Goal: Task Accomplishment & Management: Manage account settings

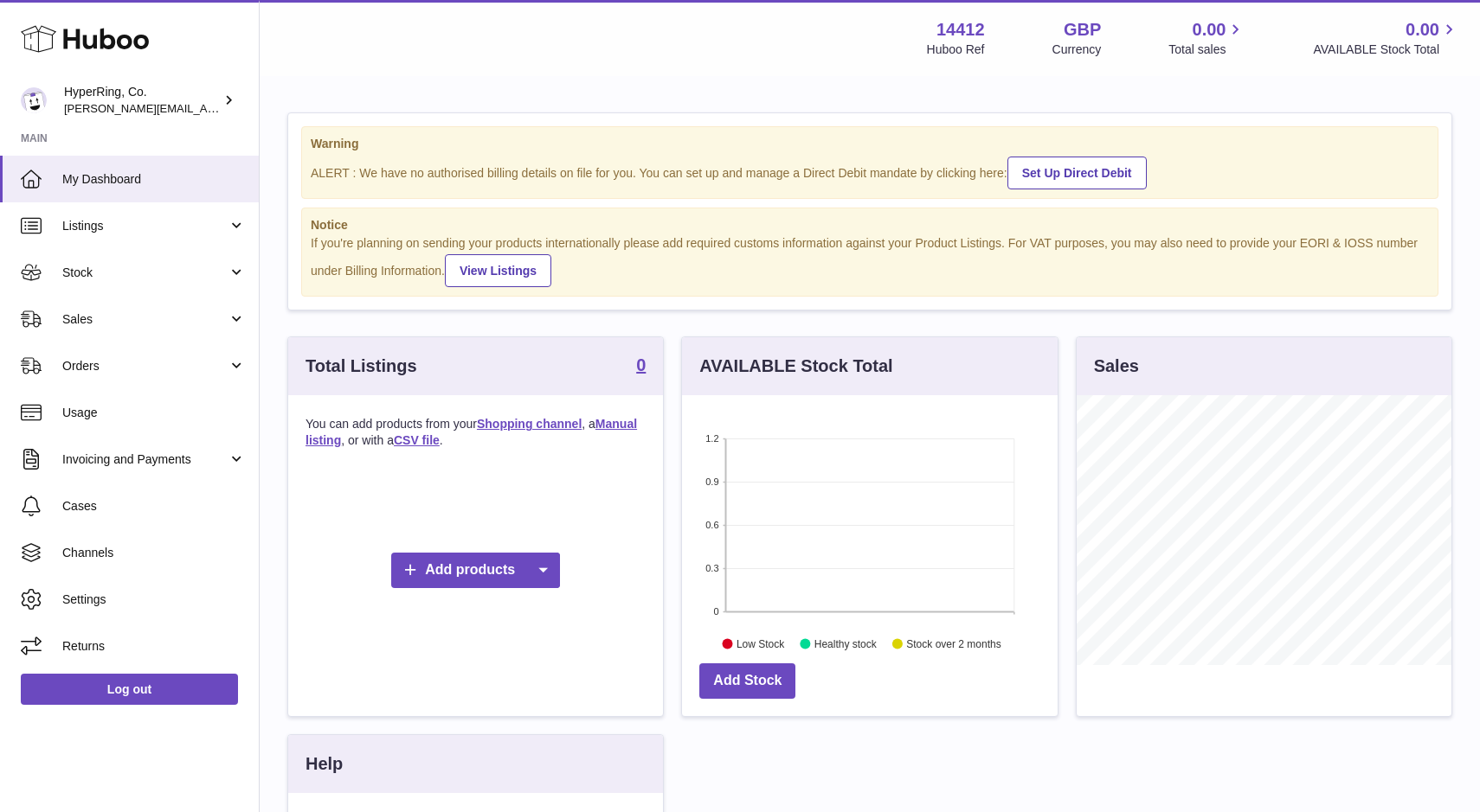
scroll to position [270, 375]
click at [191, 99] on div "HyperRing, Co. yoonil.choi@hyperring.co" at bounding box center [142, 100] width 156 height 33
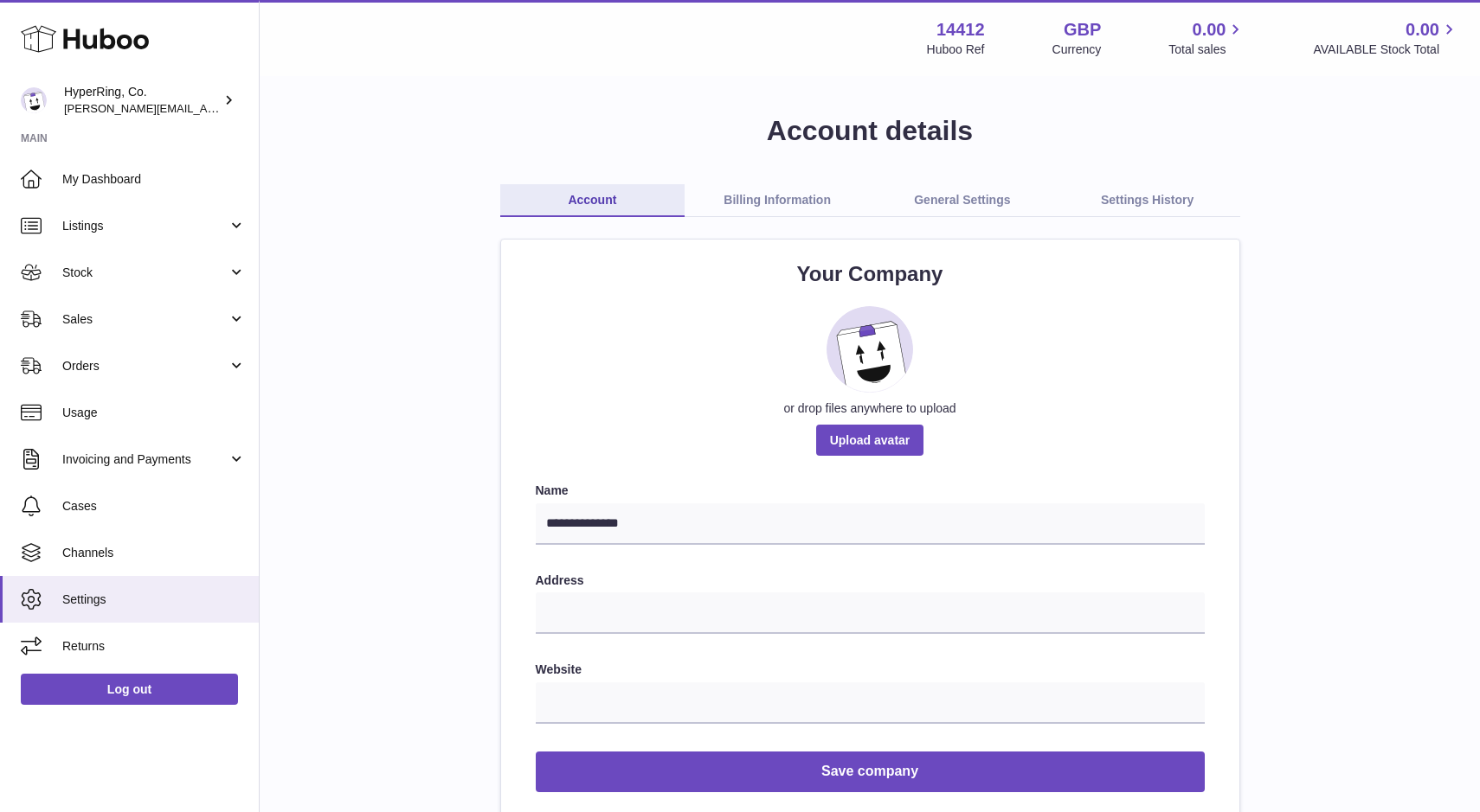
click at [766, 199] on link "Billing Information" at bounding box center [777, 200] width 185 height 33
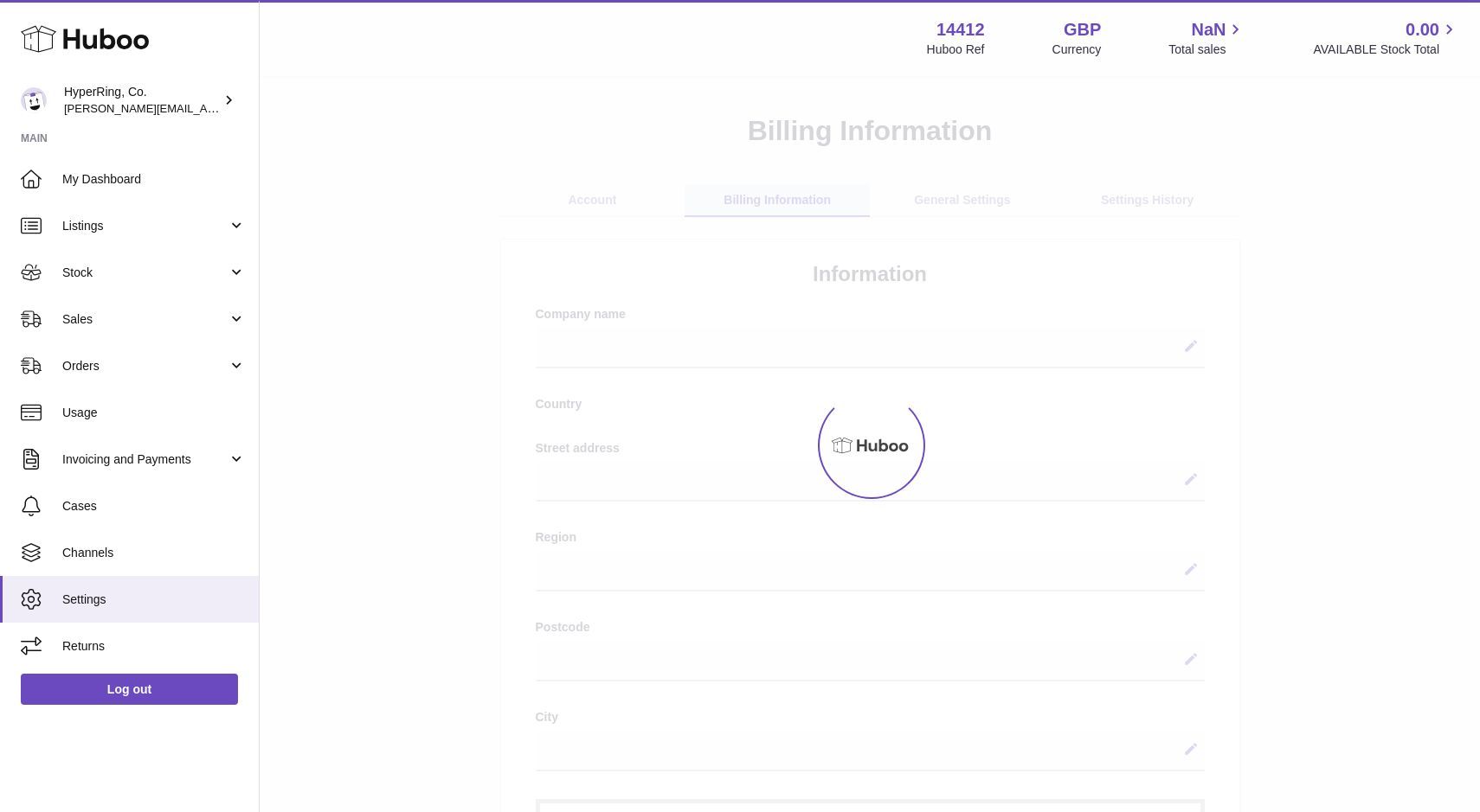
select select
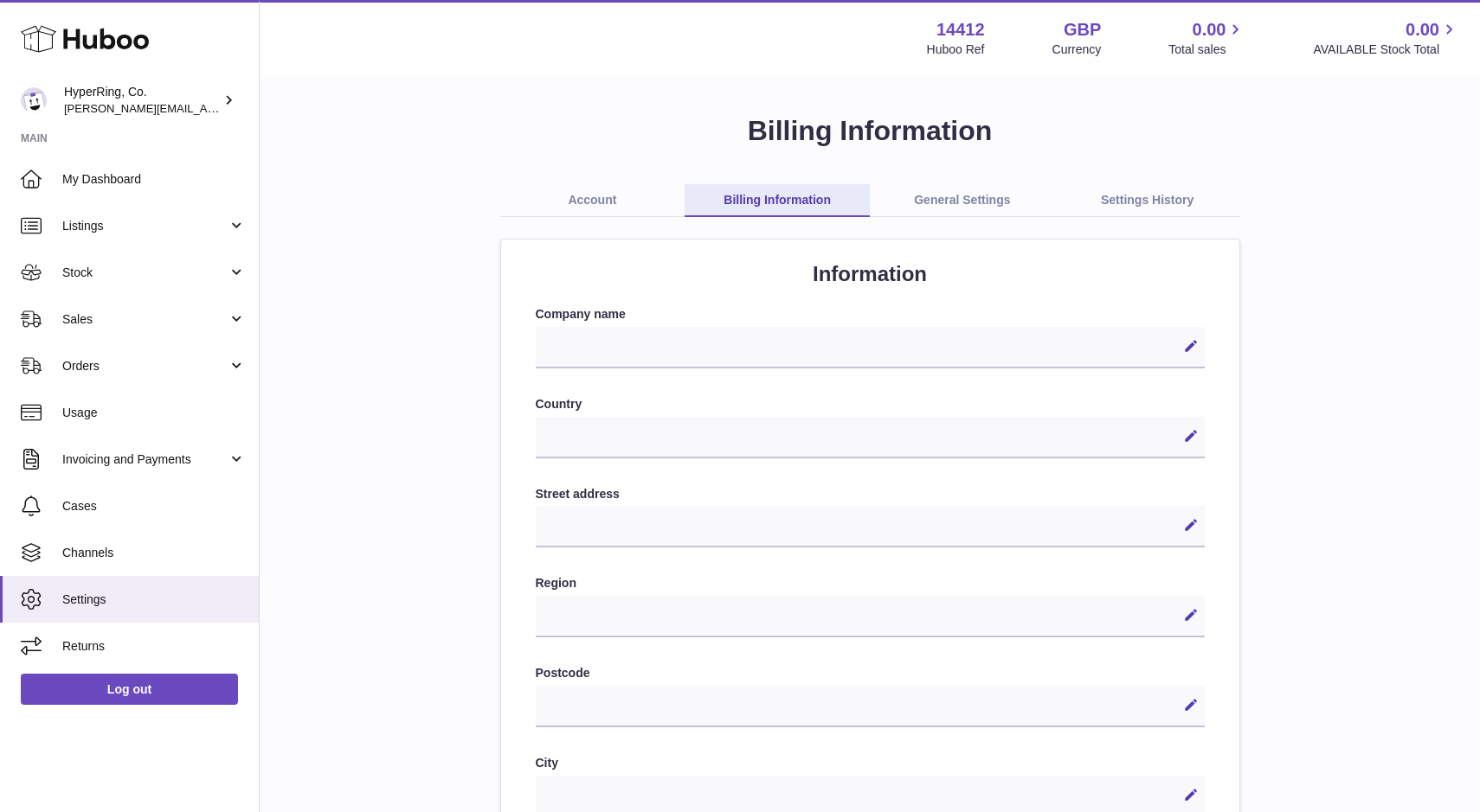
click at [960, 203] on link "General Settings" at bounding box center [962, 200] width 185 height 33
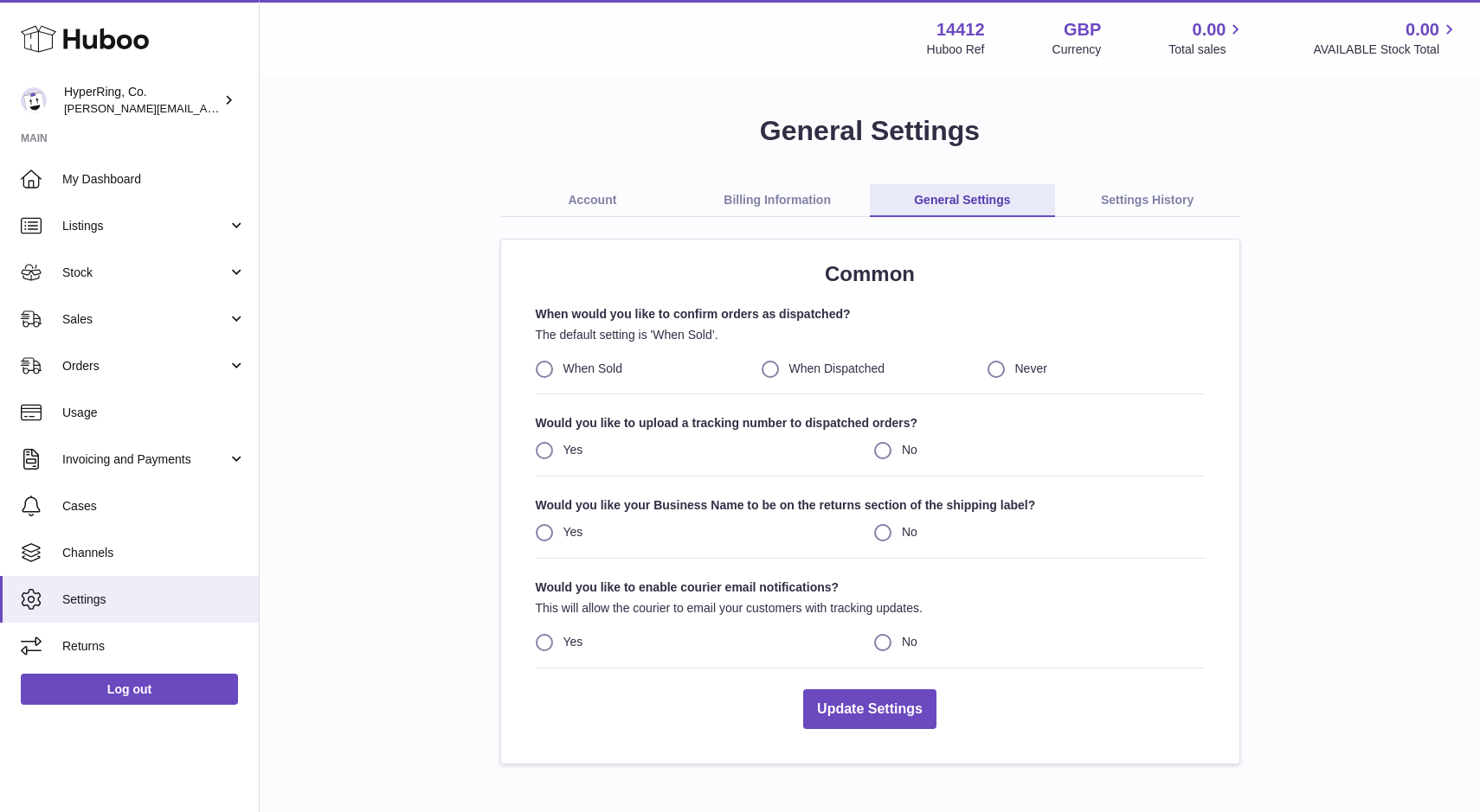
click at [1144, 204] on link "Settings History" at bounding box center [1147, 200] width 185 height 33
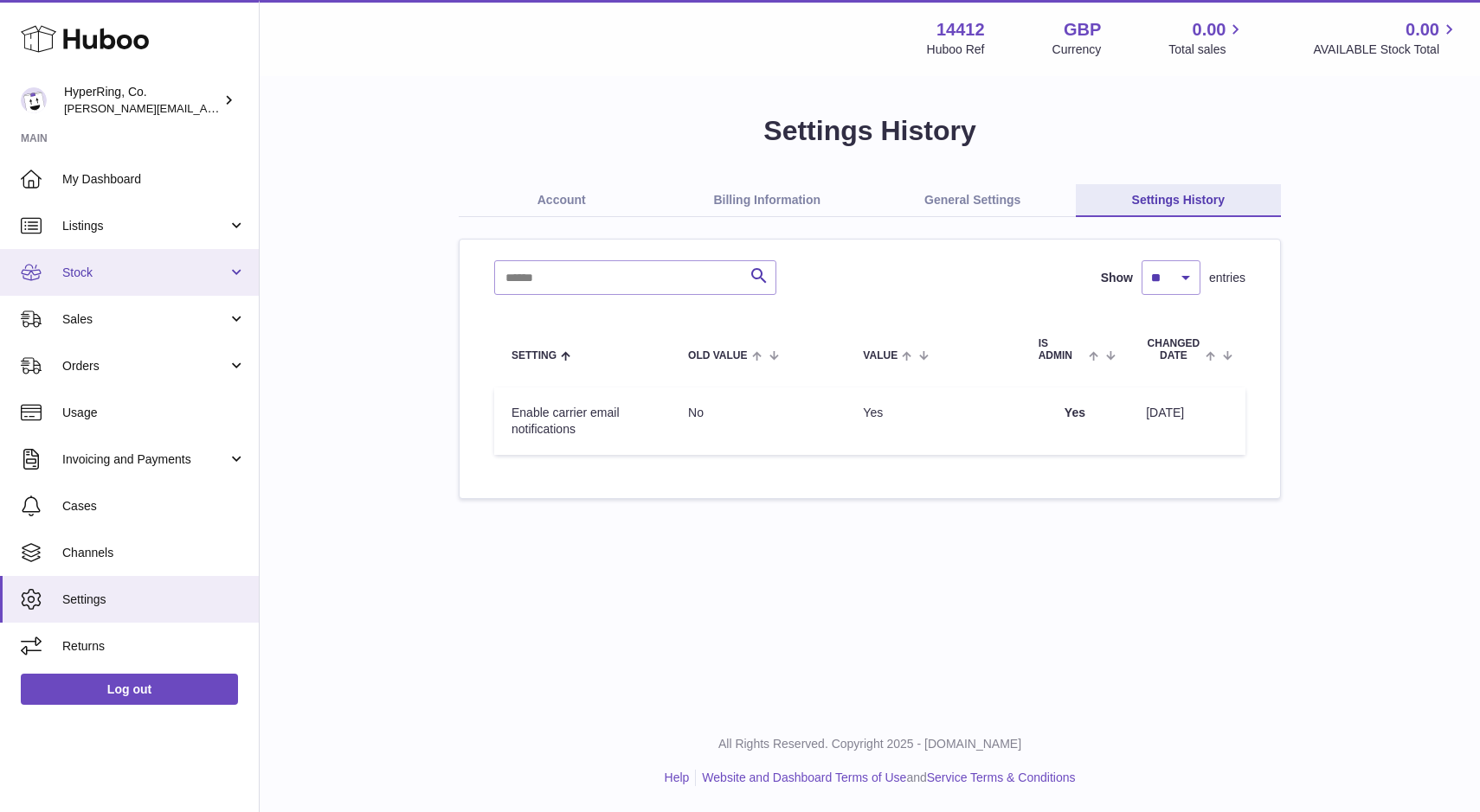
click at [237, 278] on link "Stock" at bounding box center [129, 273] width 259 height 47
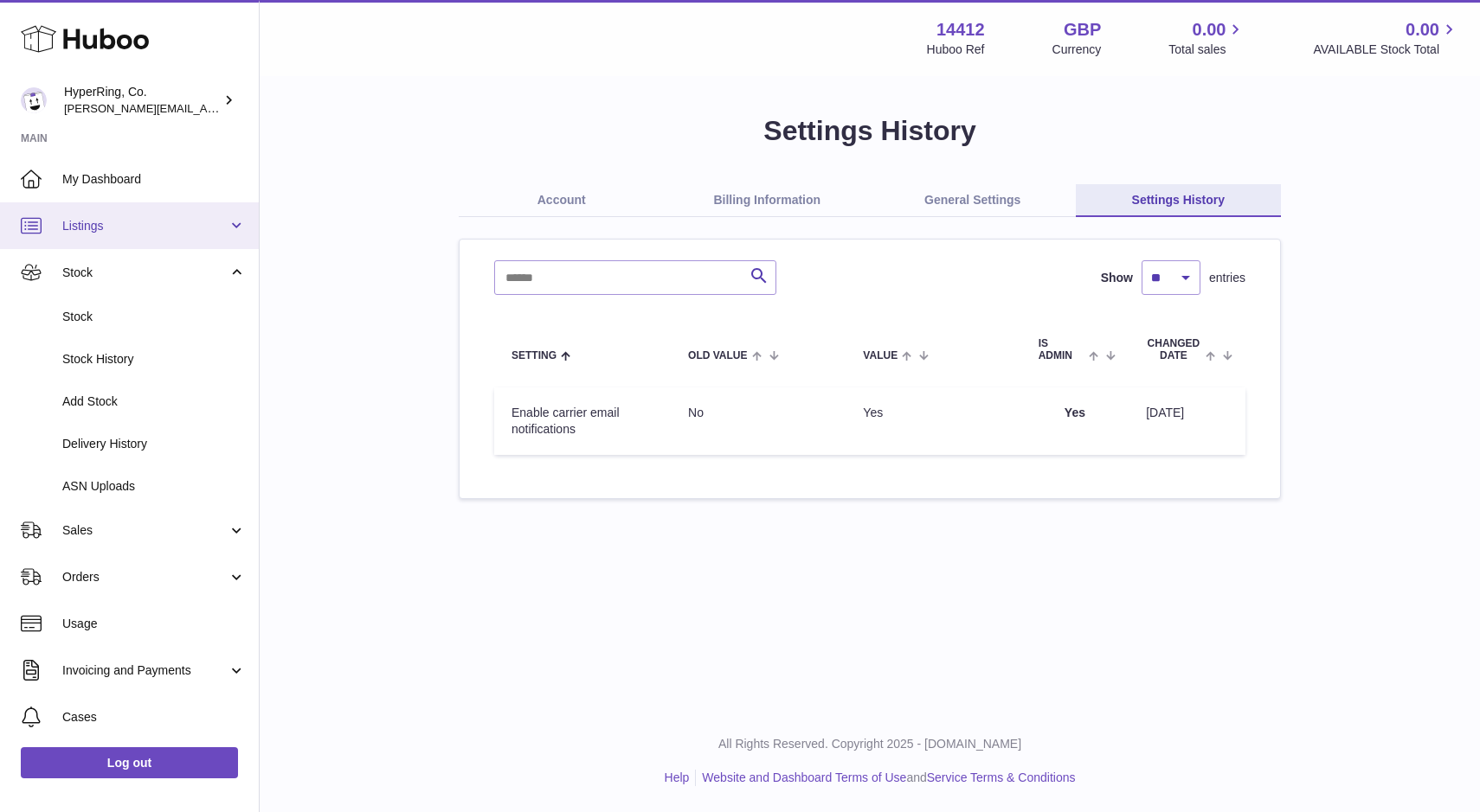
click at [236, 228] on link "Listings" at bounding box center [129, 226] width 259 height 47
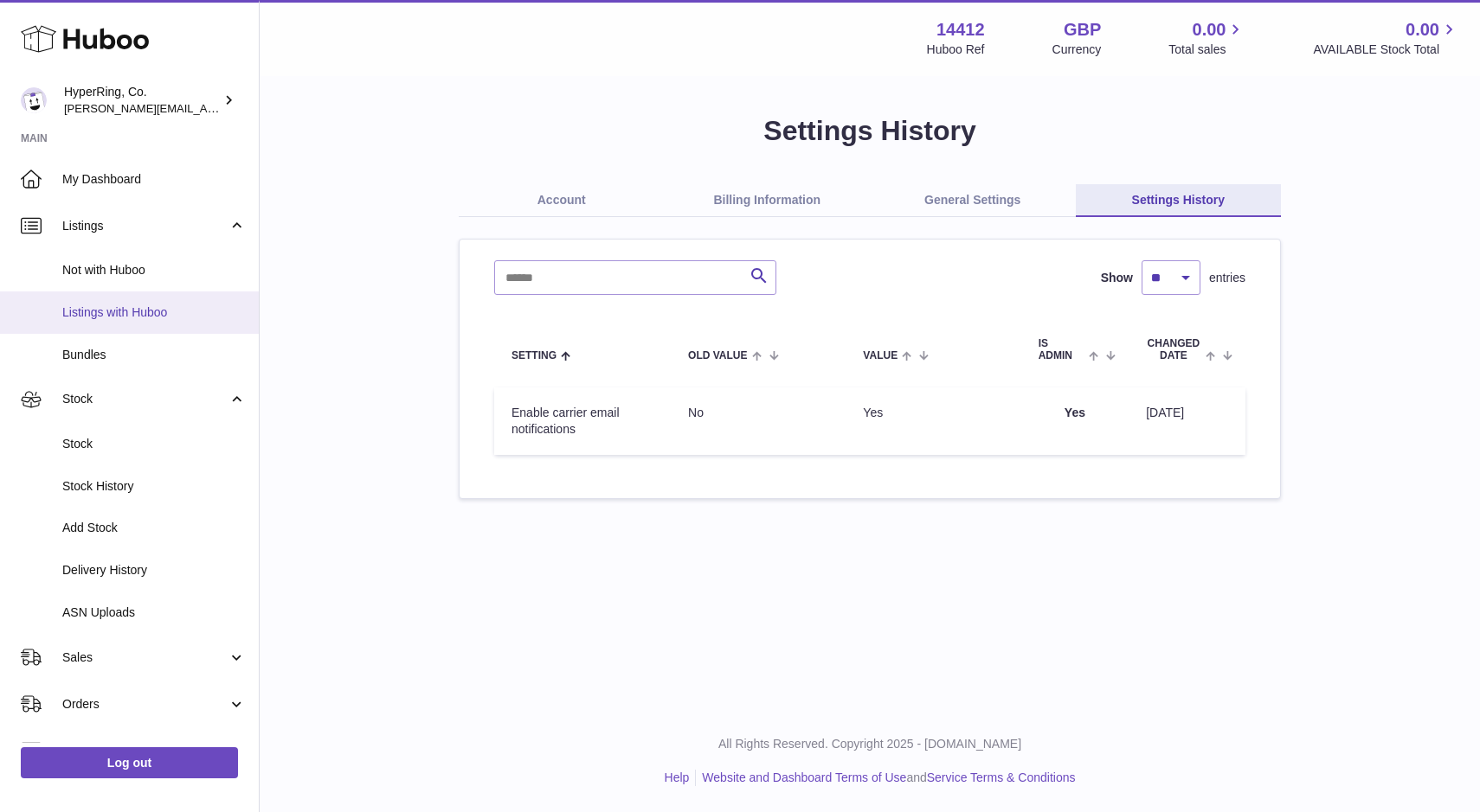
click at [148, 310] on span "Listings with Huboo" at bounding box center [153, 312] width 183 height 16
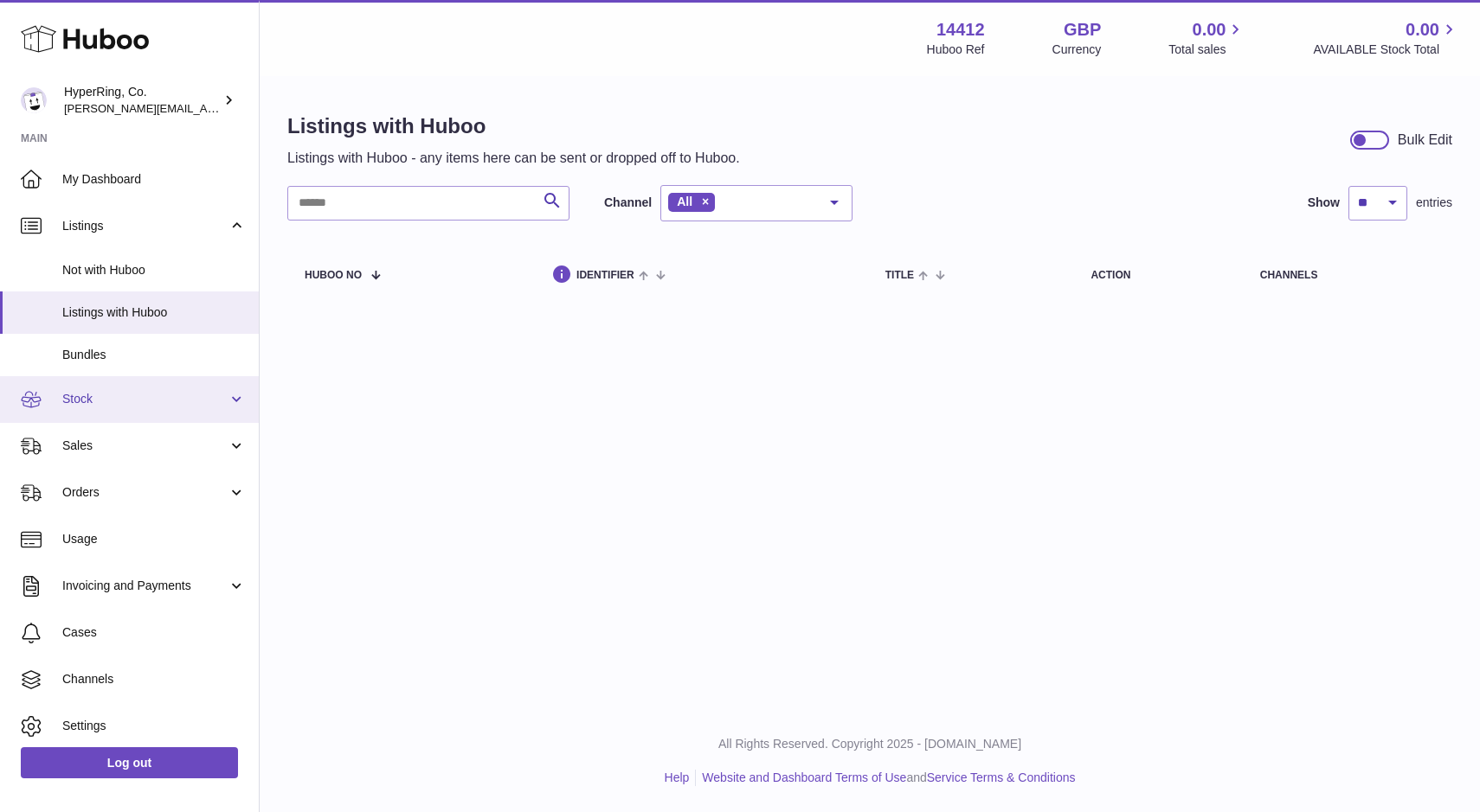
scroll to position [53, 0]
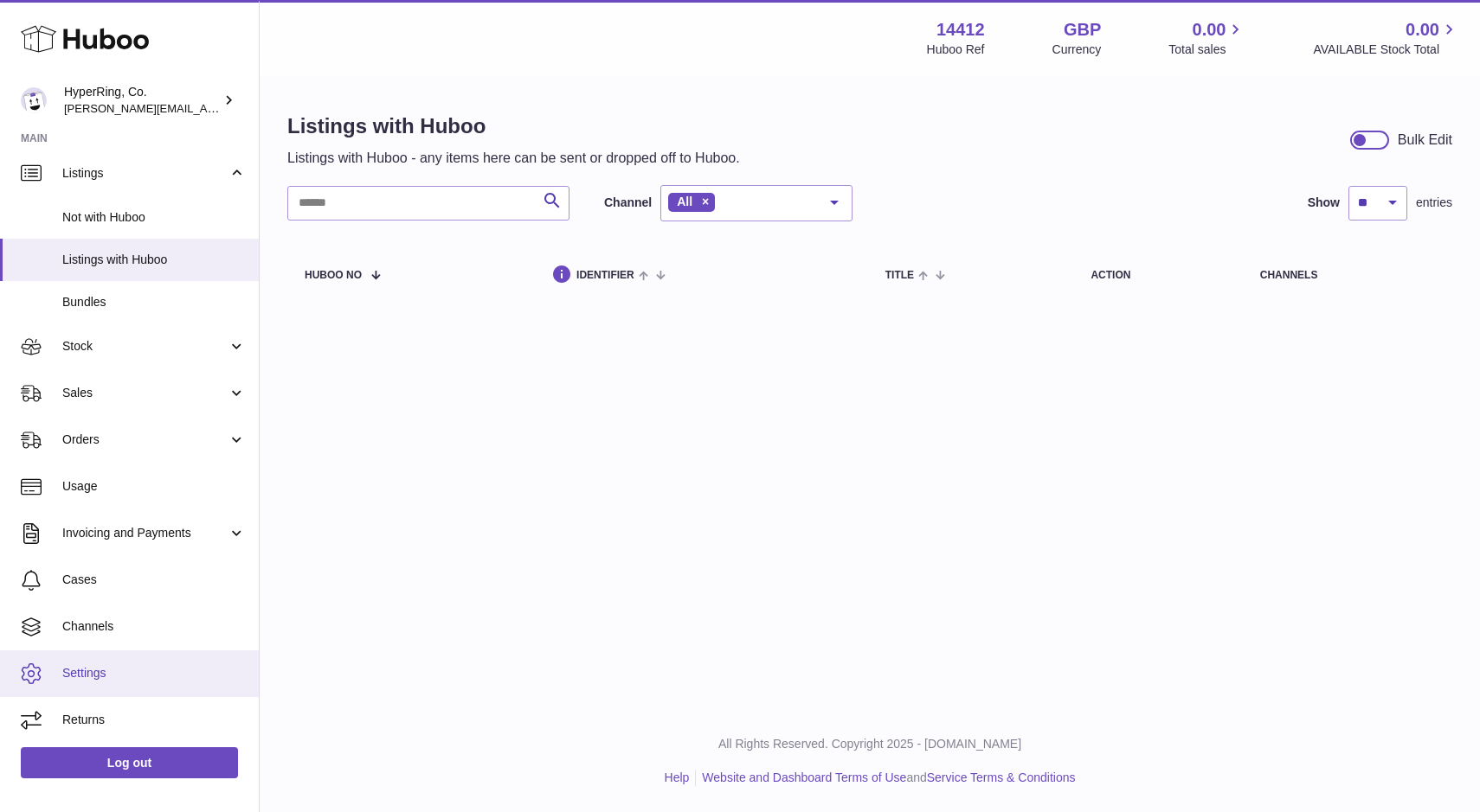
click at [94, 680] on span "Settings" at bounding box center [153, 673] width 183 height 16
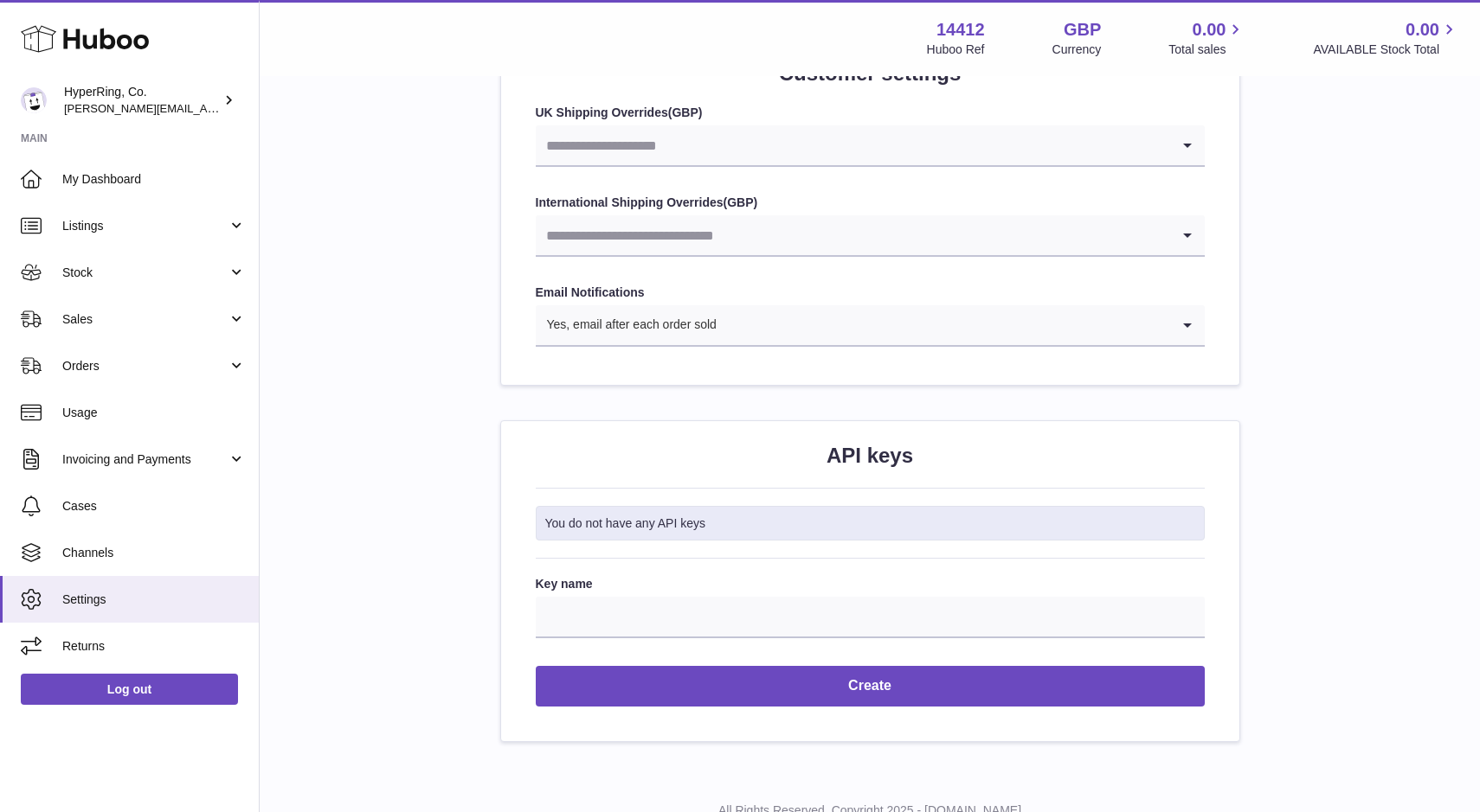
scroll to position [1828, 0]
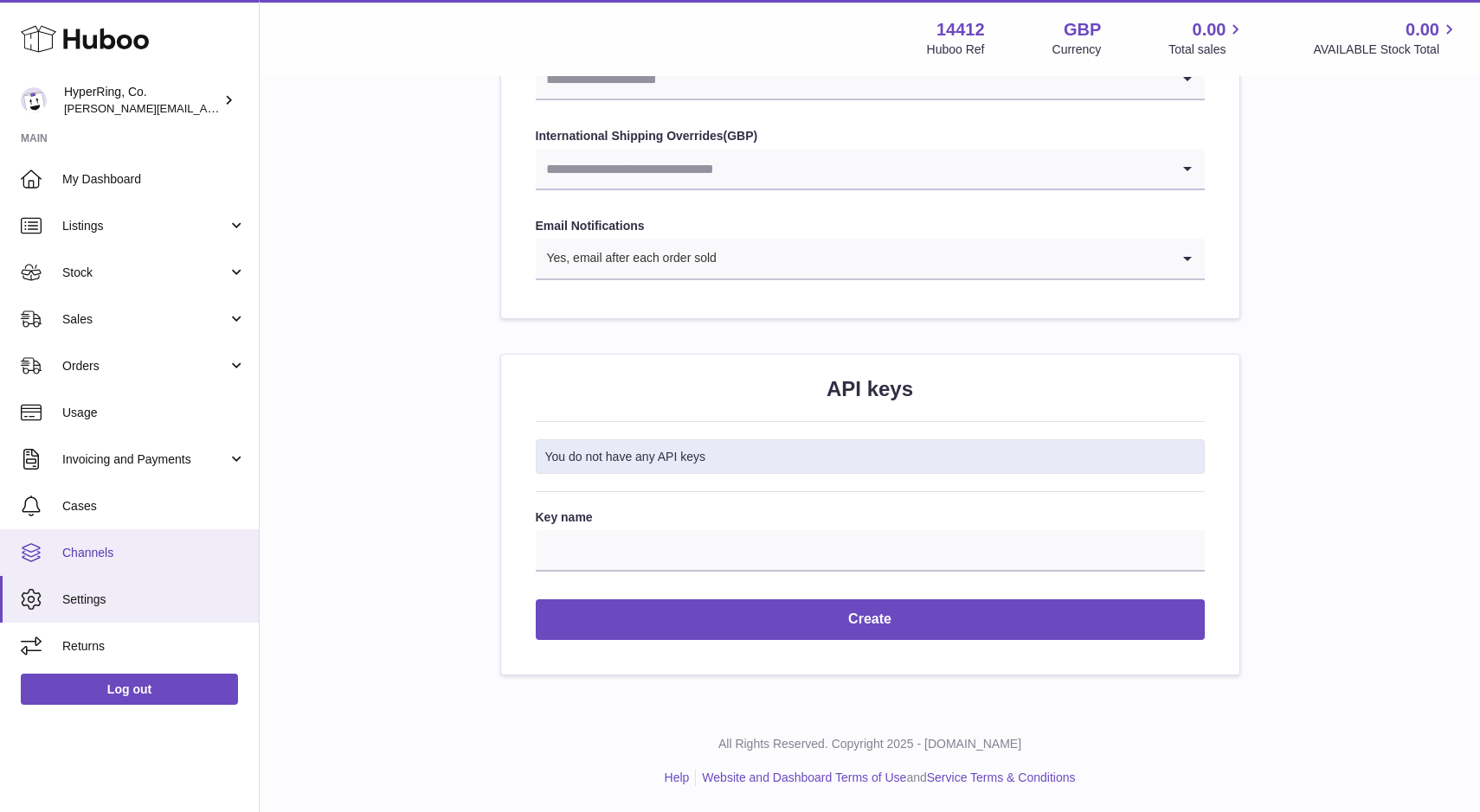
click at [151, 546] on span "Channels" at bounding box center [153, 553] width 183 height 16
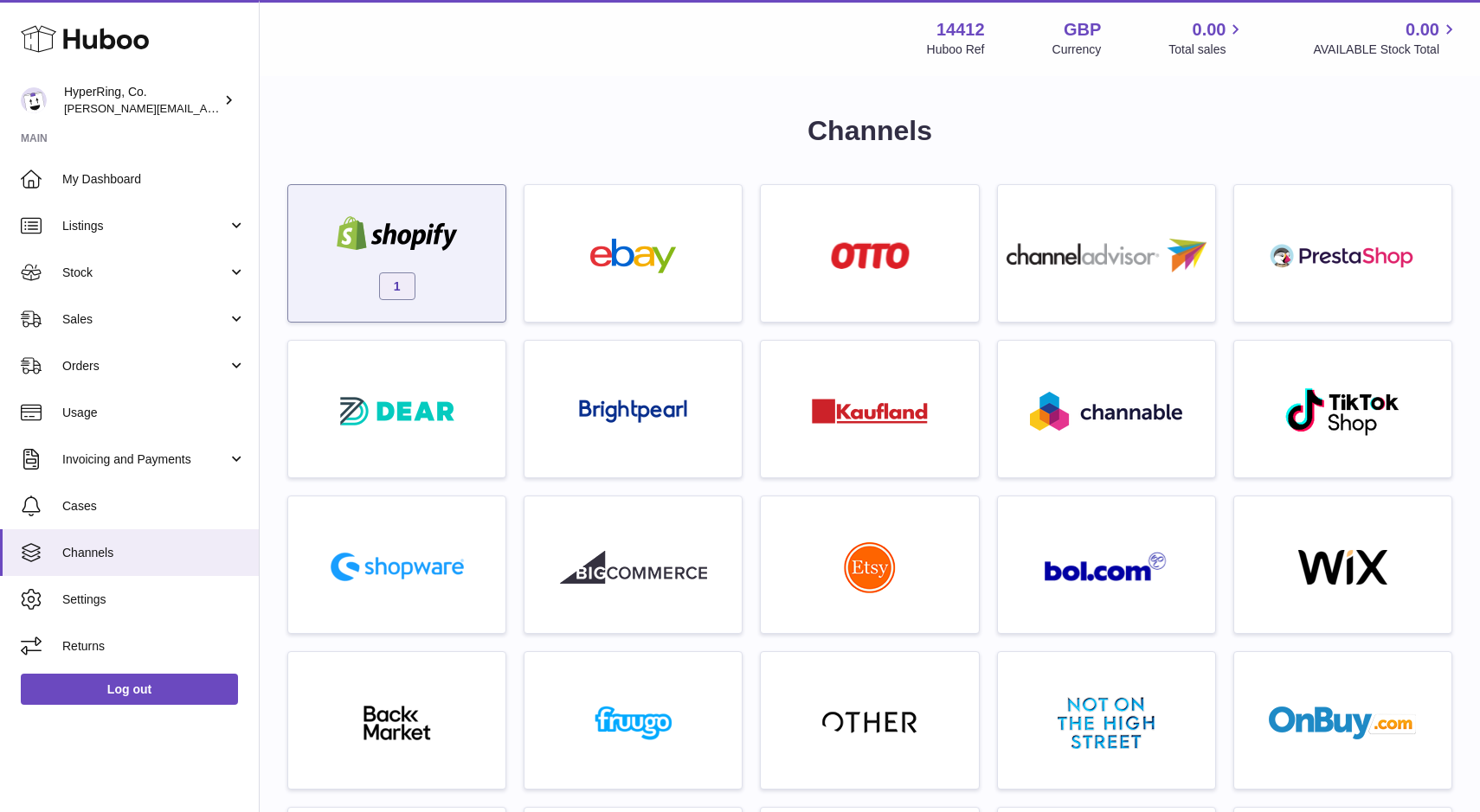
click at [446, 246] on img at bounding box center [397, 233] width 147 height 35
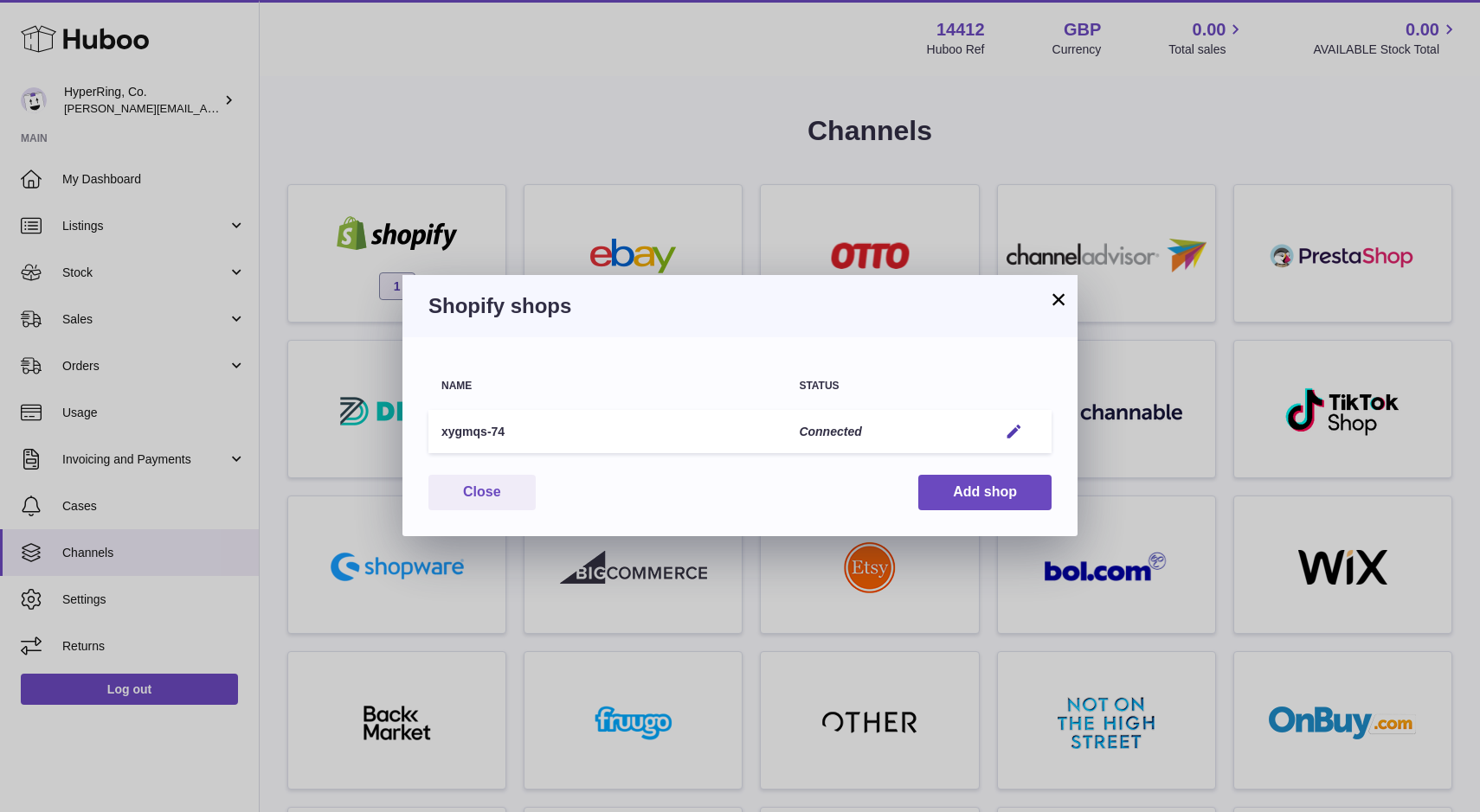
click at [574, 431] on td "xygmqs-74" at bounding box center [607, 431] width 357 height 44
click at [469, 429] on td "xygmqs-74" at bounding box center [607, 431] width 357 height 44
click at [998, 499] on button "Add shop" at bounding box center [985, 492] width 134 height 36
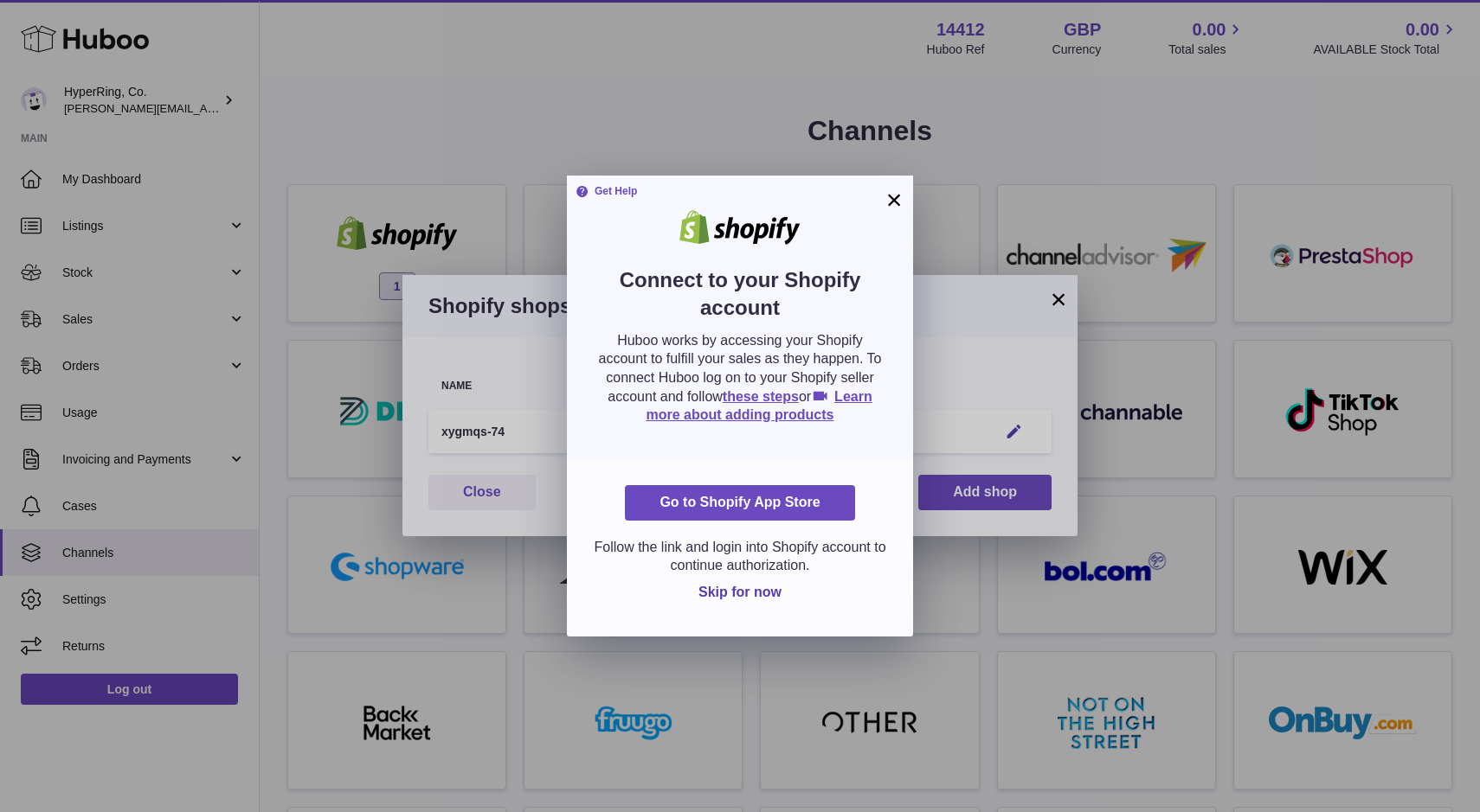
click at [889, 204] on button "×" at bounding box center [894, 200] width 21 height 21
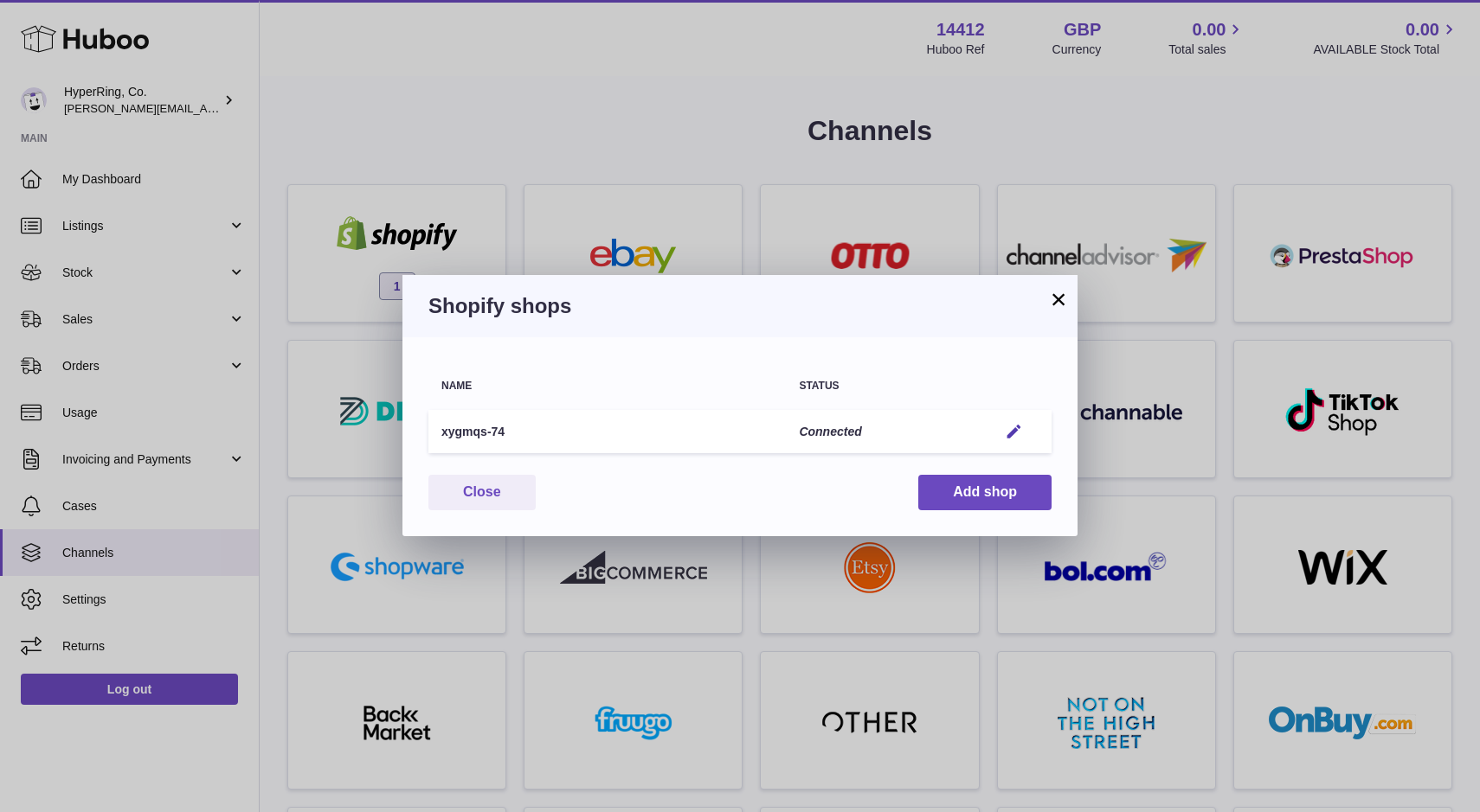
click at [1057, 303] on button "×" at bounding box center [1059, 299] width 21 height 21
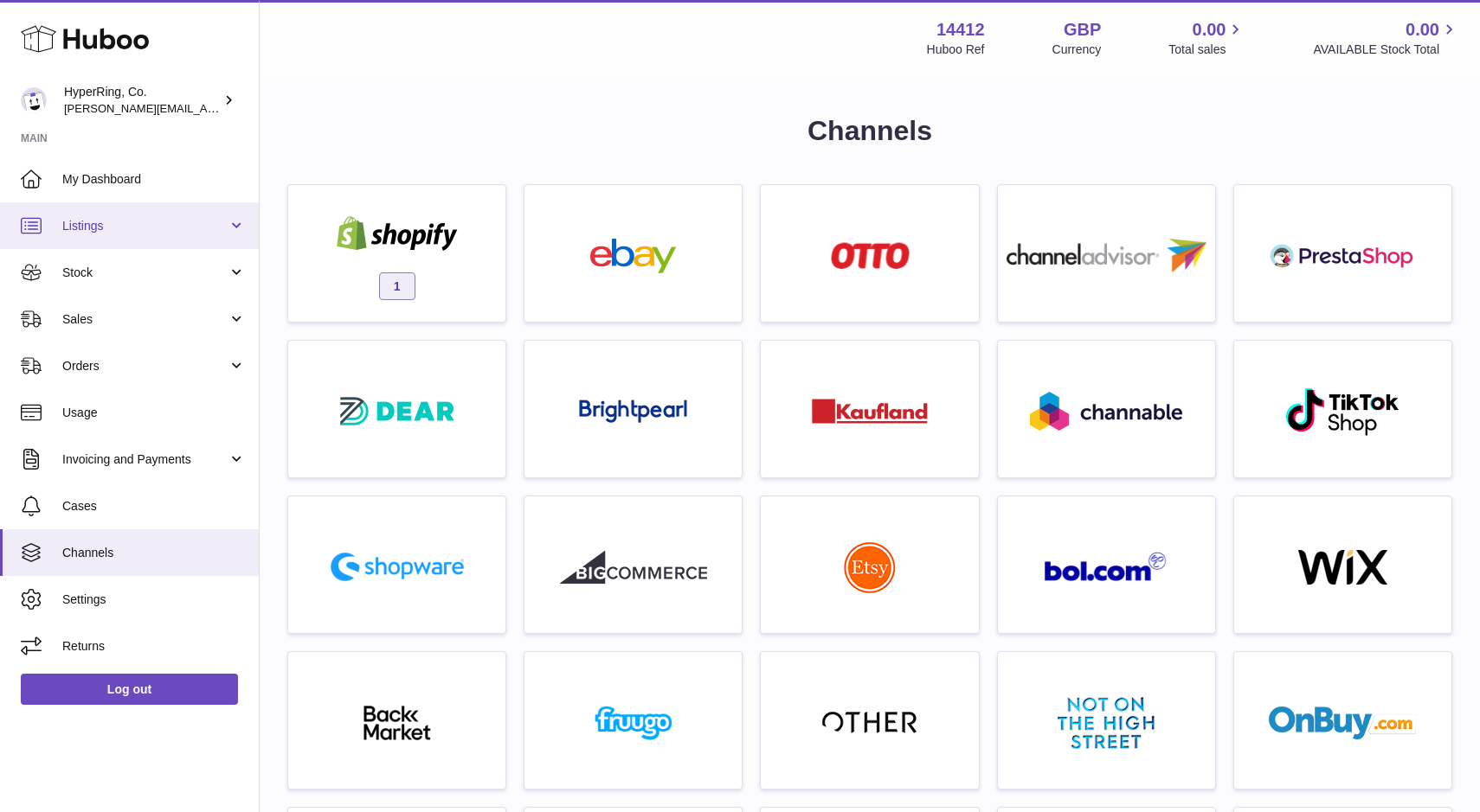
click at [238, 233] on link "Listings" at bounding box center [129, 226] width 259 height 47
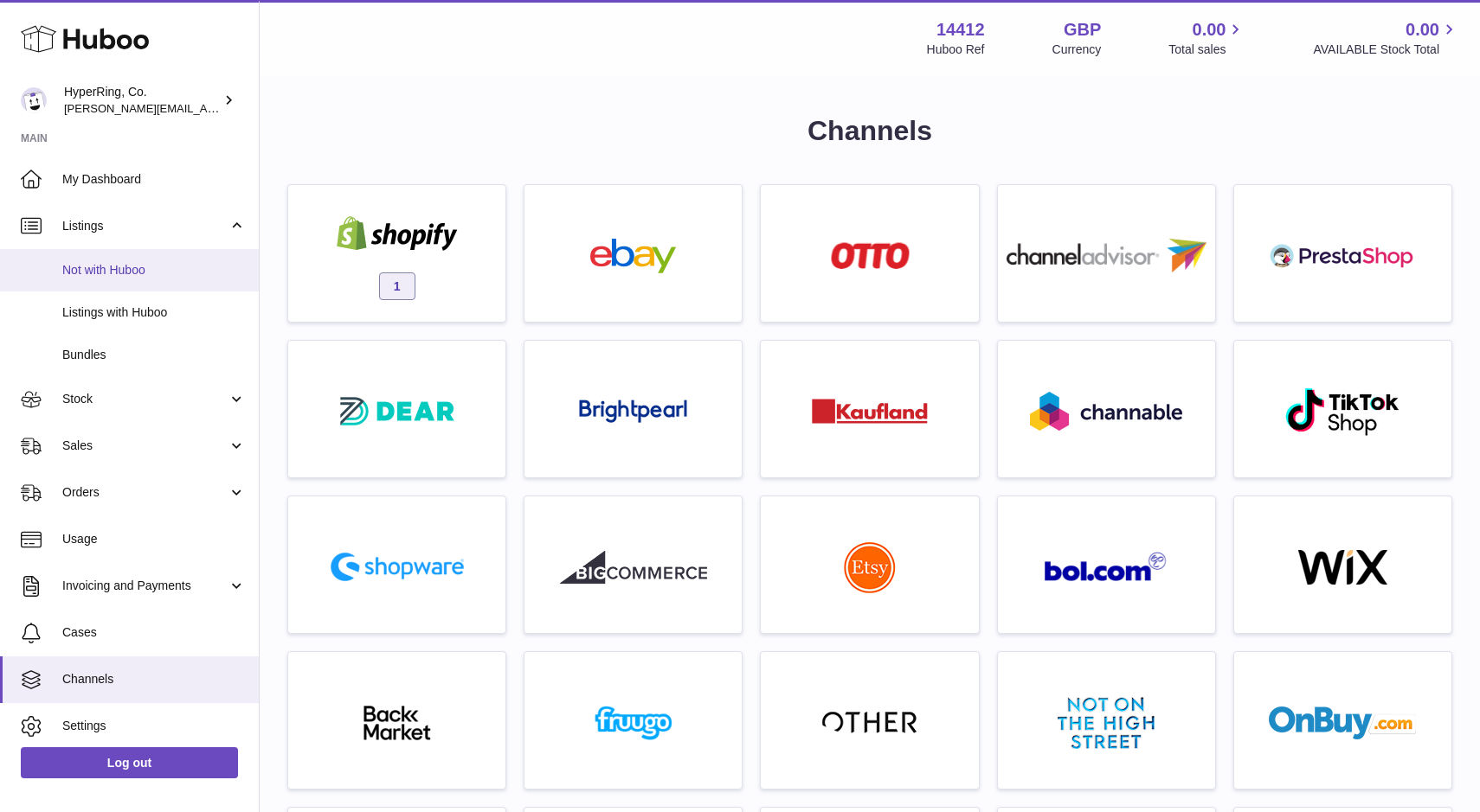
click at [129, 269] on span "Not with Huboo" at bounding box center [153, 270] width 183 height 16
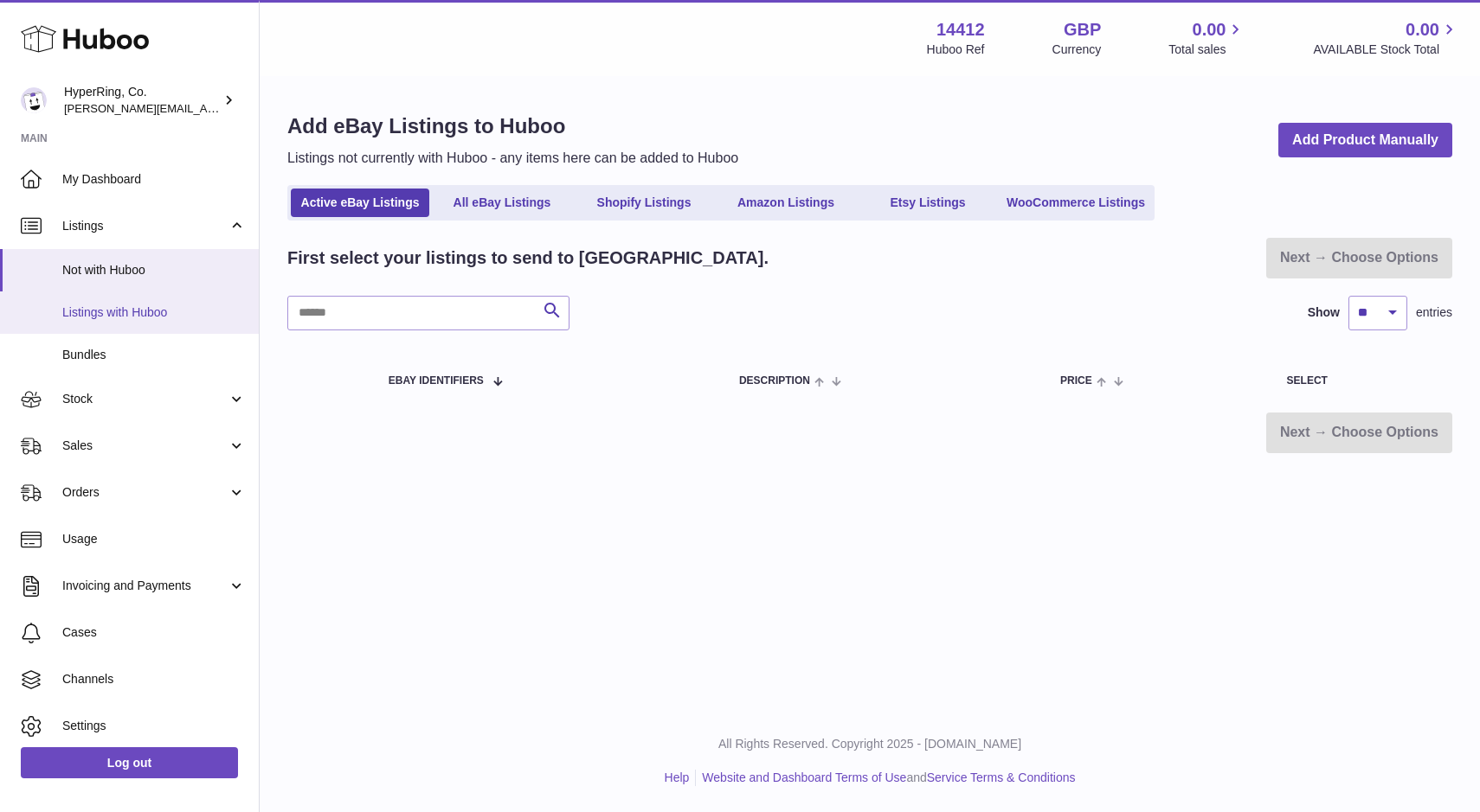
click at [128, 316] on span "Listings with Huboo" at bounding box center [153, 312] width 183 height 16
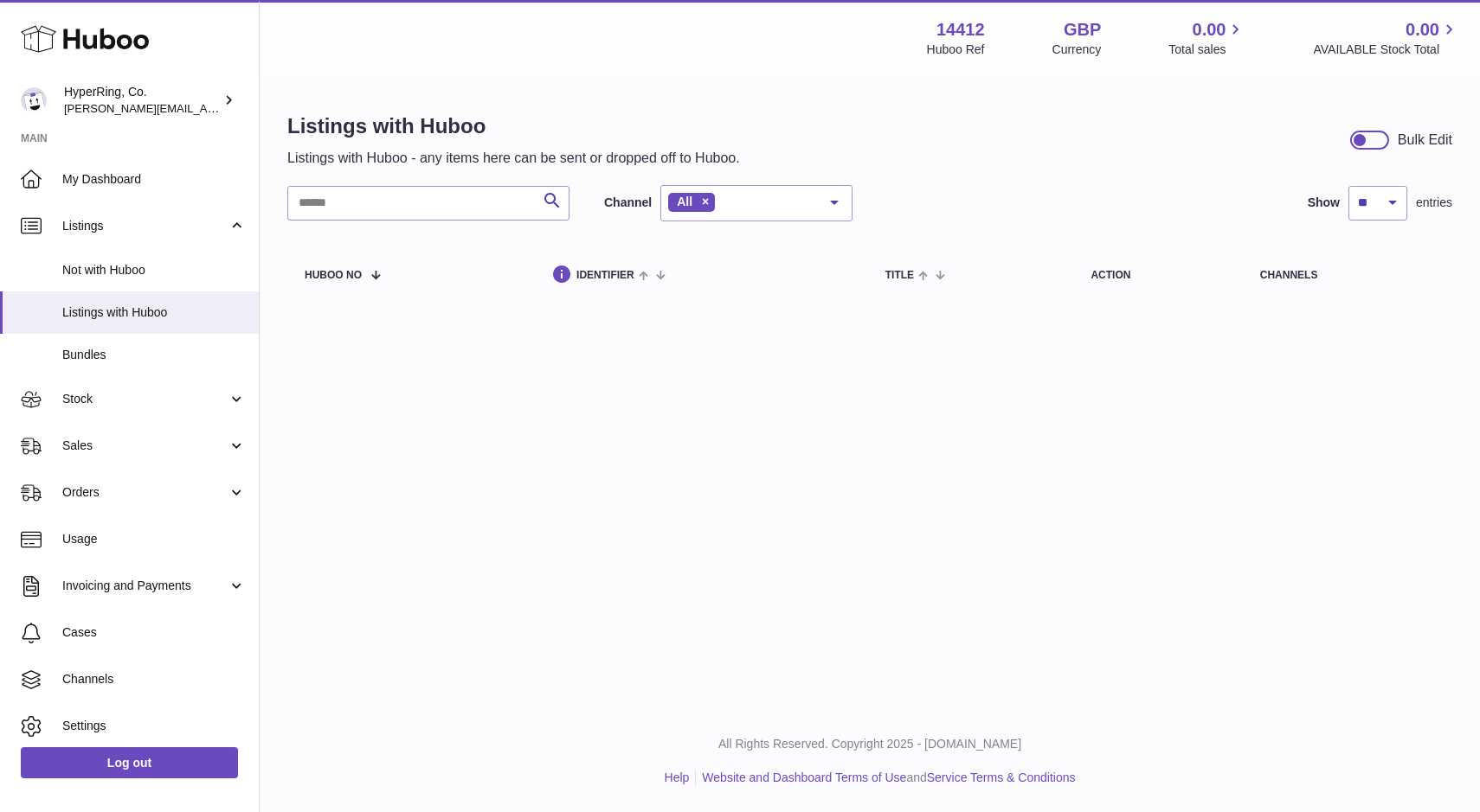
click at [835, 199] on div at bounding box center [834, 202] width 35 height 33
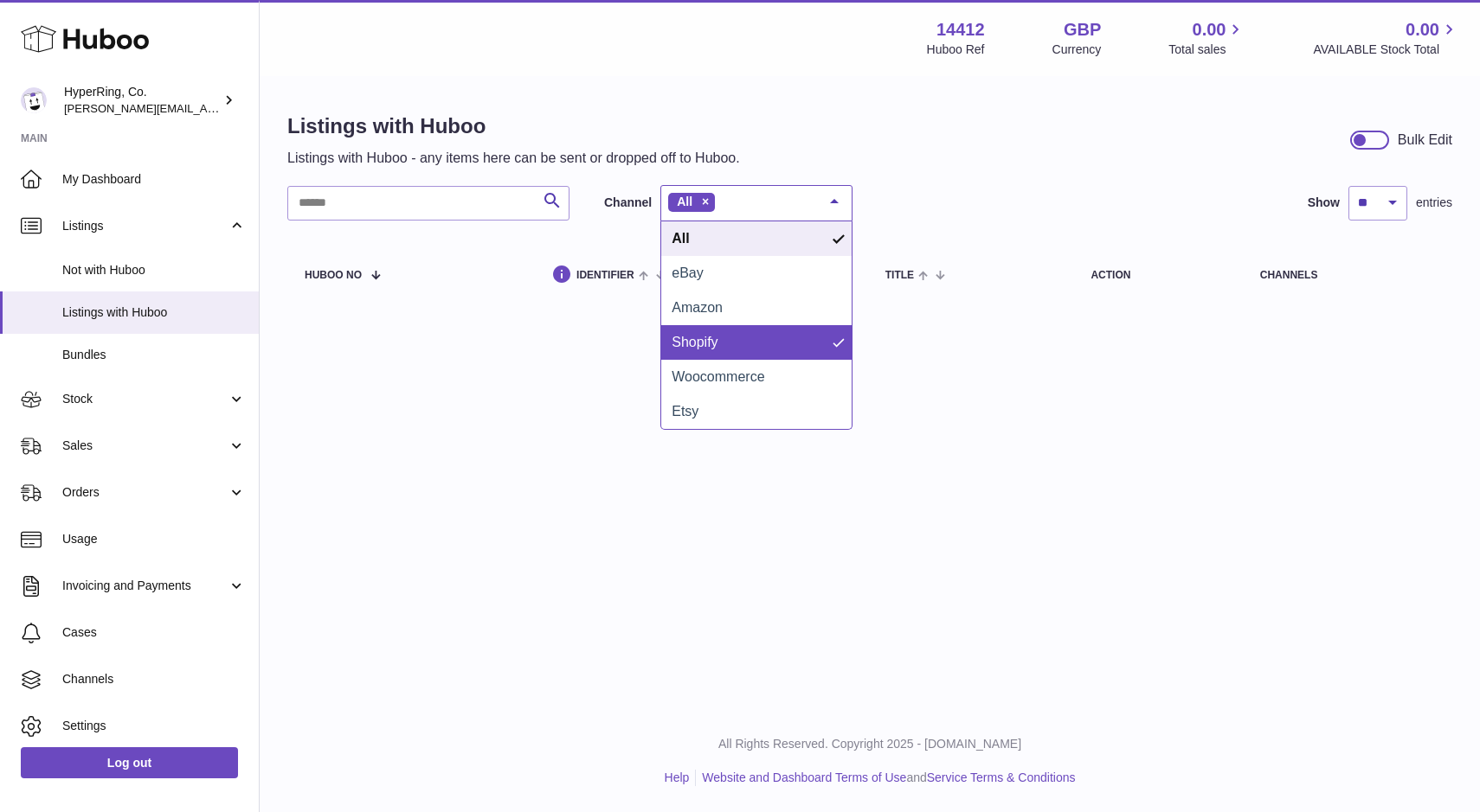
click at [728, 339] on span "Shopify" at bounding box center [756, 342] width 190 height 35
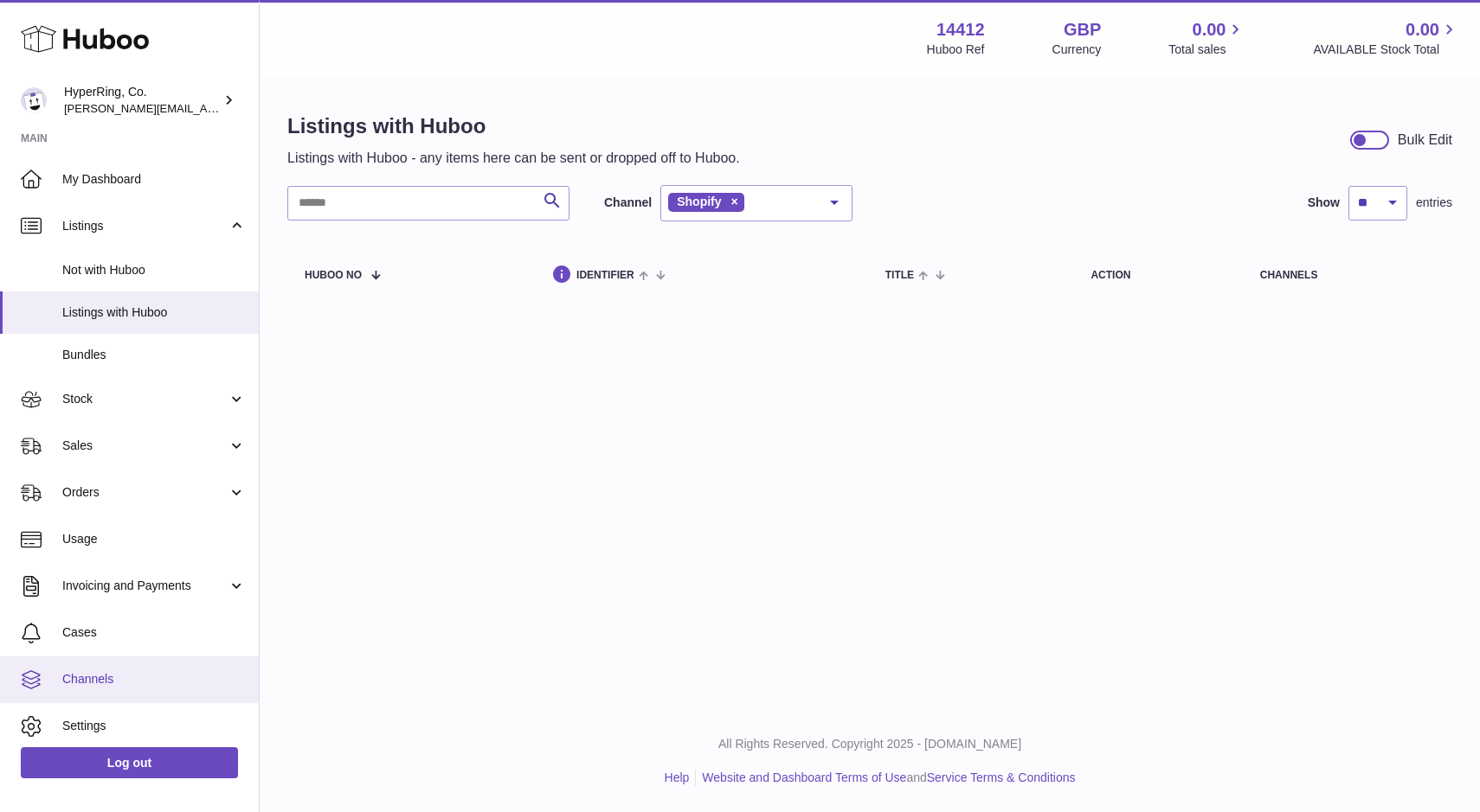
click at [103, 678] on span "Channels" at bounding box center [153, 679] width 183 height 16
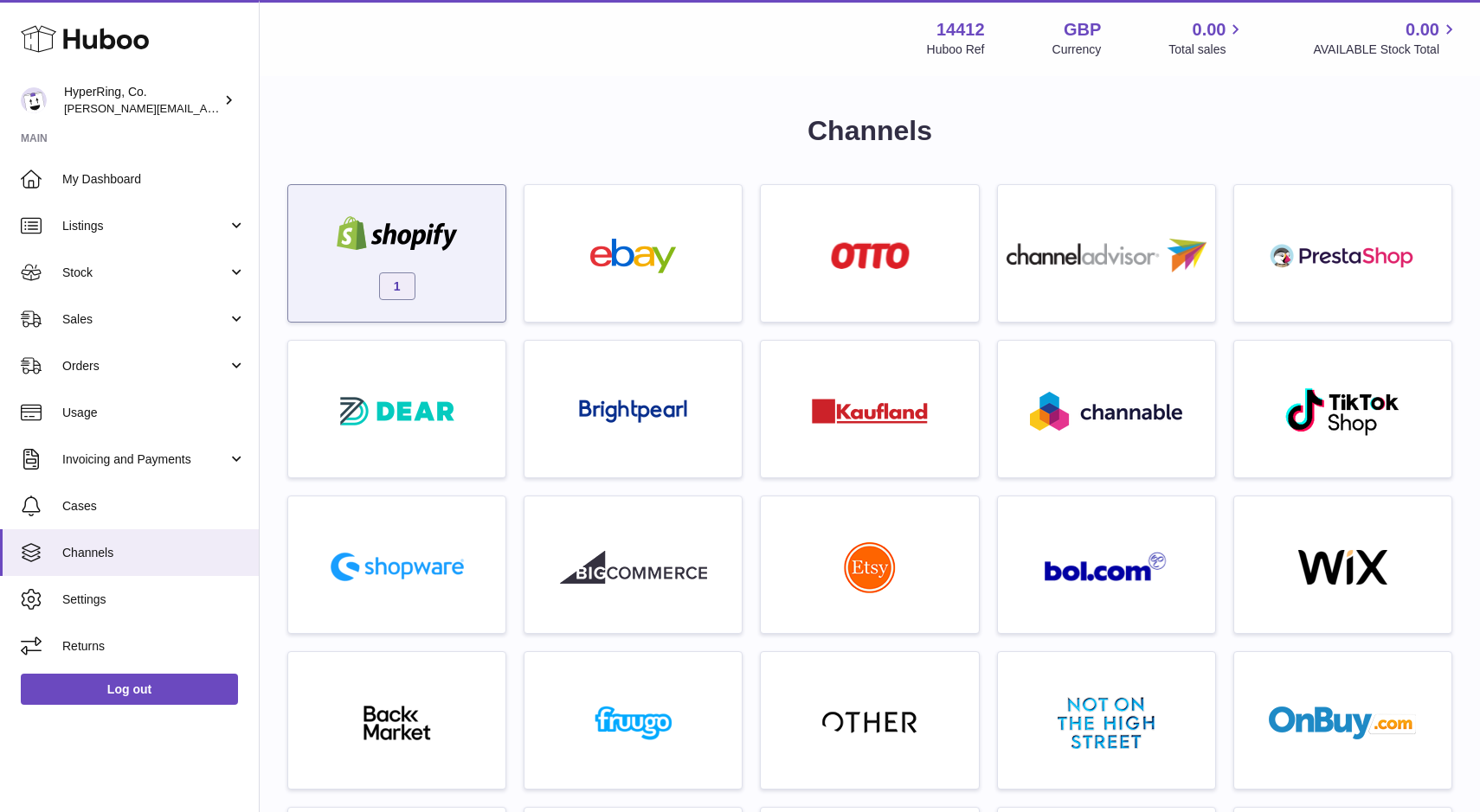
click at [474, 223] on div "1" at bounding box center [397, 258] width 200 height 111
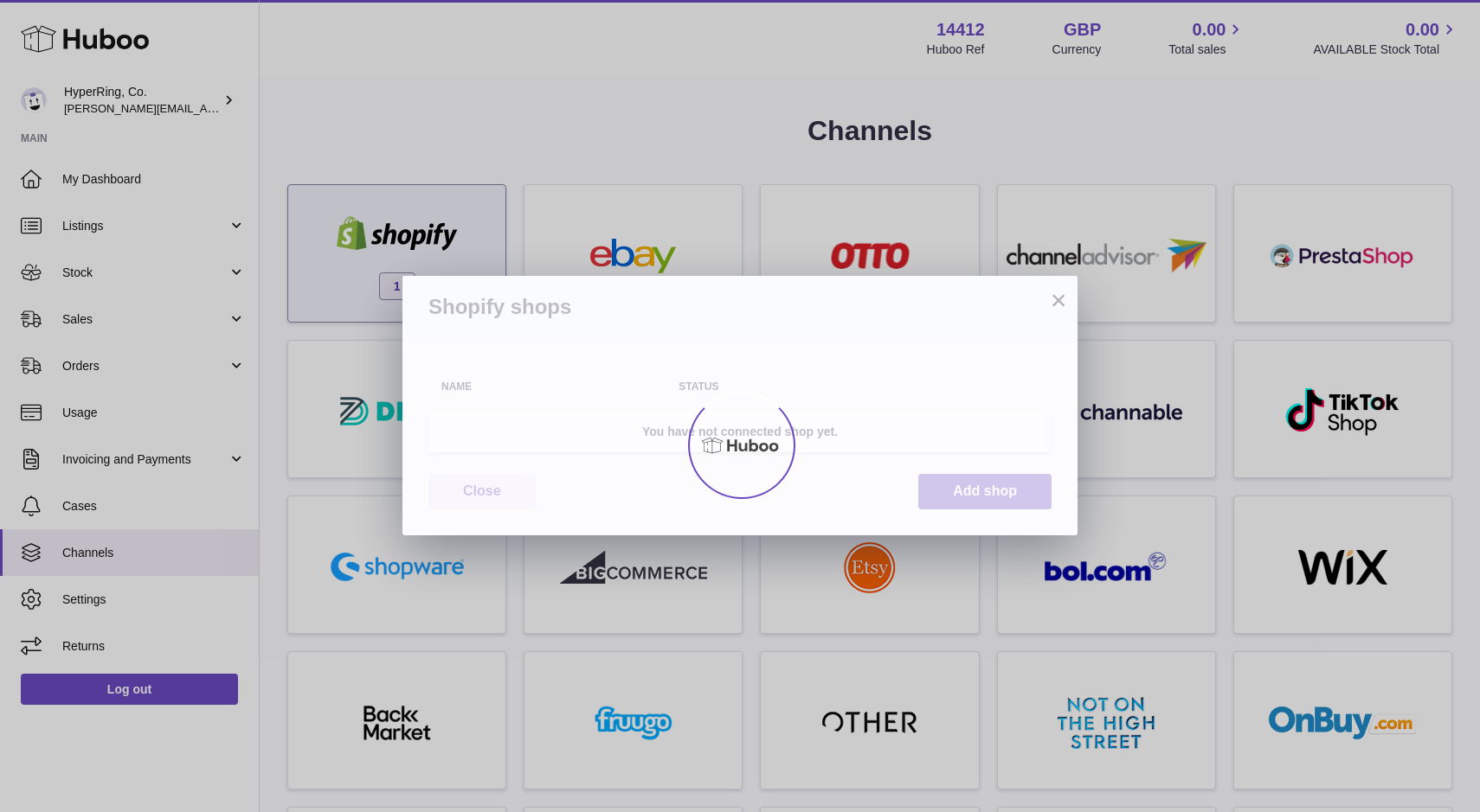
click at [474, 223] on div at bounding box center [740, 445] width 1480 height 734
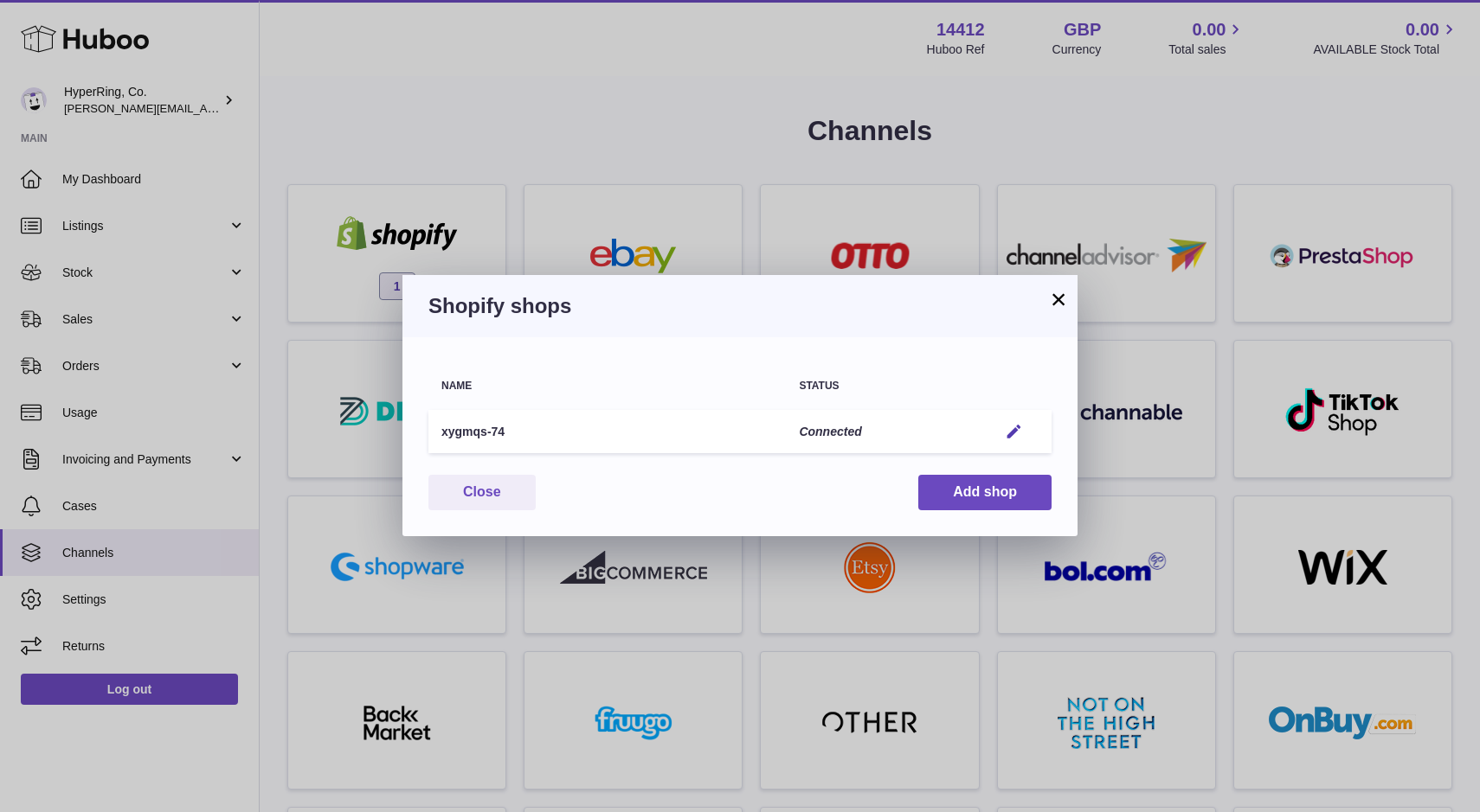
click at [232, 225] on div "× Shopify shops Name Status xygmqs-74 Connected Edit You have not connected sho…" at bounding box center [740, 406] width 1480 height 812
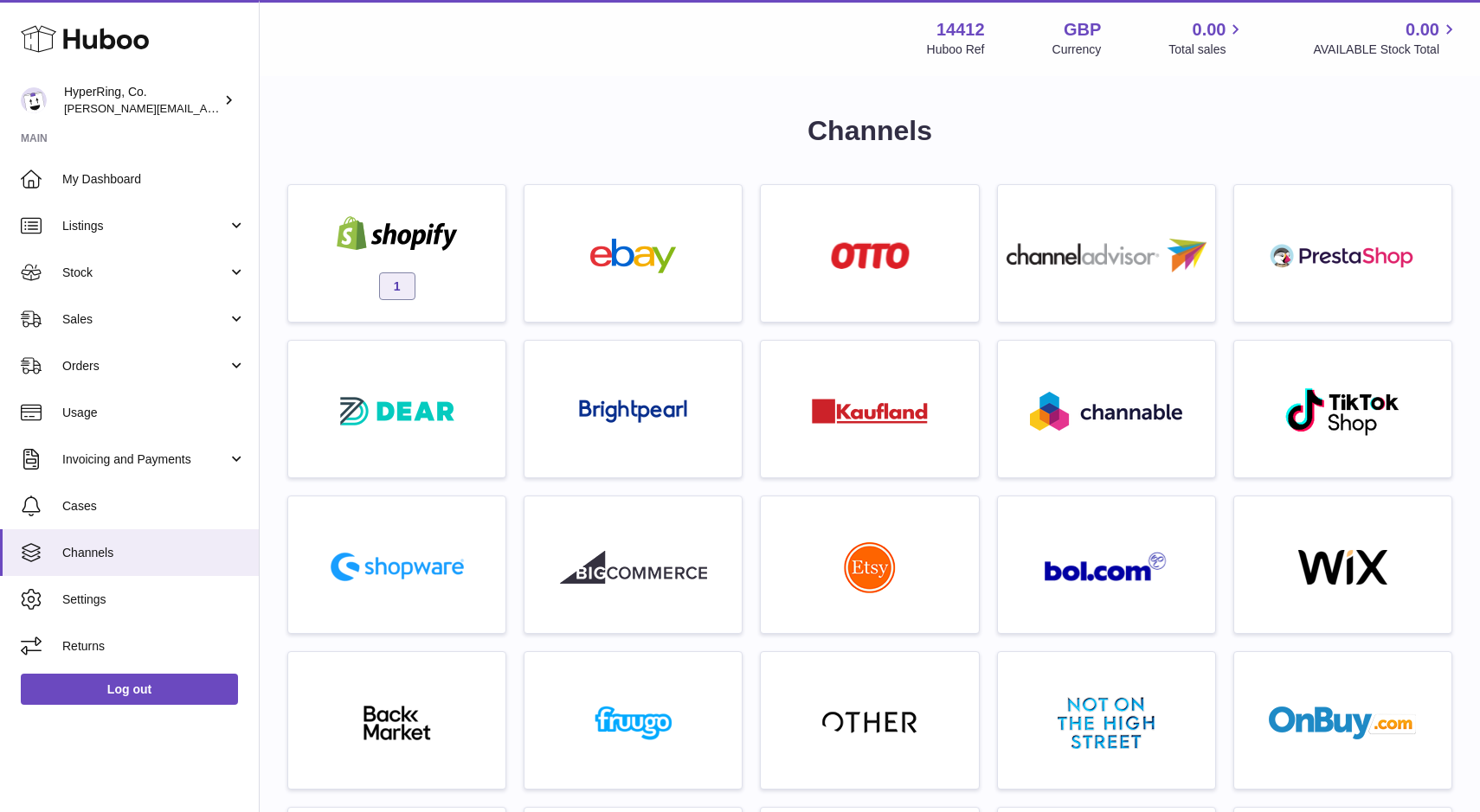
click at [232, 225] on link "Listings" at bounding box center [129, 226] width 259 height 47
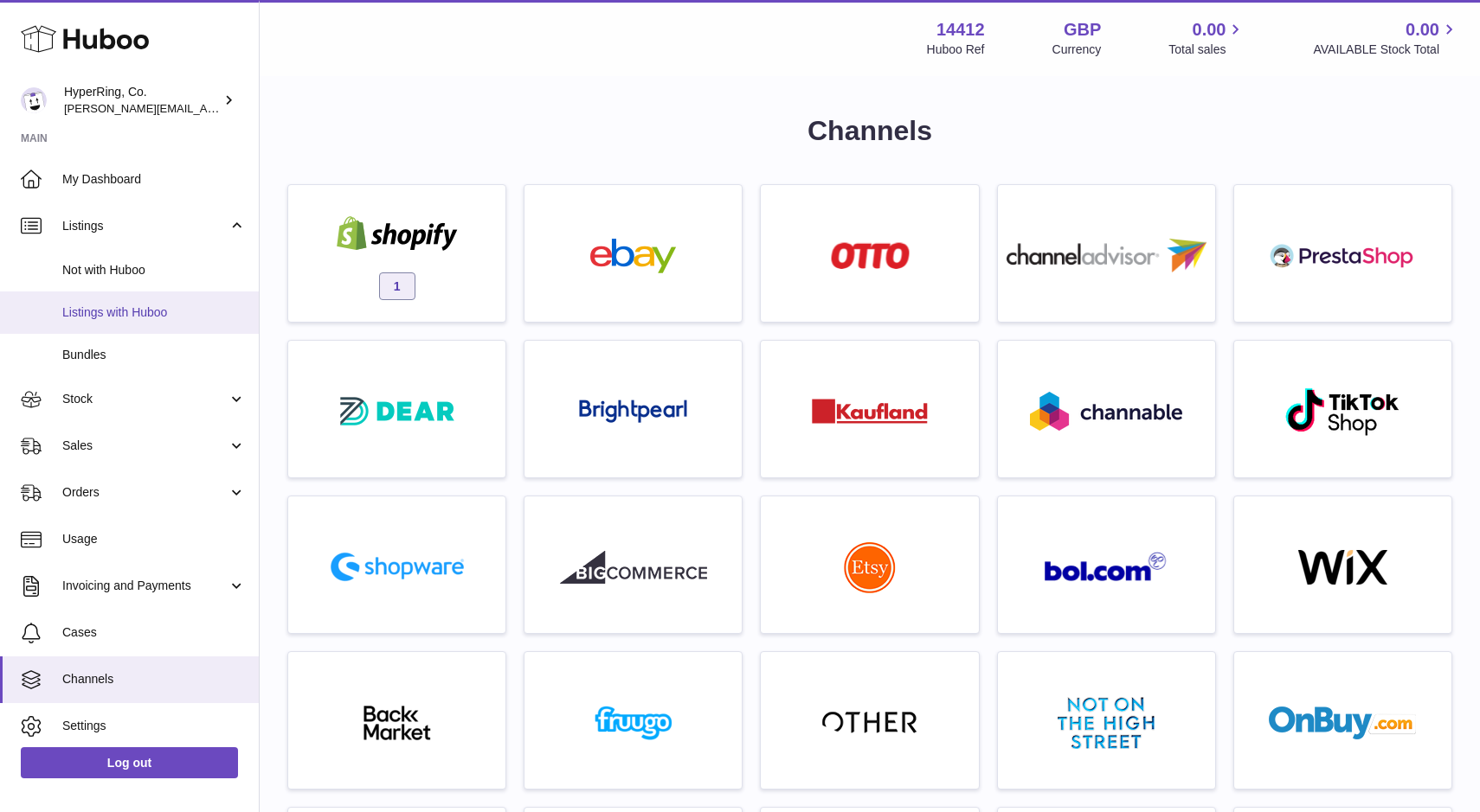
click at [138, 320] on link "Listings with Huboo" at bounding box center [129, 312] width 259 height 42
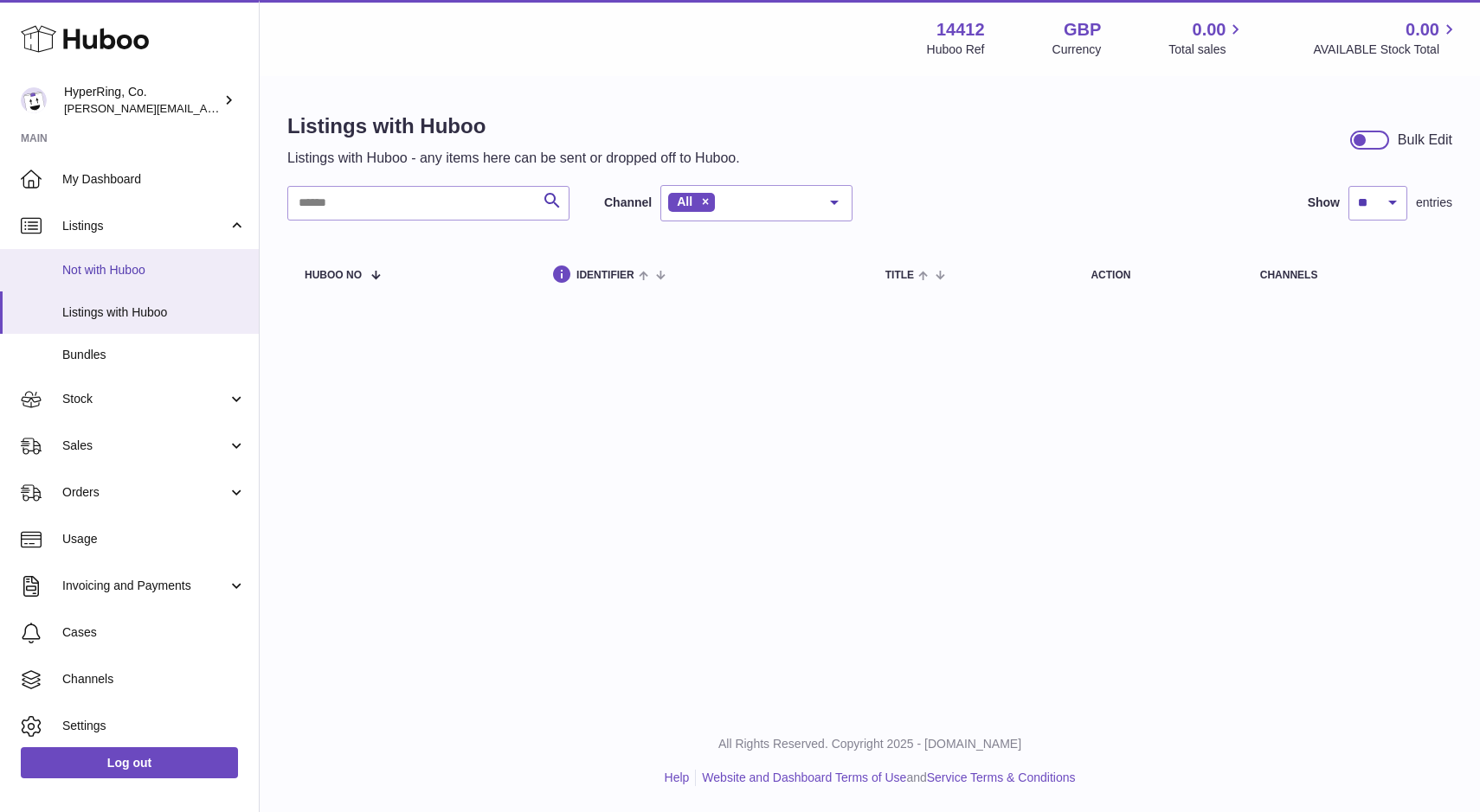
click at [132, 272] on span "Not with Huboo" at bounding box center [153, 270] width 183 height 16
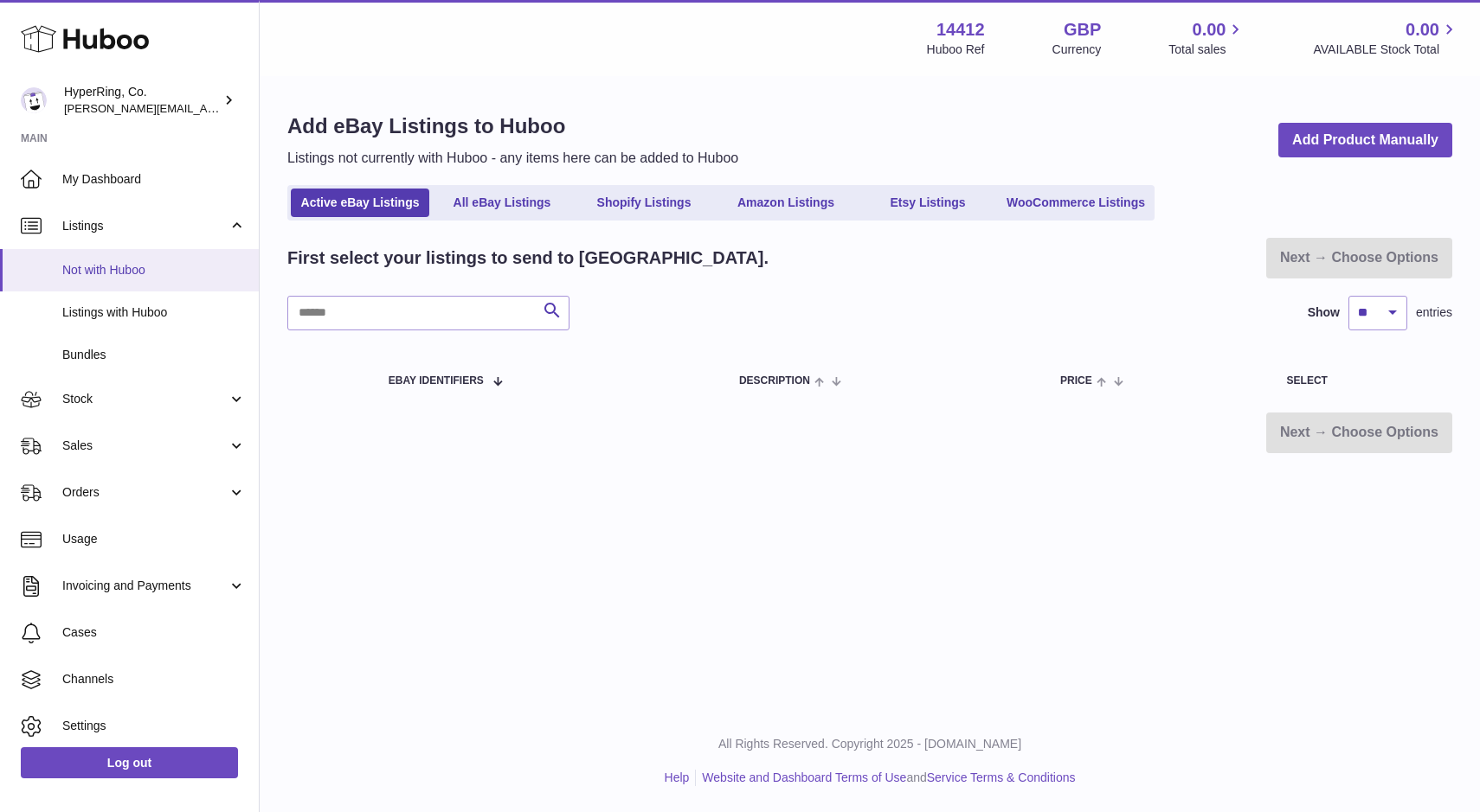
click at [122, 272] on span "Not with Huboo" at bounding box center [153, 270] width 183 height 16
click at [639, 198] on link "Shopify Listings" at bounding box center [643, 203] width 138 height 28
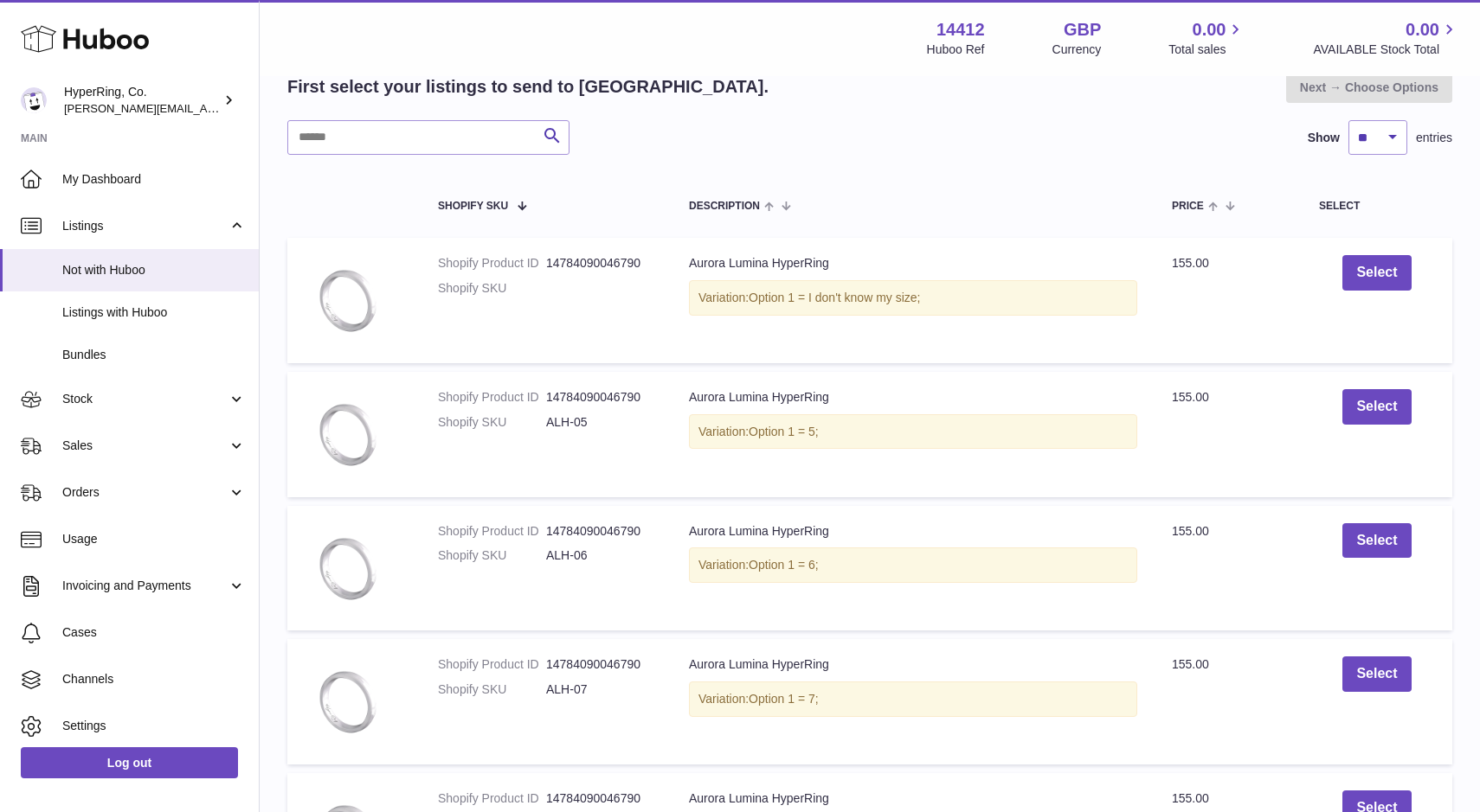
scroll to position [195, 0]
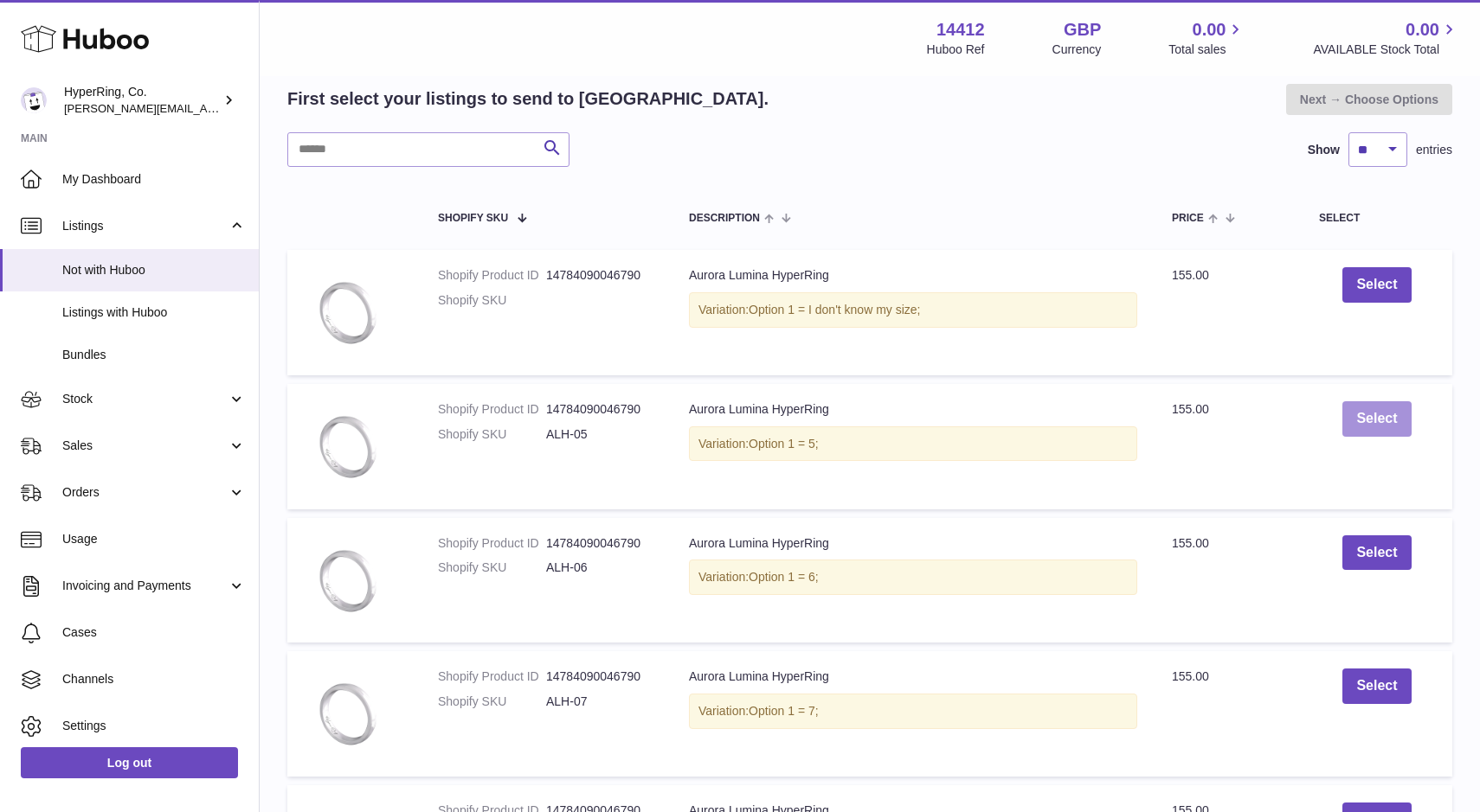
click at [1379, 418] on button "Select" at bounding box center [1377, 419] width 69 height 36
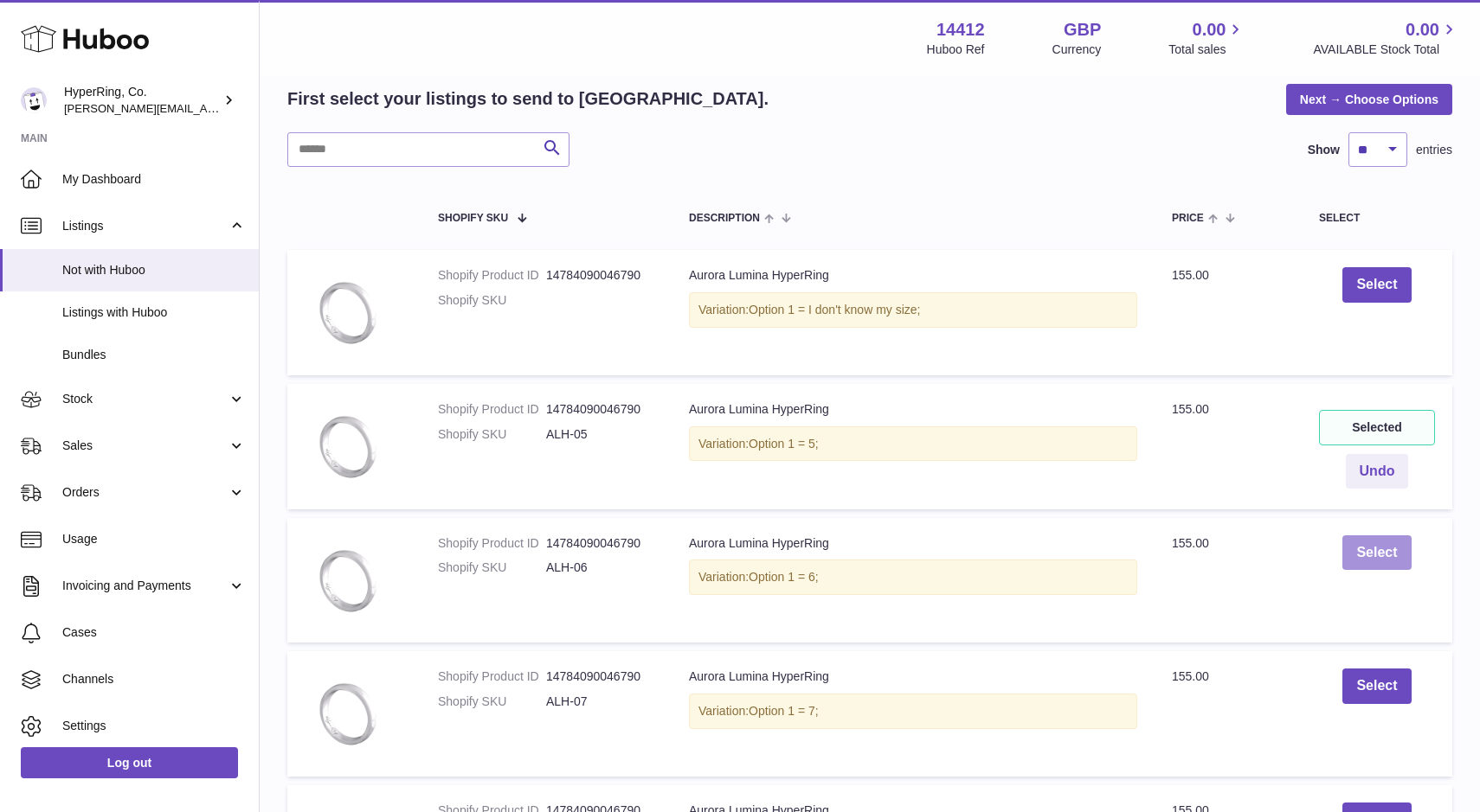
click at [1379, 553] on button "Select" at bounding box center [1377, 554] width 69 height 36
click at [1378, 690] on button "Select" at bounding box center [1377, 686] width 69 height 36
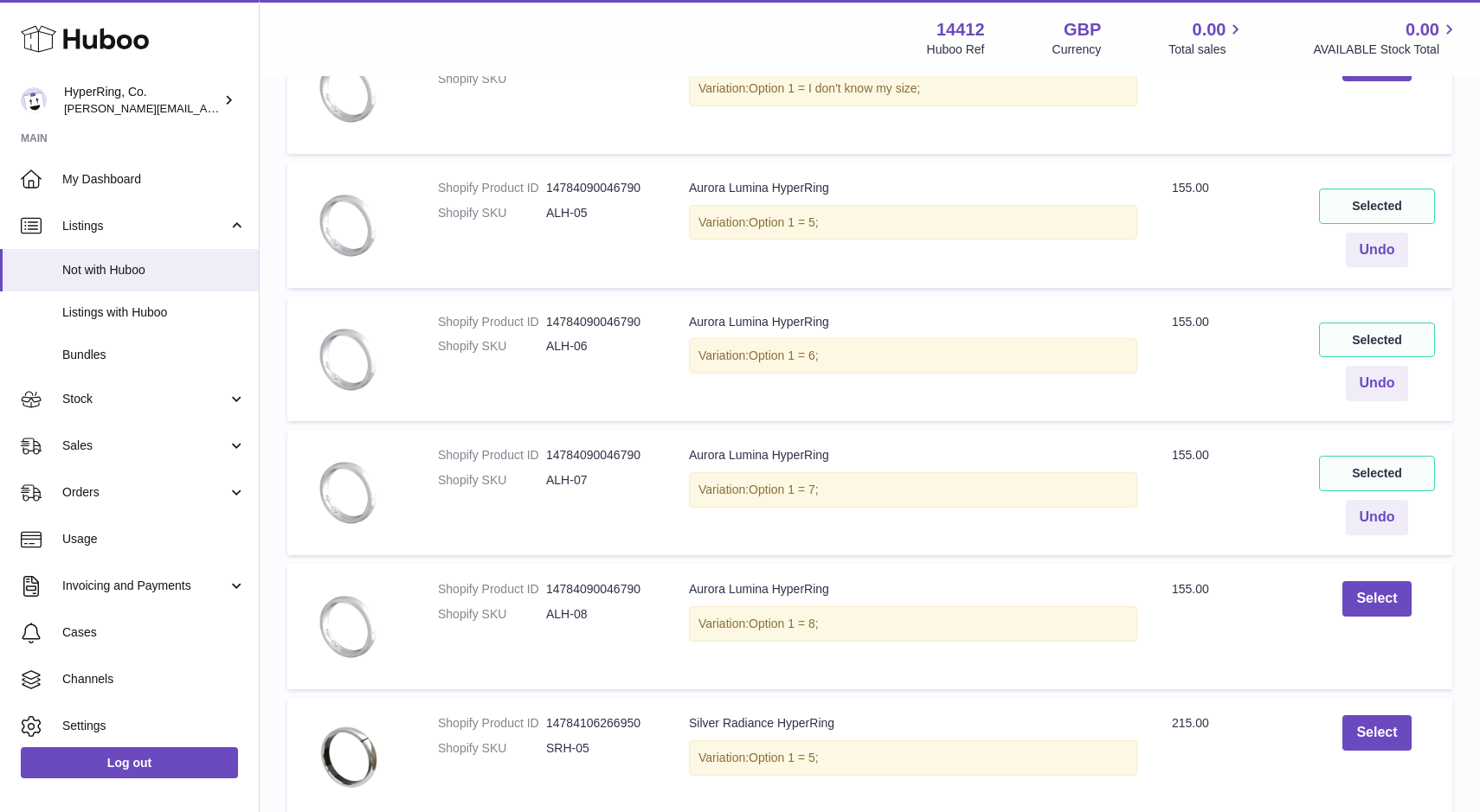
scroll to position [583, 0]
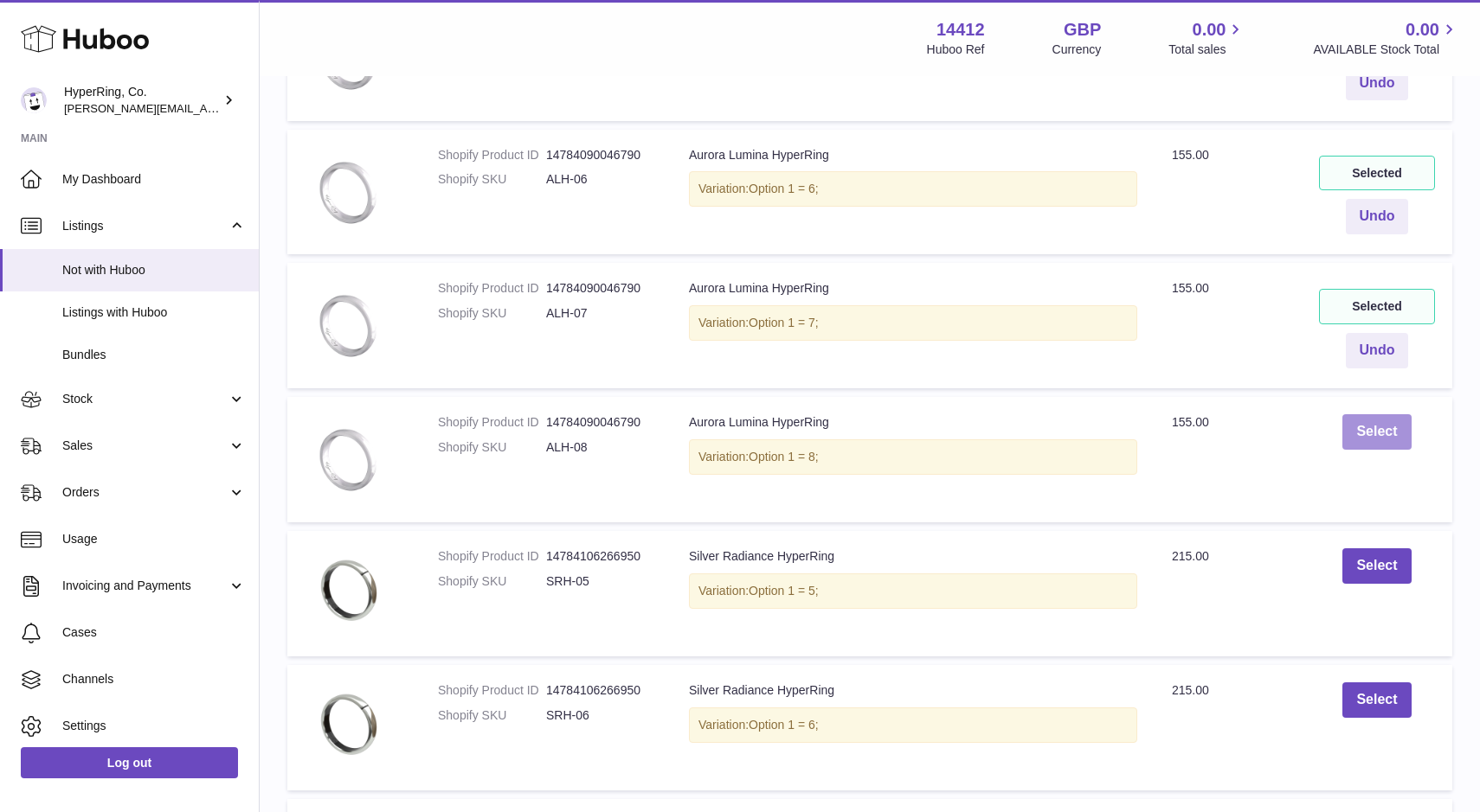
click at [1380, 428] on button "Select" at bounding box center [1377, 432] width 69 height 36
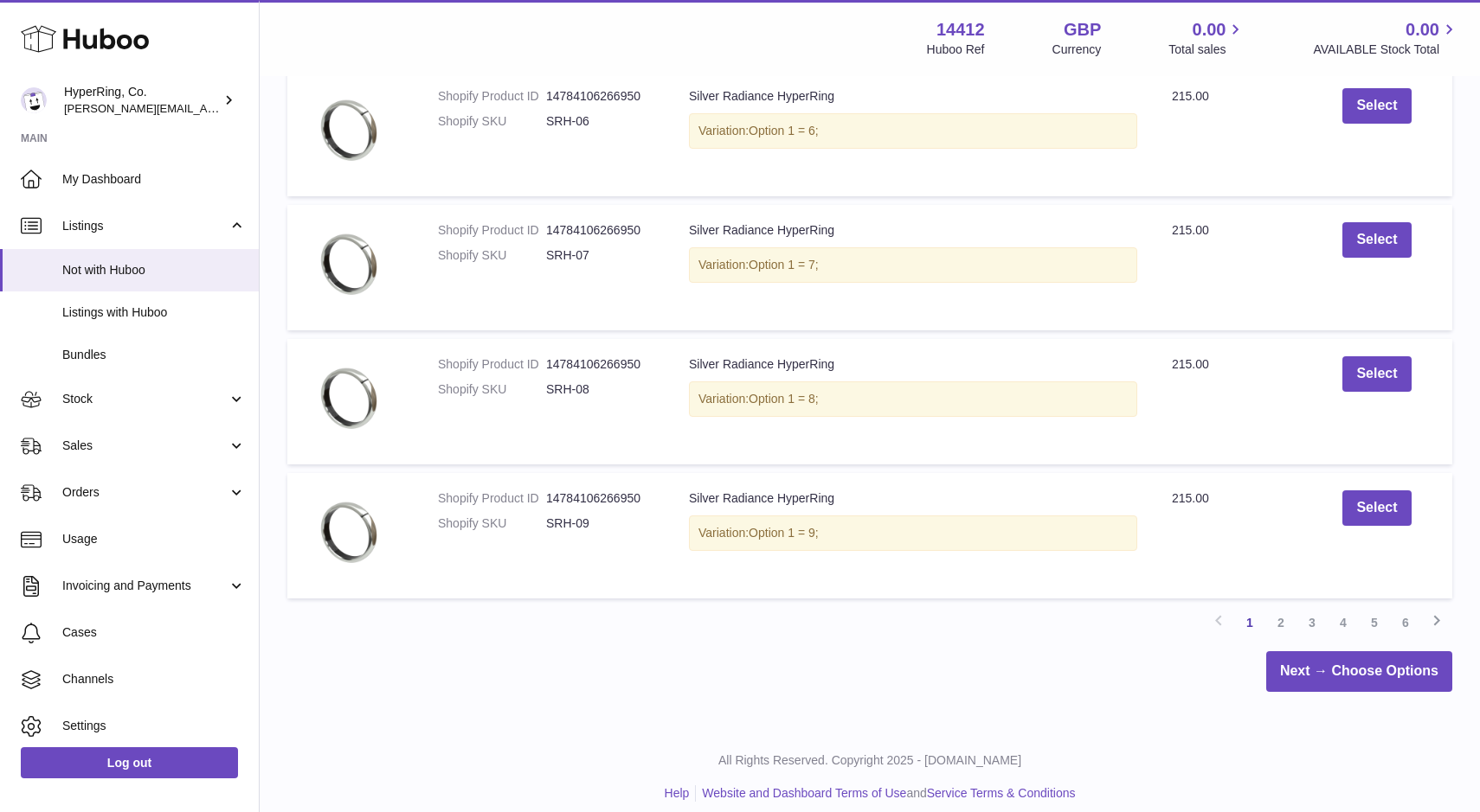
scroll to position [1176, 0]
click at [1281, 628] on link "2" at bounding box center [1281, 624] width 31 height 31
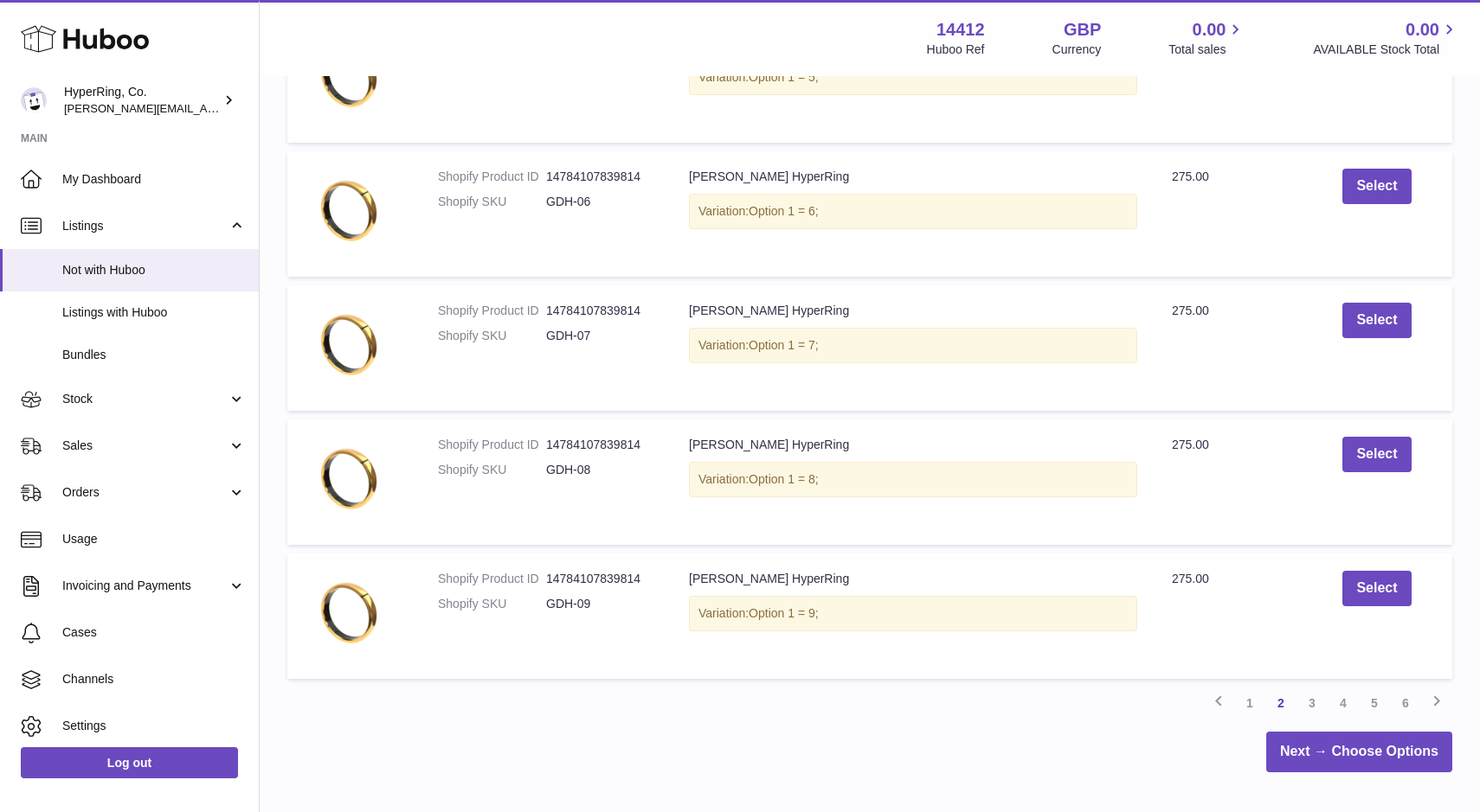
scroll to position [1098, 0]
click at [1314, 698] on link "3" at bounding box center [1312, 702] width 31 height 31
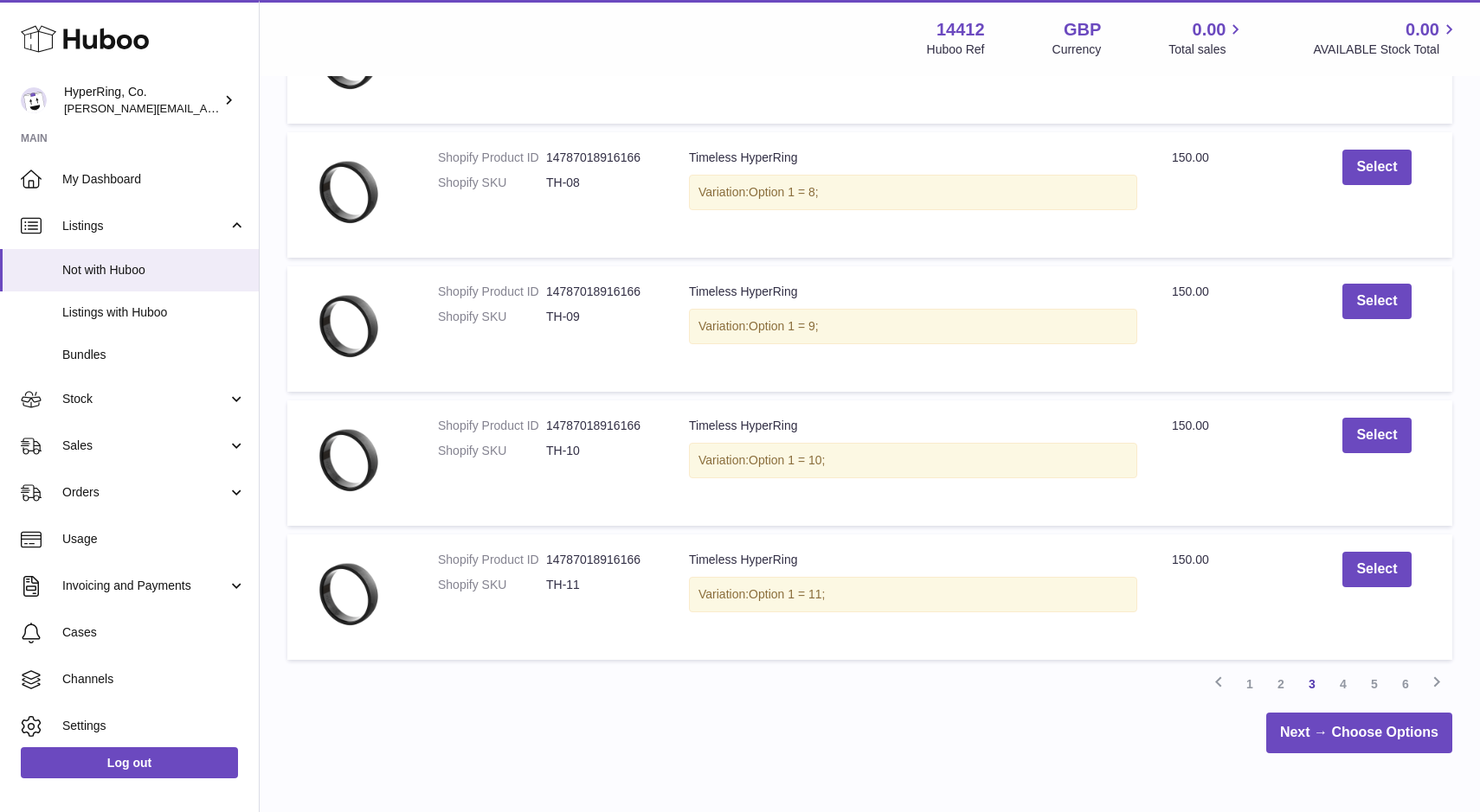
scroll to position [1193, 0]
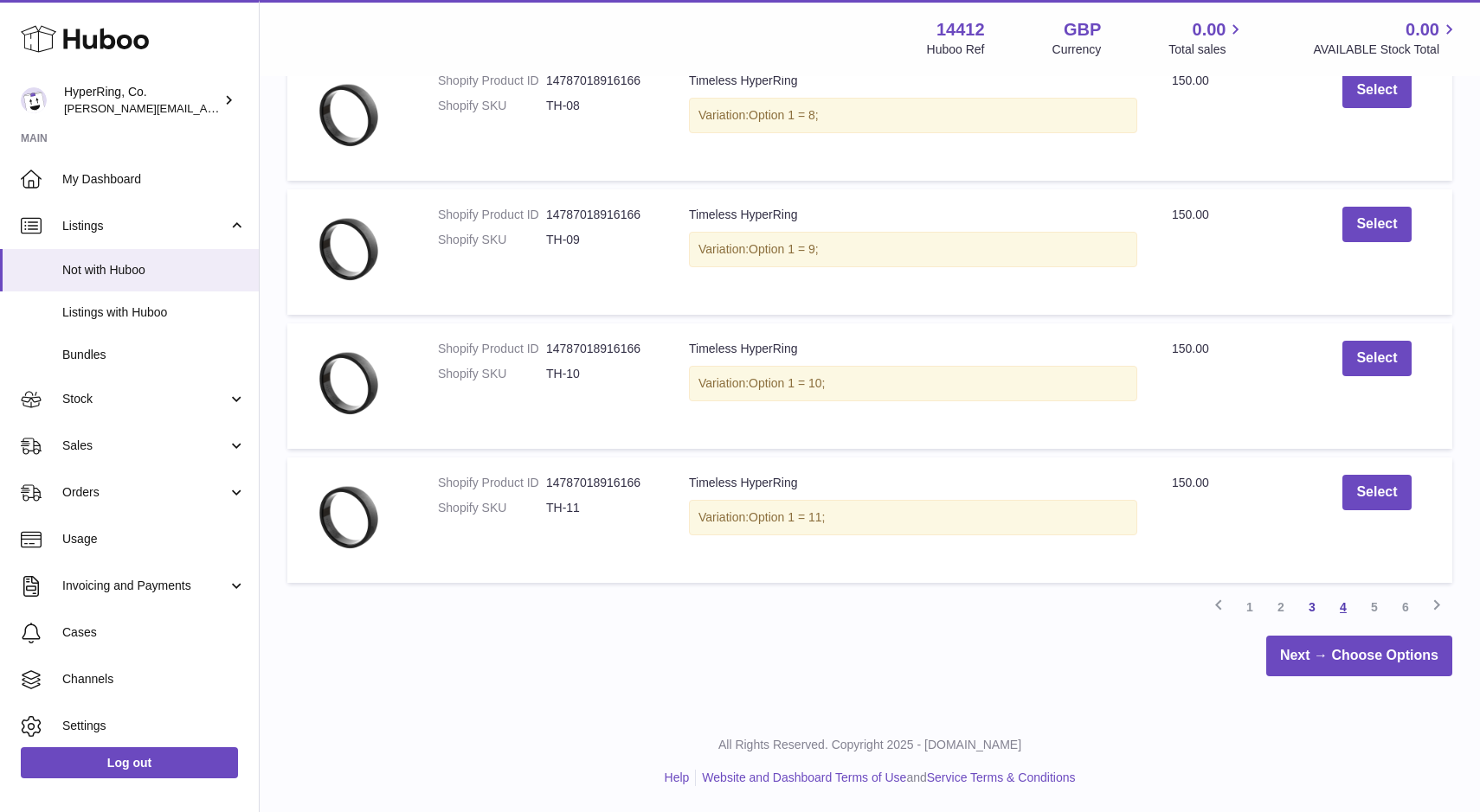
click at [1343, 604] on link "4" at bounding box center [1343, 607] width 31 height 31
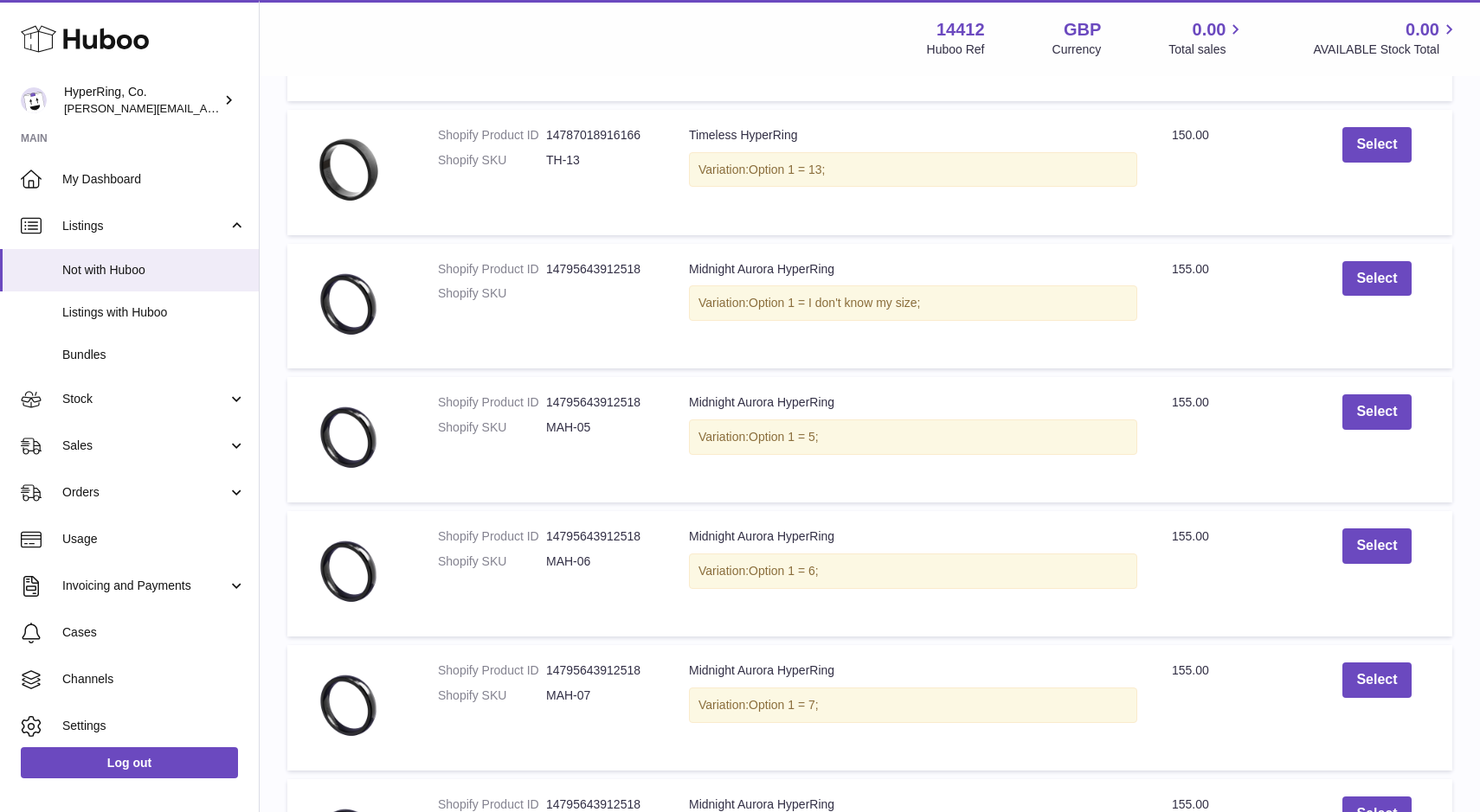
scroll to position [473, 0]
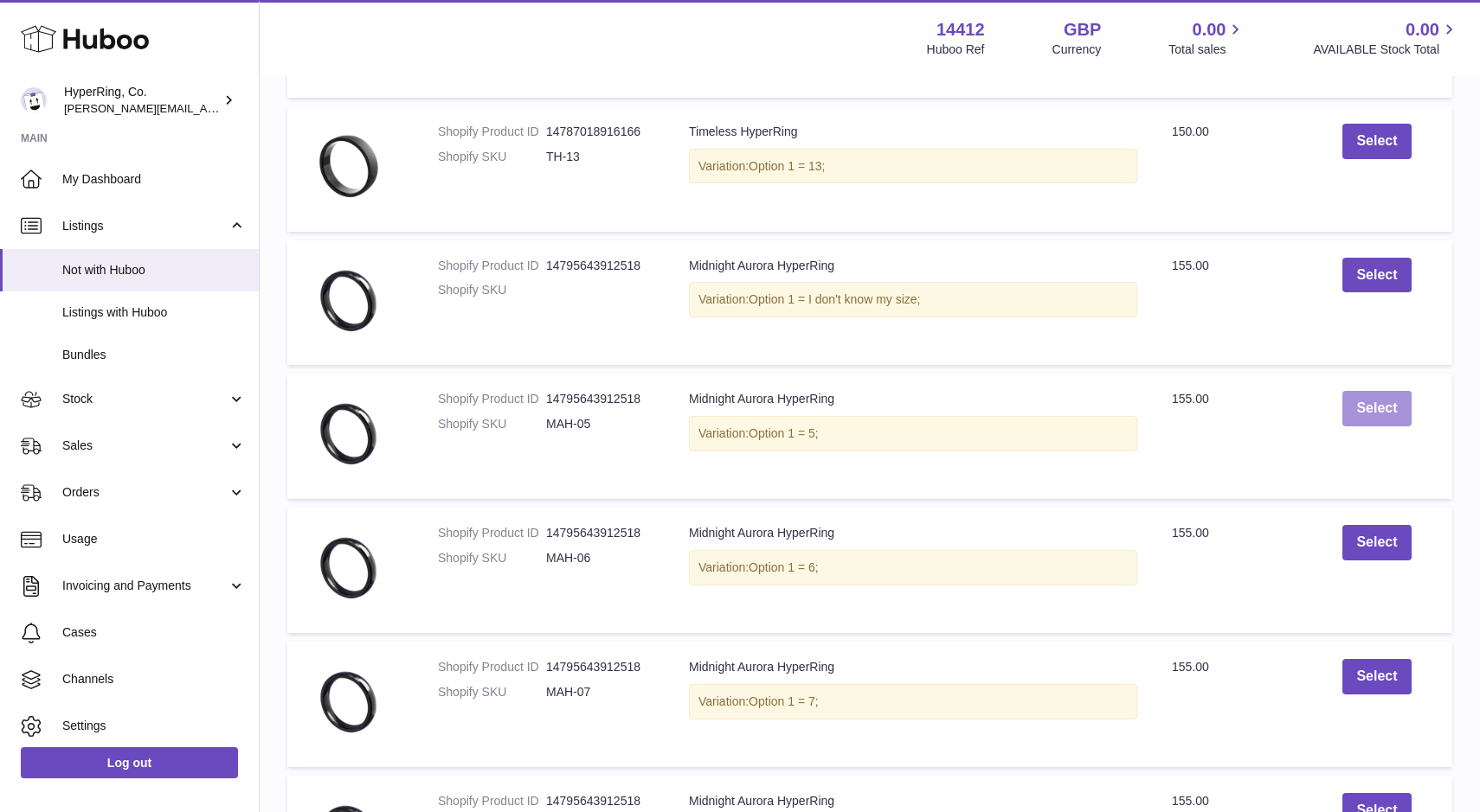
click at [1373, 407] on button "Select" at bounding box center [1377, 409] width 69 height 36
click at [1383, 539] on button "Select" at bounding box center [1377, 543] width 69 height 36
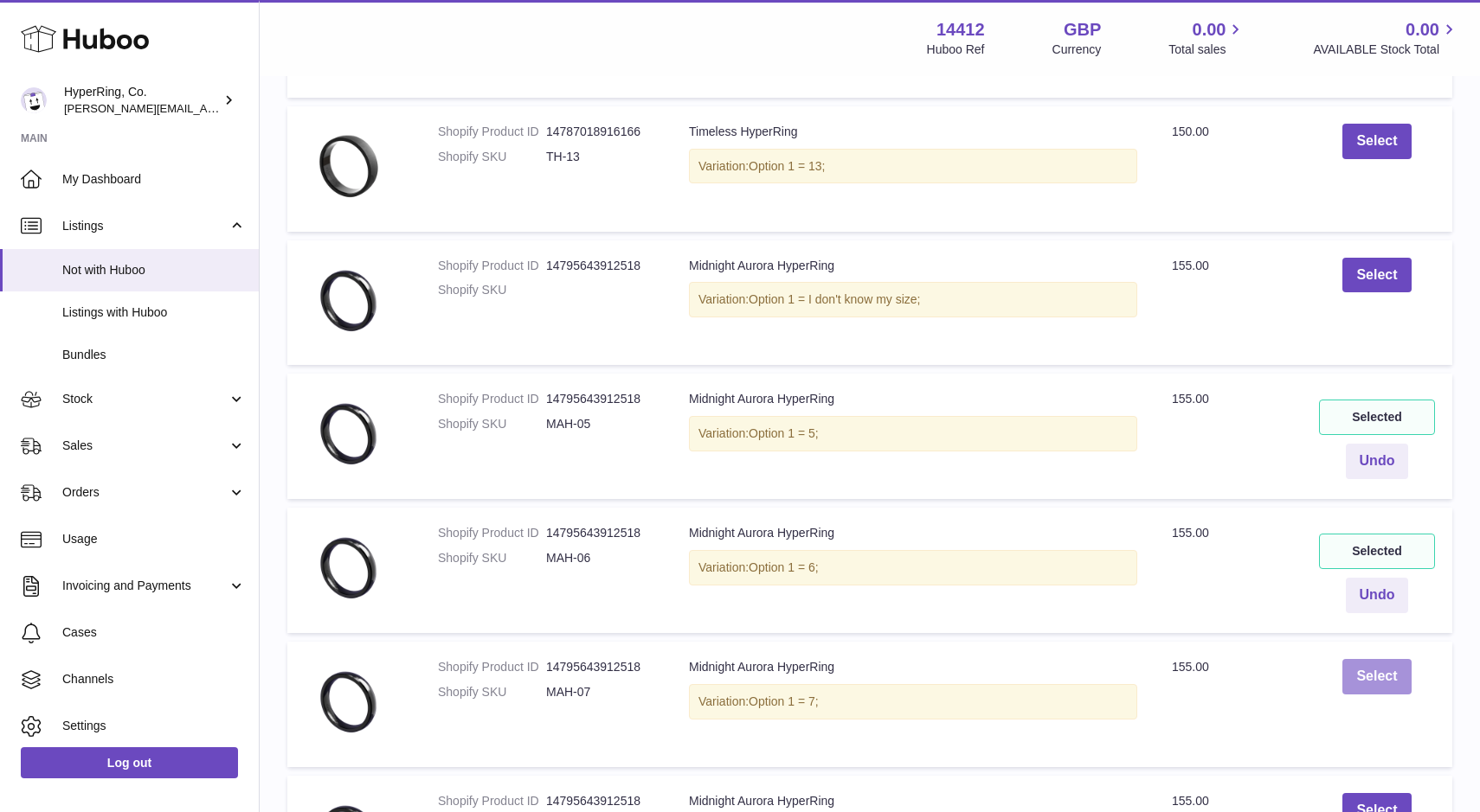
click at [1387, 676] on button "Select" at bounding box center [1377, 677] width 69 height 36
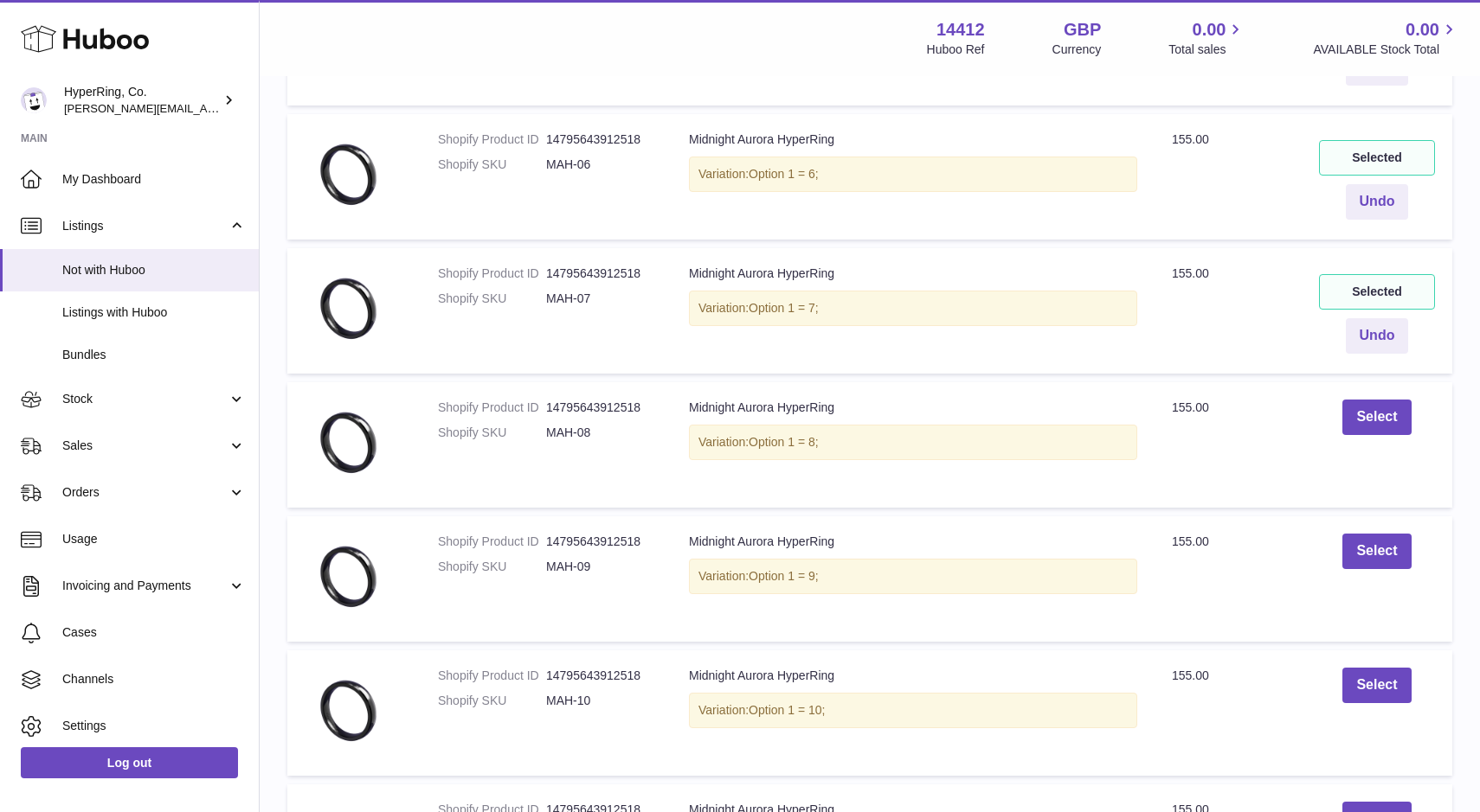
scroll to position [870, 0]
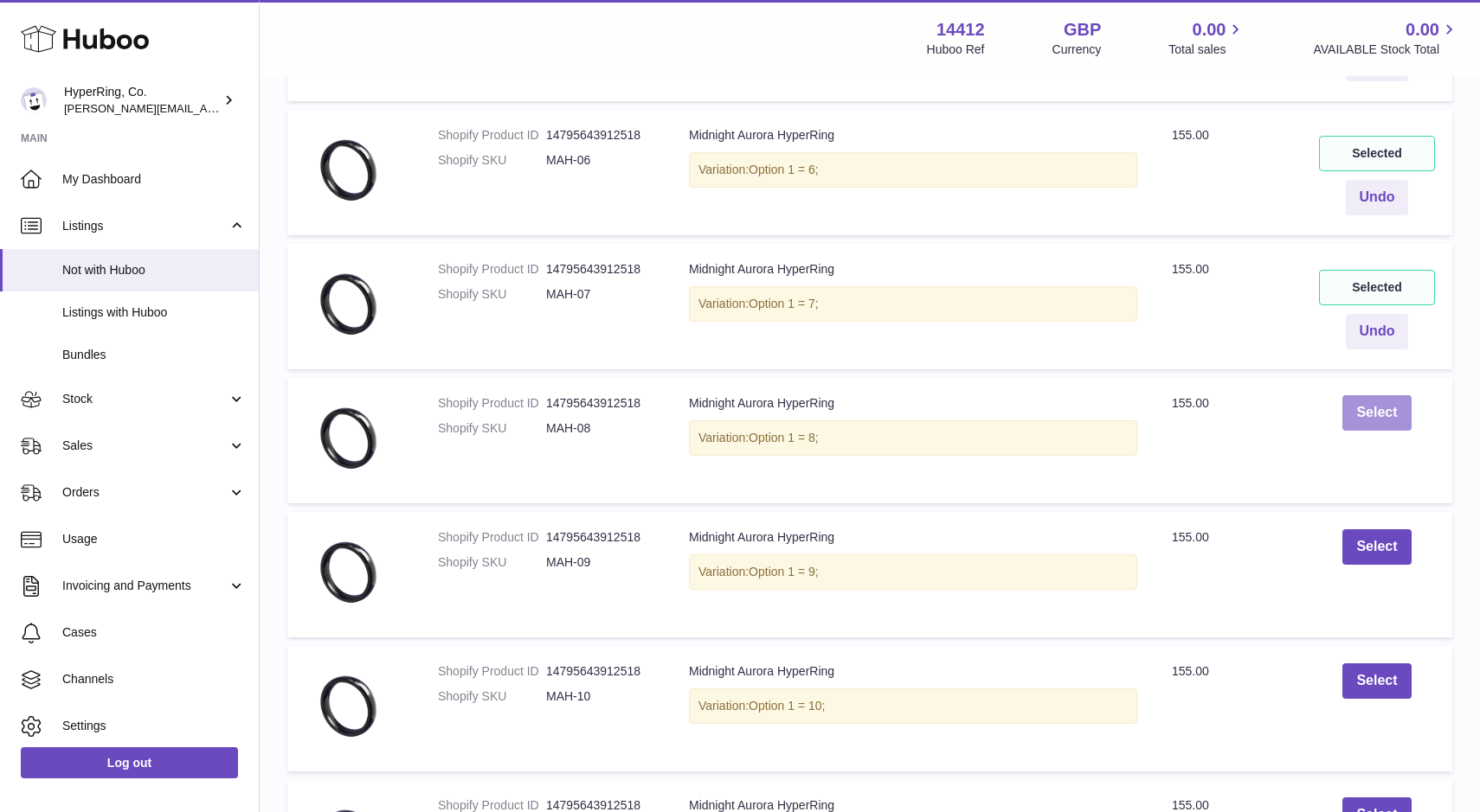
click at [1372, 418] on button "Select" at bounding box center [1377, 414] width 69 height 36
click at [1373, 543] on button "Select" at bounding box center [1377, 547] width 69 height 36
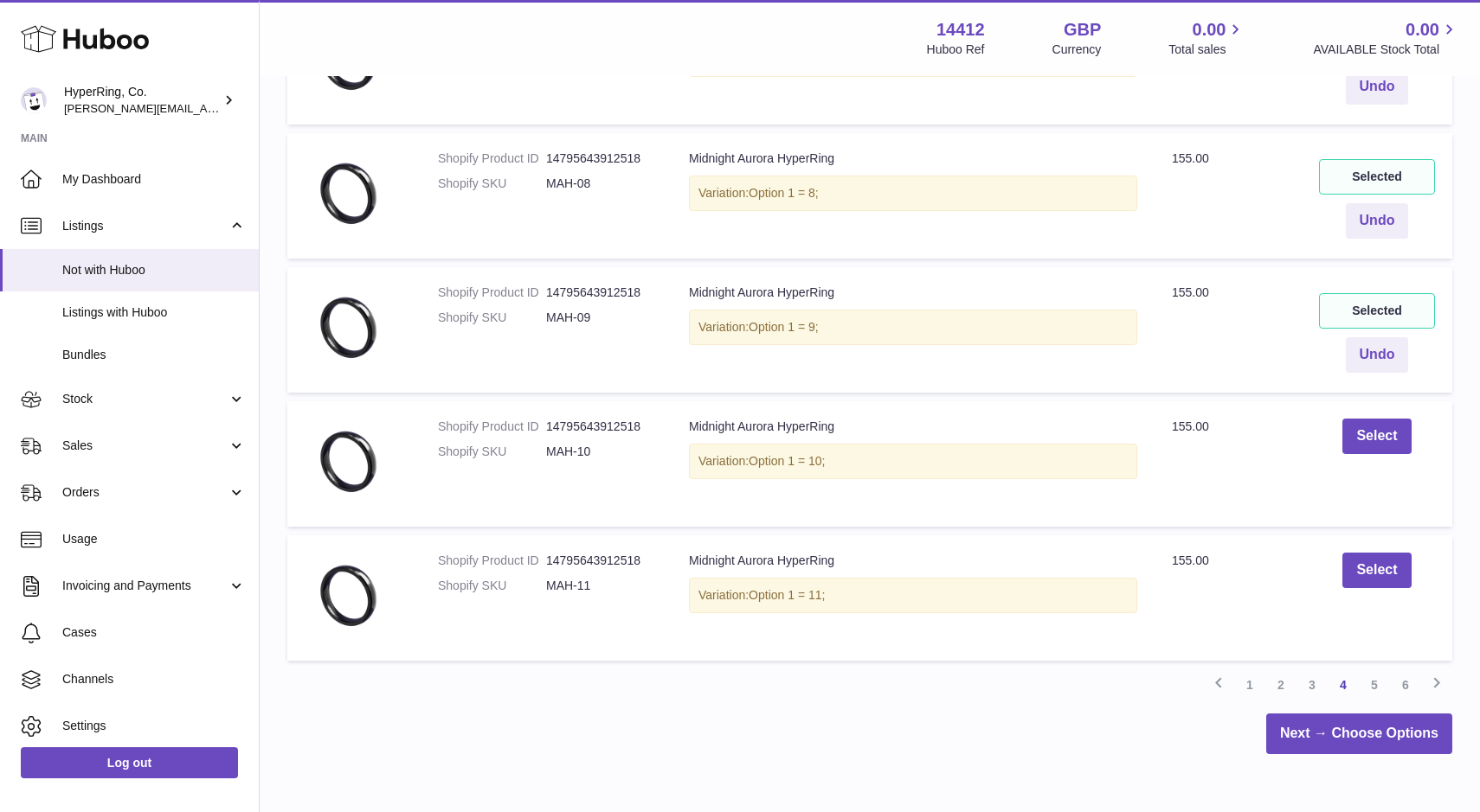
scroll to position [1132, 0]
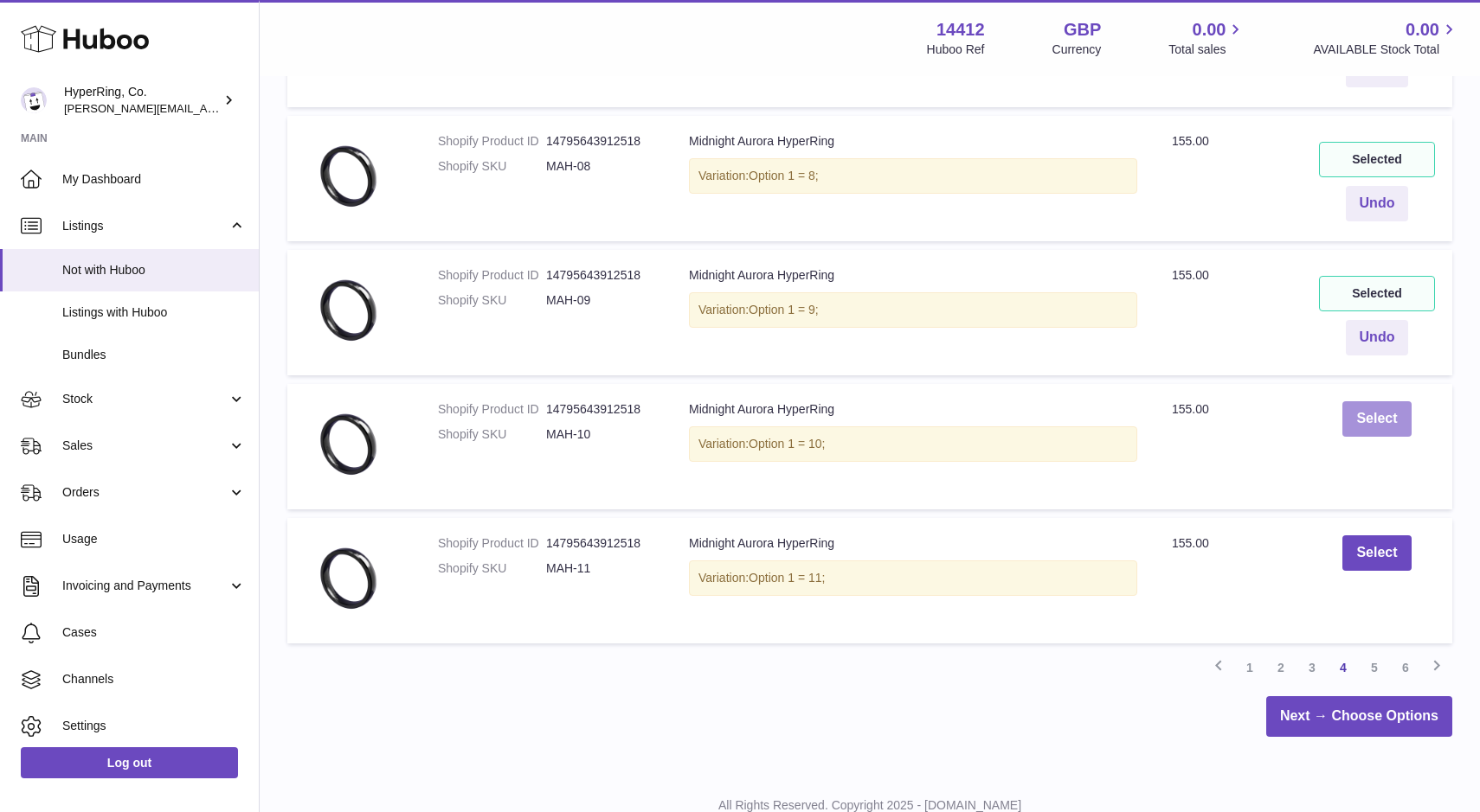
click at [1374, 419] on button "Select" at bounding box center [1377, 419] width 69 height 36
click at [1373, 549] on button "Select" at bounding box center [1377, 554] width 69 height 36
click at [1370, 668] on link "5" at bounding box center [1374, 667] width 31 height 31
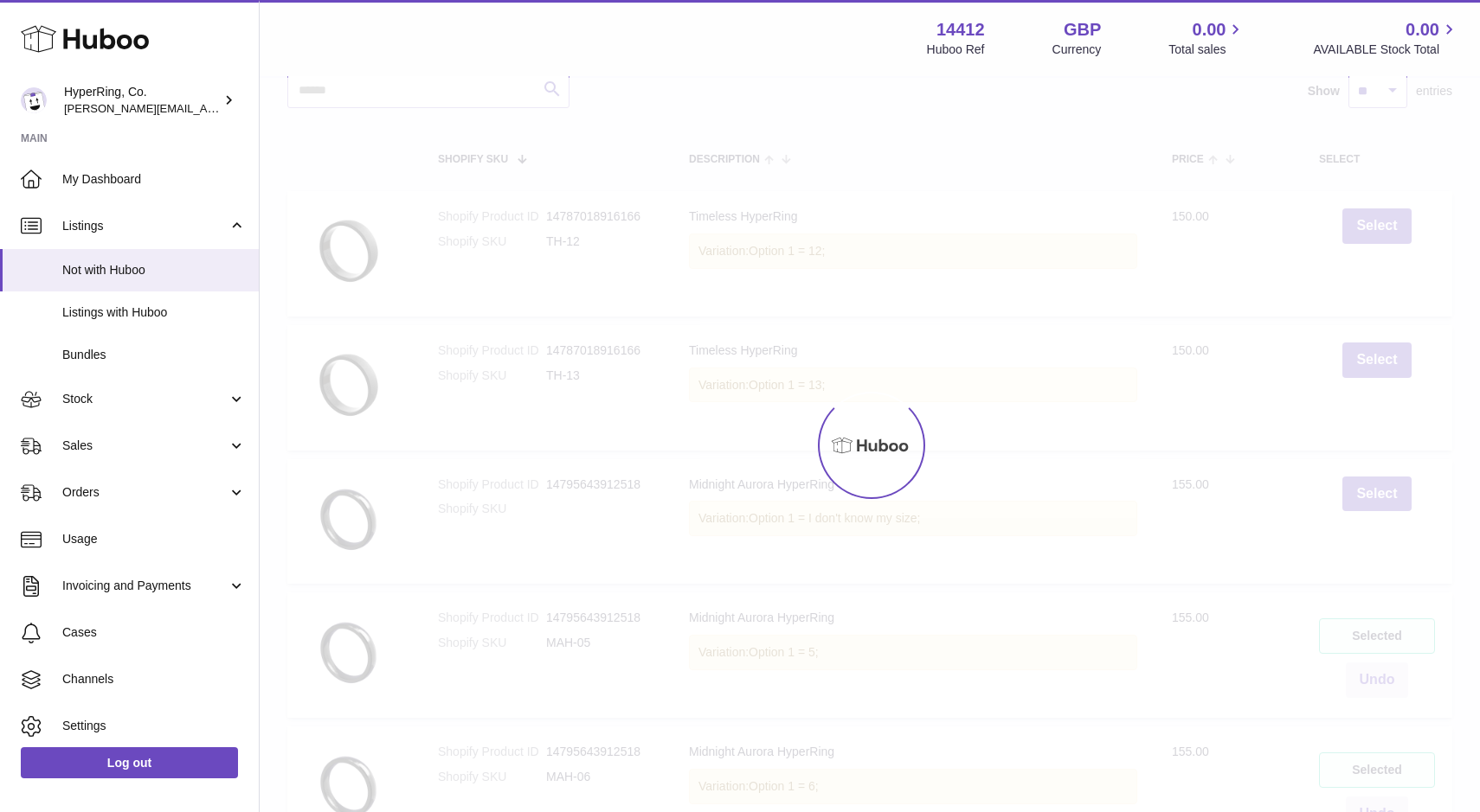
scroll to position [78, 0]
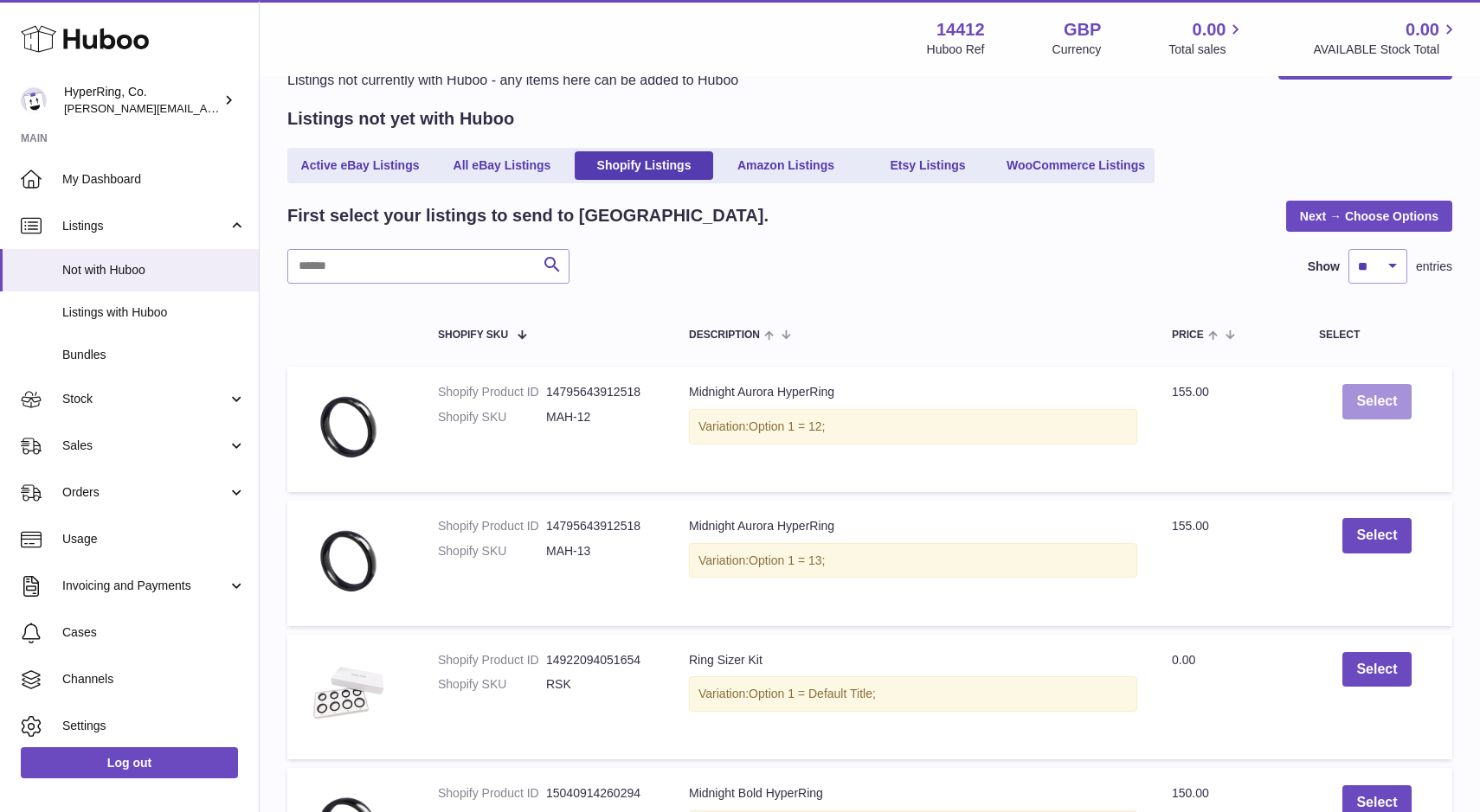
click at [1378, 399] on button "Select" at bounding box center [1377, 402] width 69 height 36
click at [1370, 526] on button "Select" at bounding box center [1377, 536] width 69 height 36
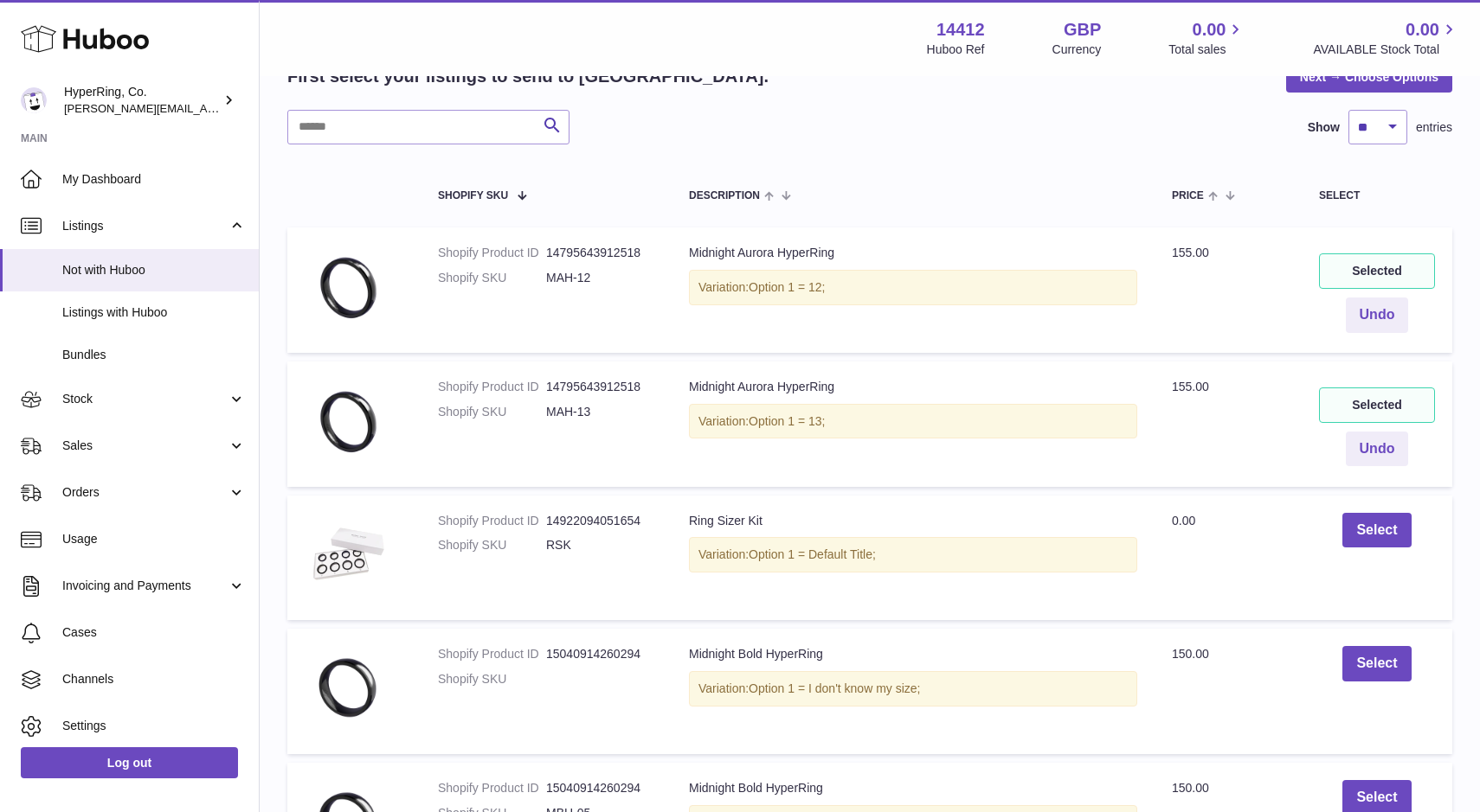
scroll to position [226, 0]
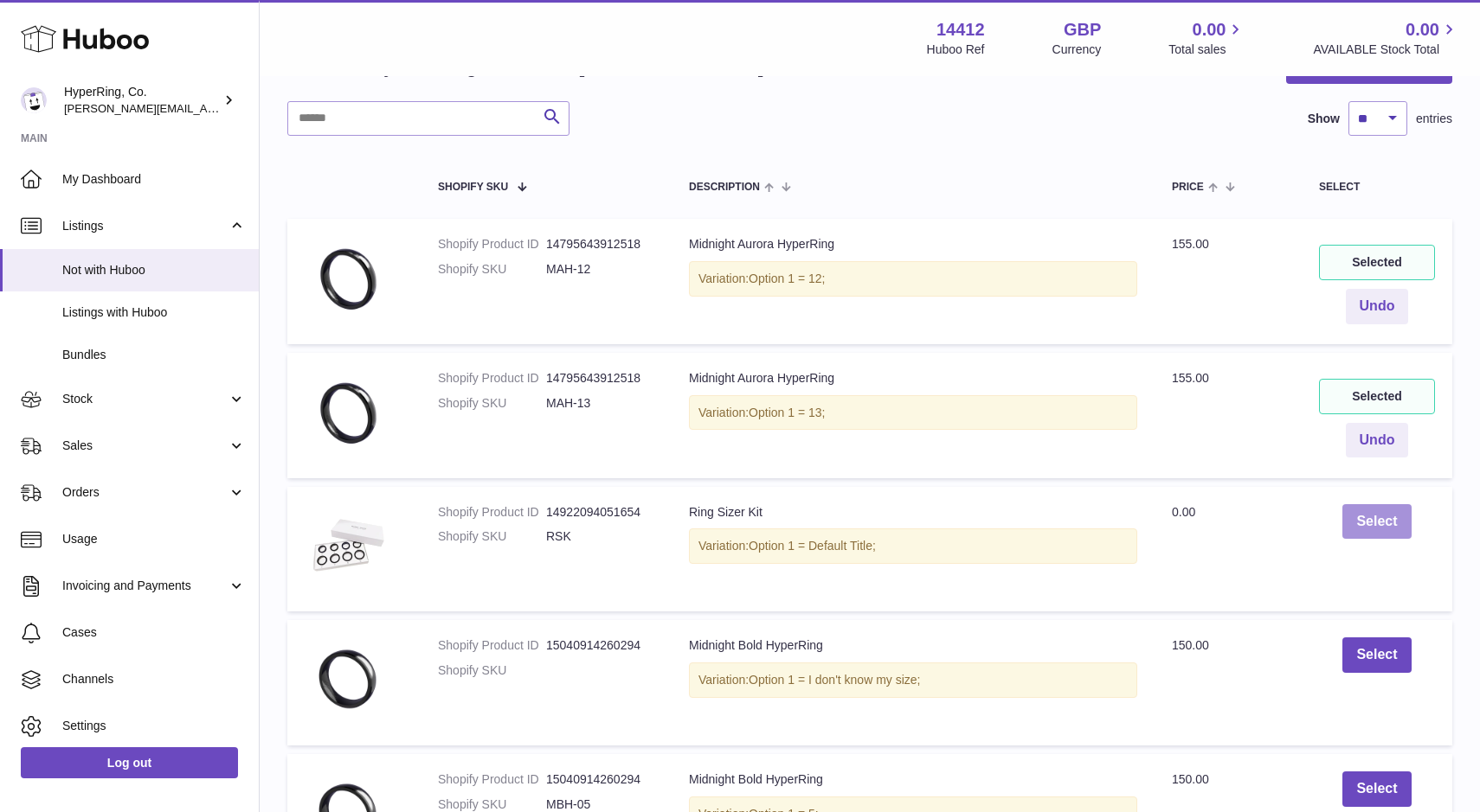
click at [1374, 524] on button "Select" at bounding box center [1377, 523] width 69 height 36
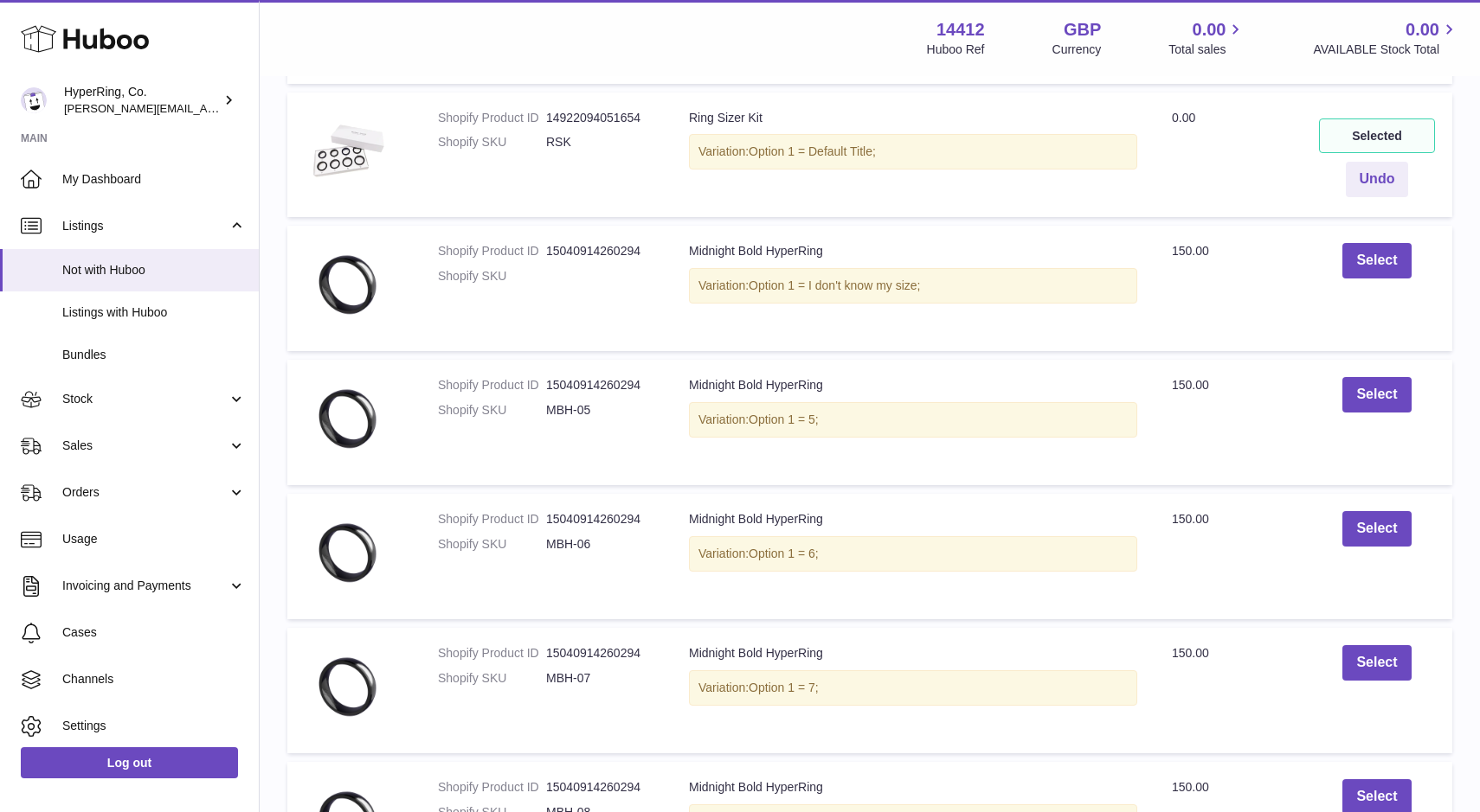
scroll to position [628, 0]
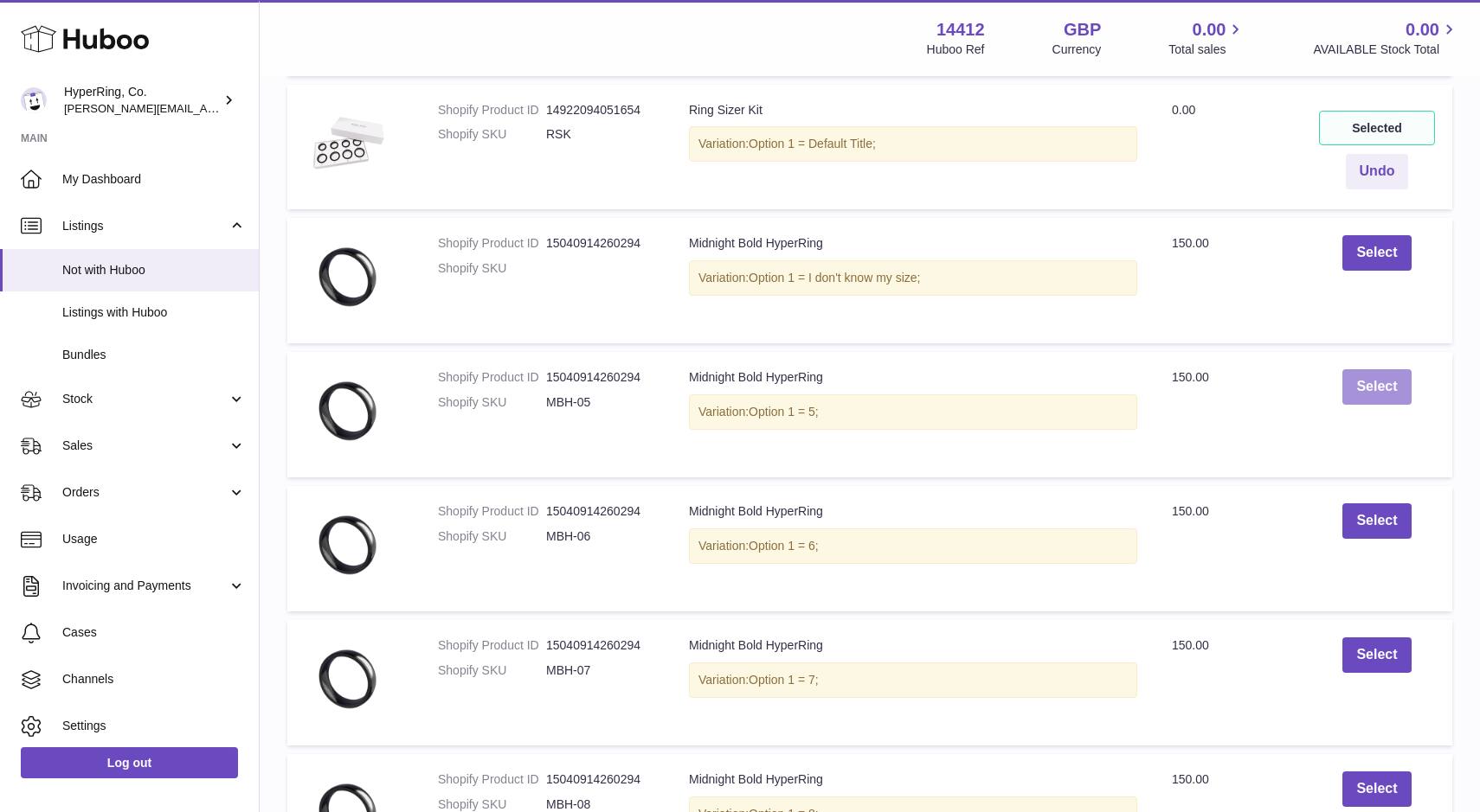
click at [1388, 391] on button "Select" at bounding box center [1377, 387] width 69 height 36
click at [1369, 519] on button "Select" at bounding box center [1377, 522] width 69 height 36
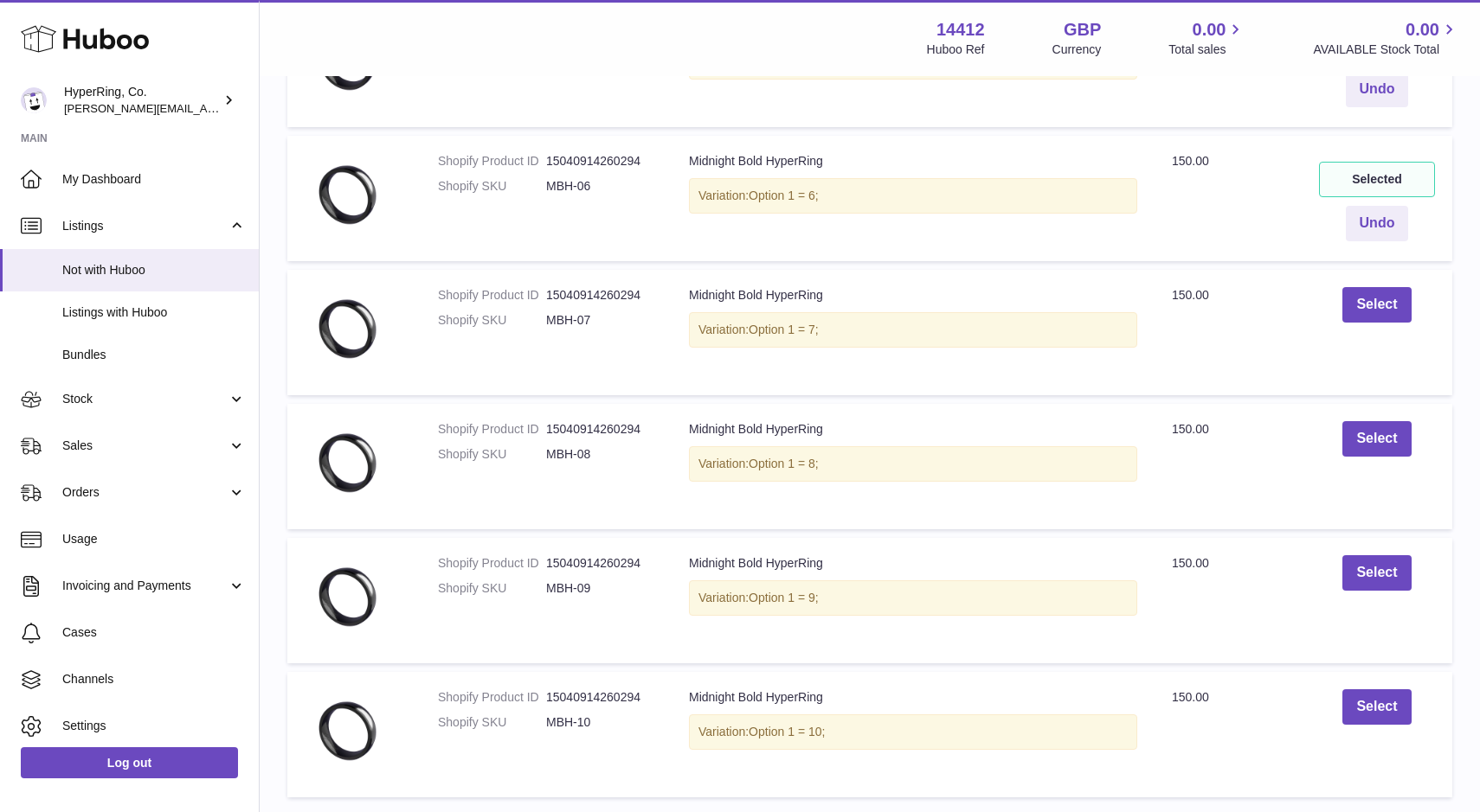
scroll to position [983, 0]
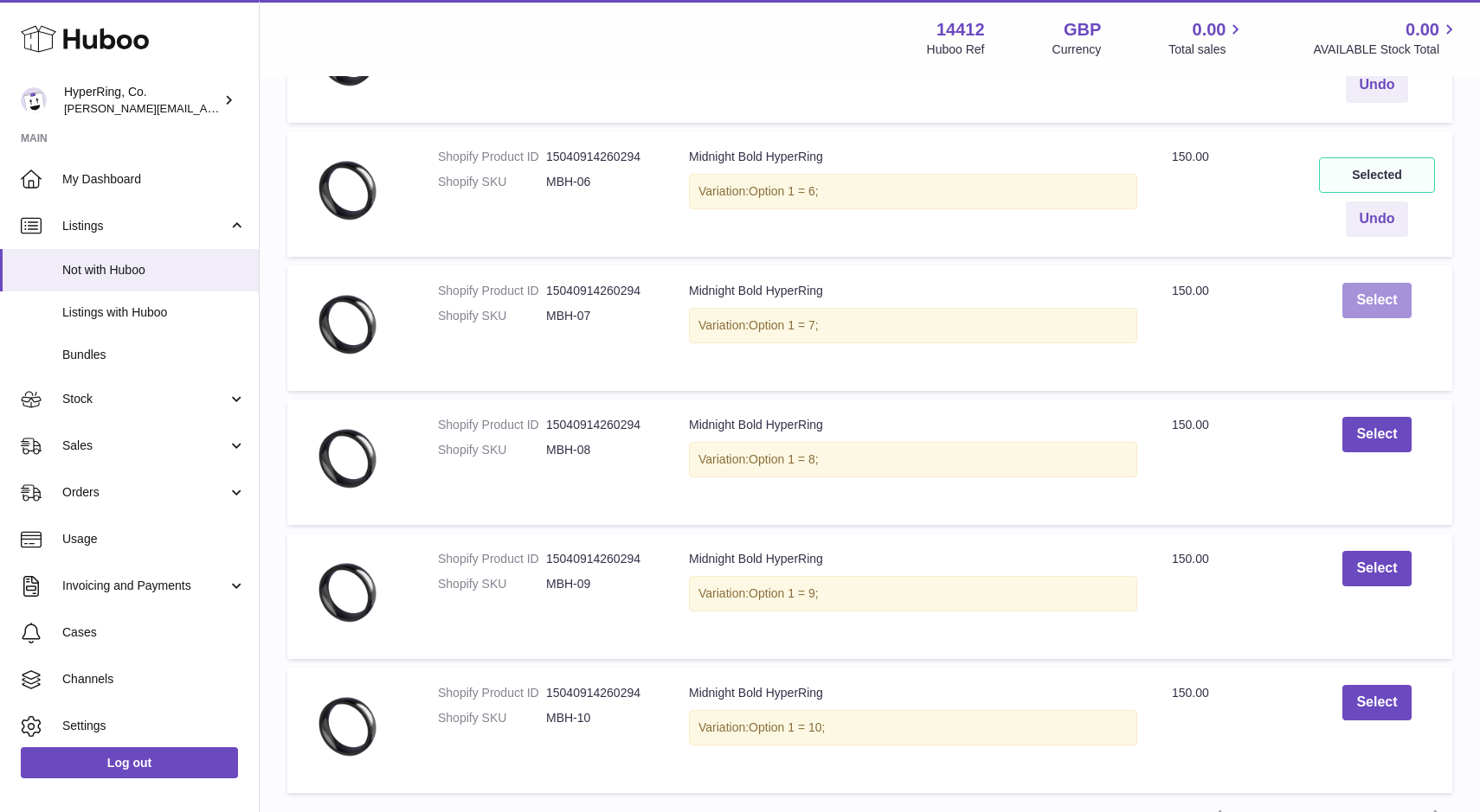
click at [1388, 299] on button "Select" at bounding box center [1377, 301] width 69 height 36
click at [1371, 434] on button "Select" at bounding box center [1377, 435] width 69 height 36
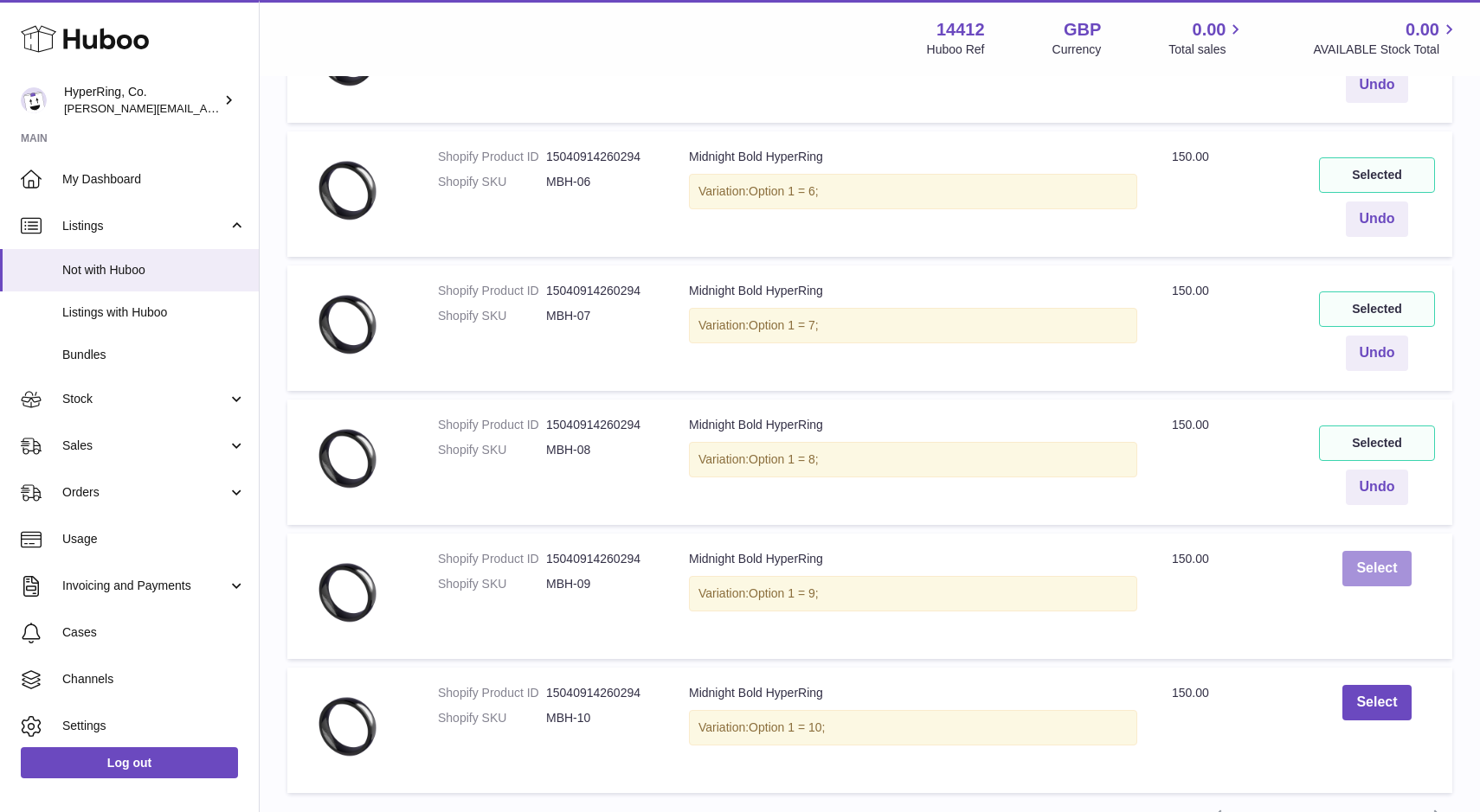
click at [1367, 570] on button "Select" at bounding box center [1377, 569] width 69 height 36
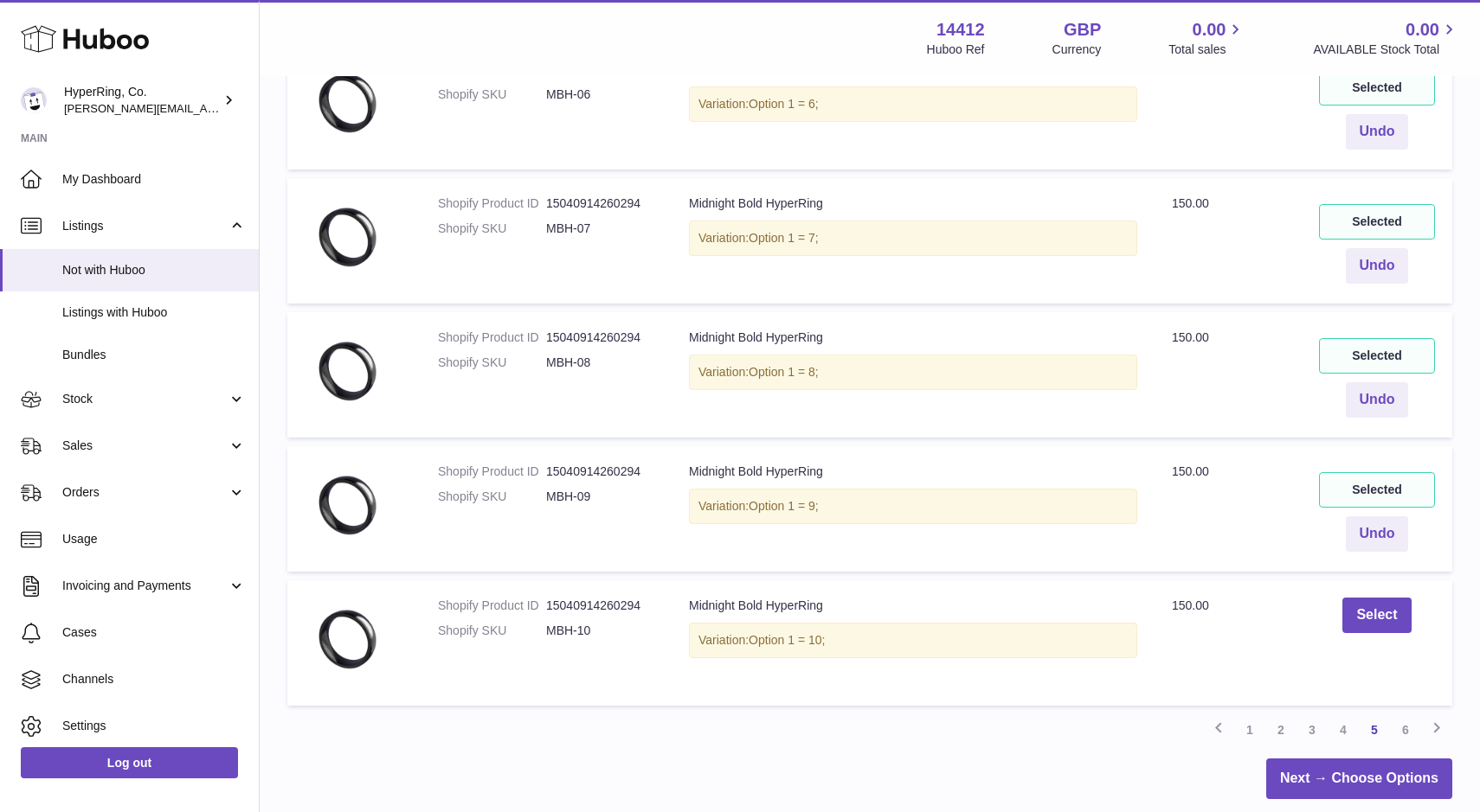
scroll to position [1193, 0]
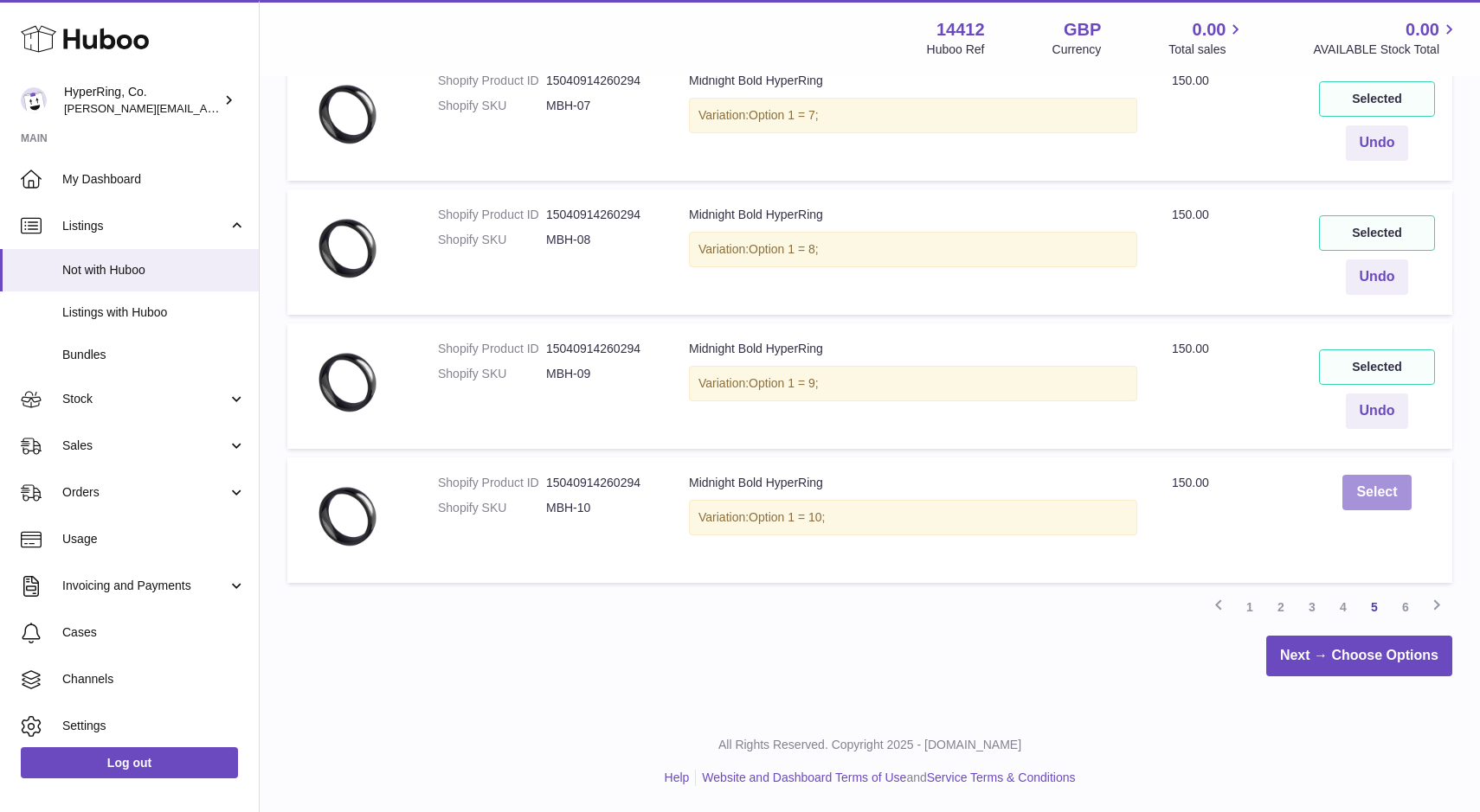
click at [1383, 487] on button "Select" at bounding box center [1377, 492] width 69 height 36
click at [1405, 608] on link "6" at bounding box center [1405, 607] width 31 height 31
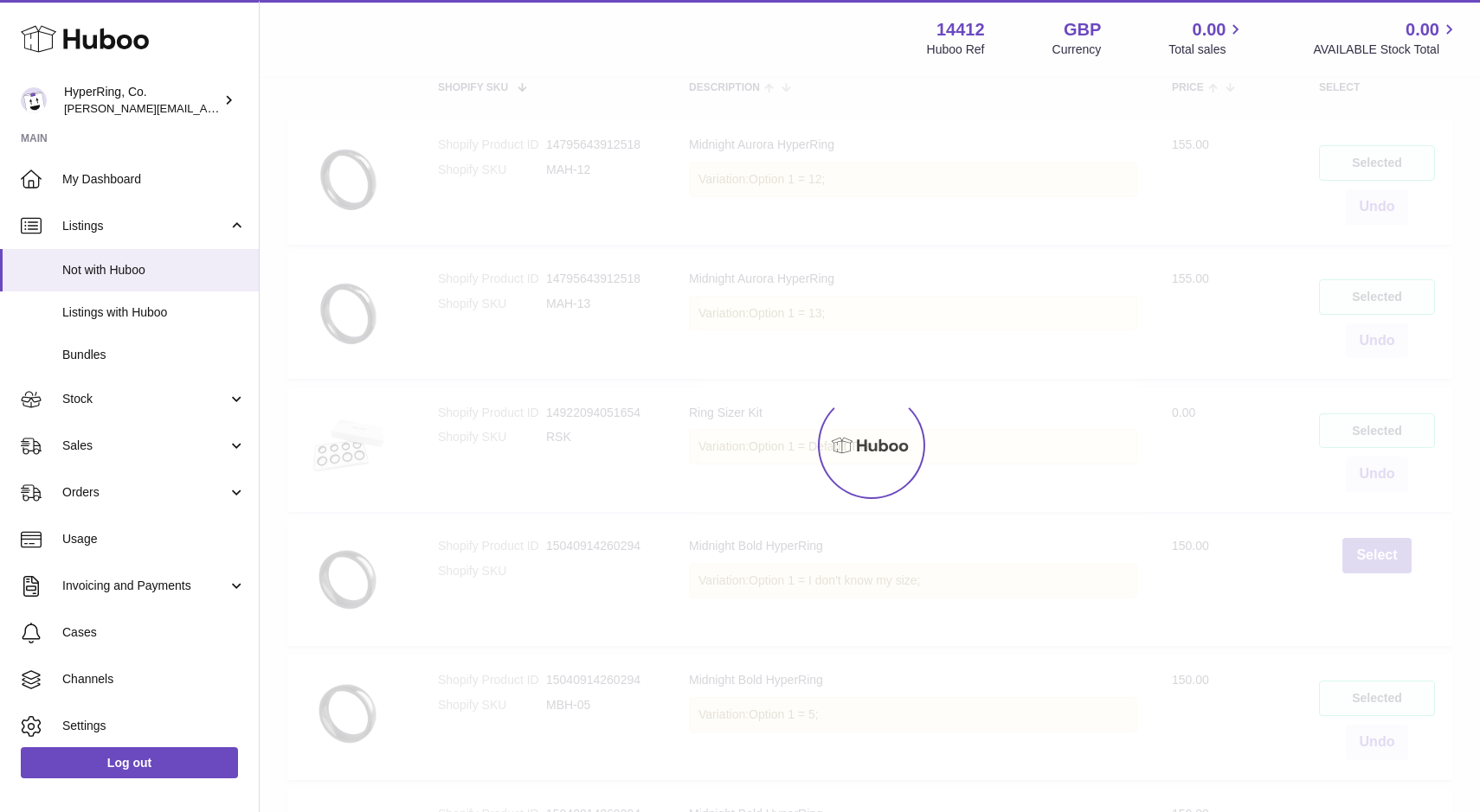
scroll to position [78, 0]
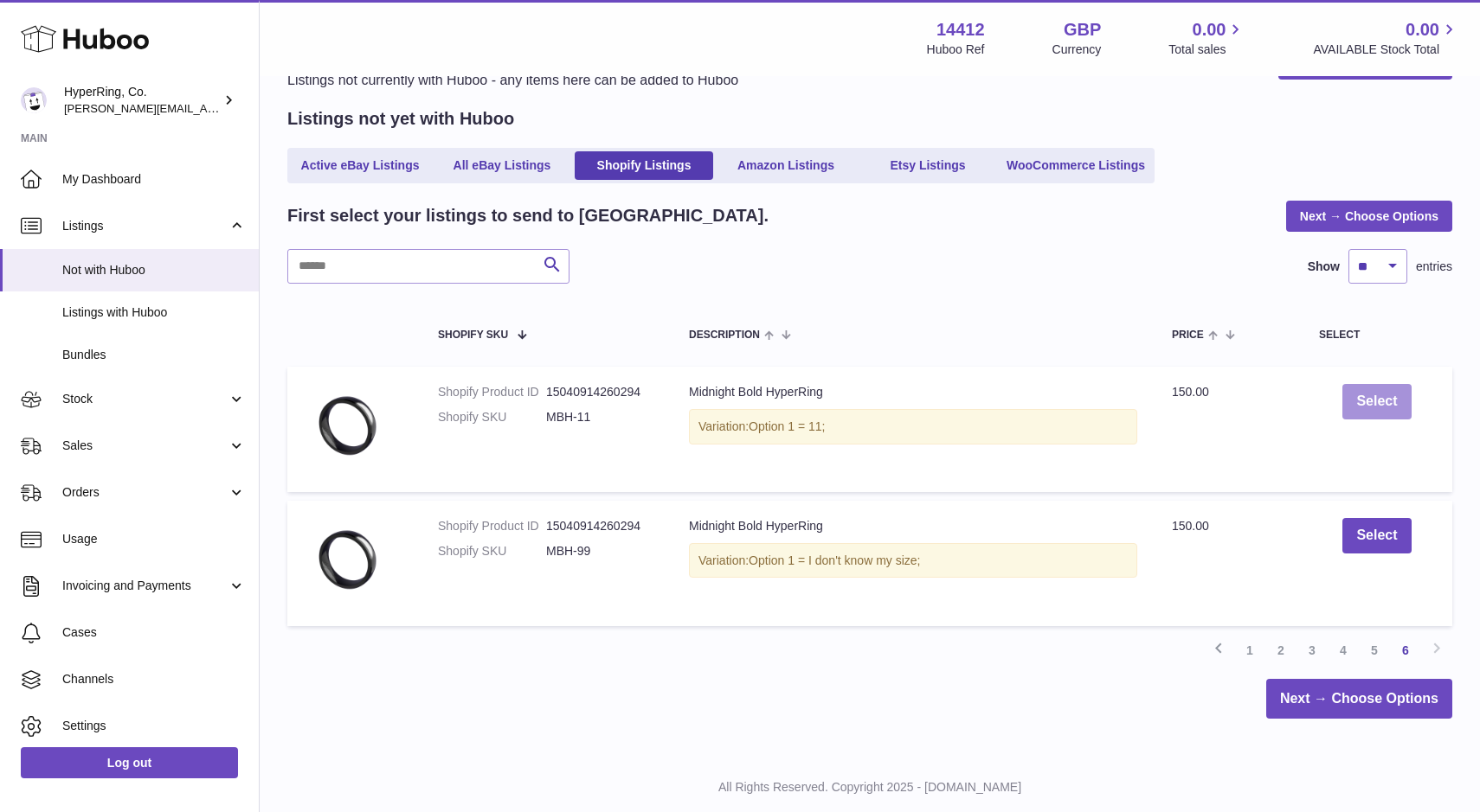
click at [1383, 402] on button "Select" at bounding box center [1377, 402] width 69 height 36
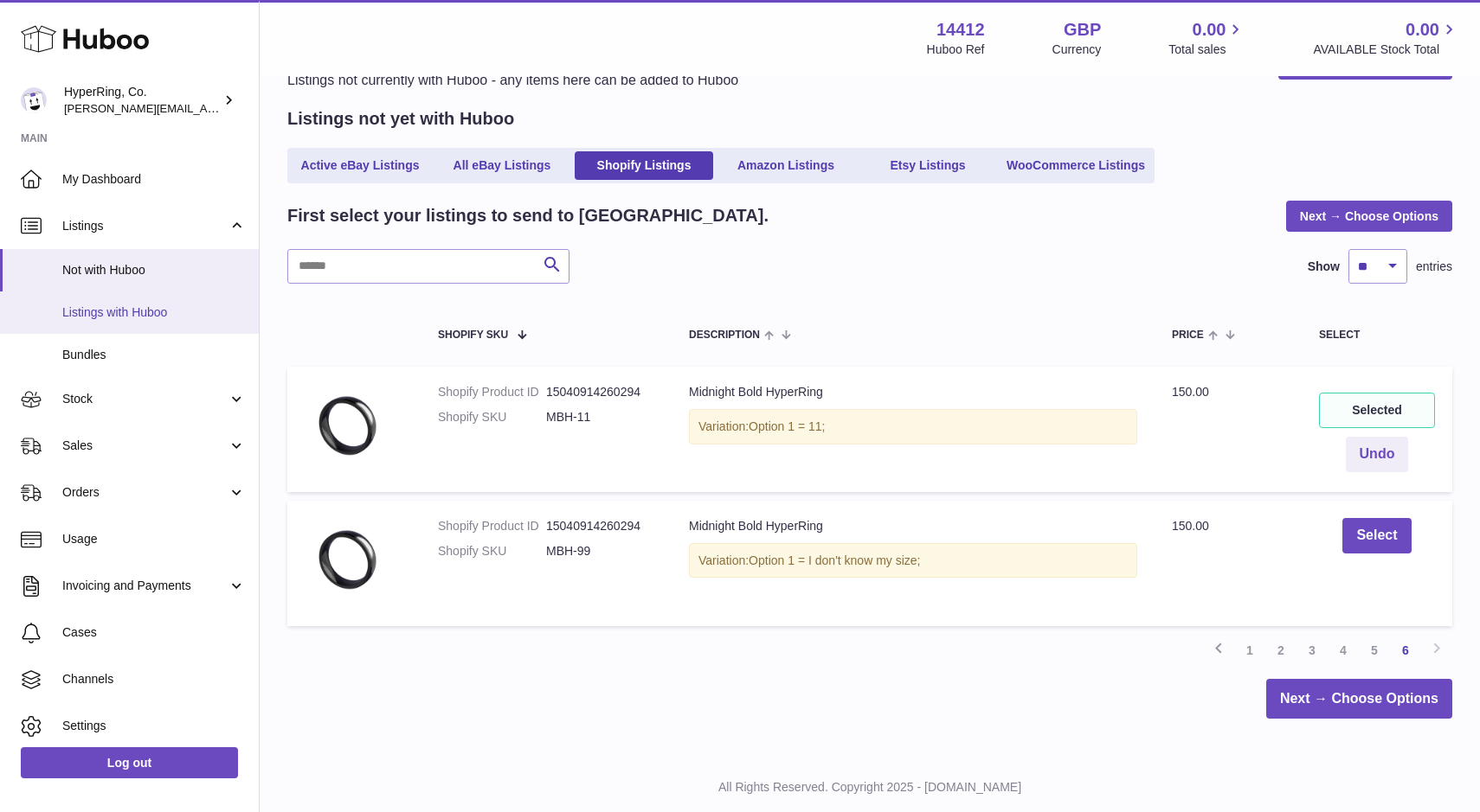
click at [101, 317] on span "Listings with Huboo" at bounding box center [153, 312] width 183 height 16
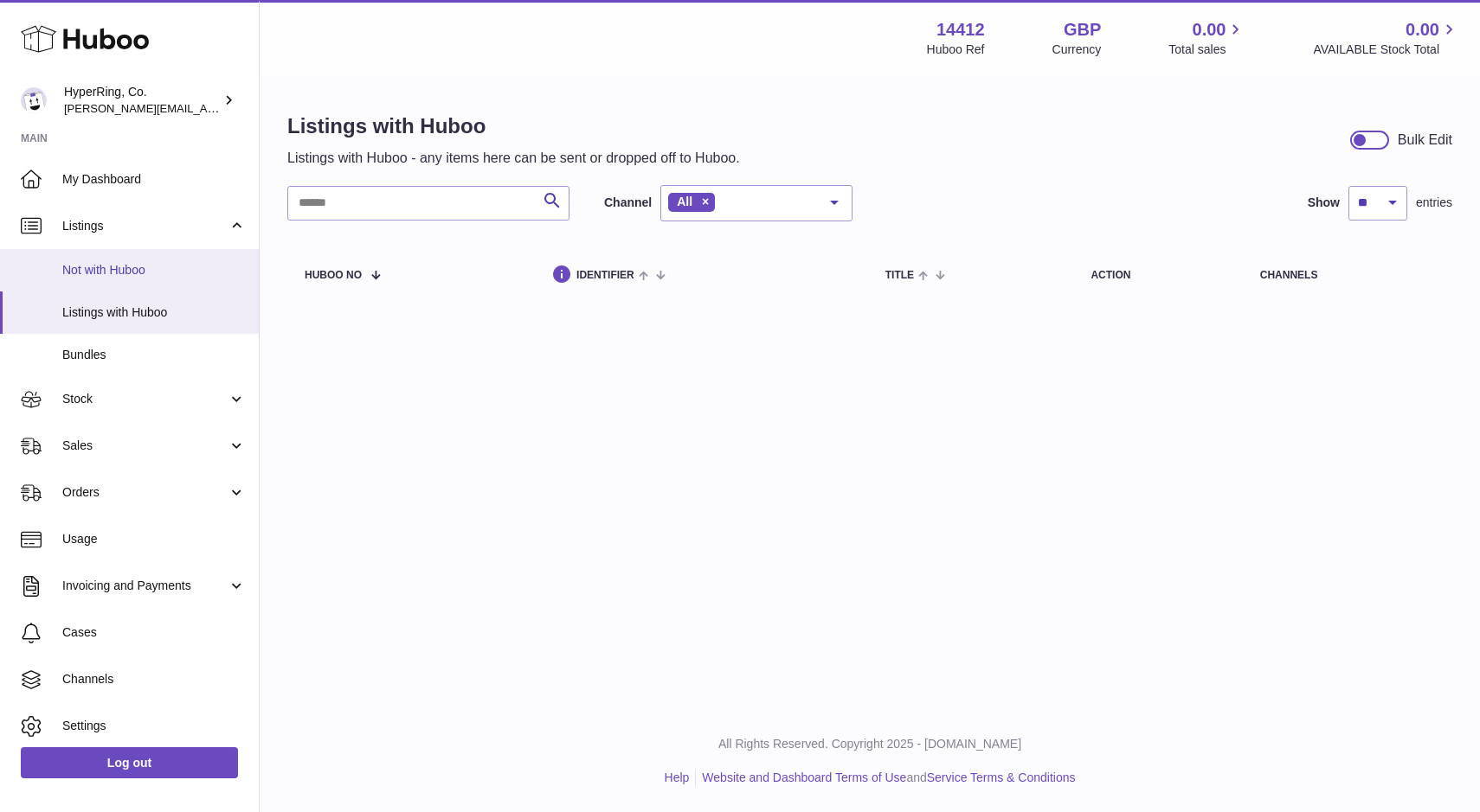
click at [101, 262] on span "Not with Huboo" at bounding box center [153, 270] width 183 height 16
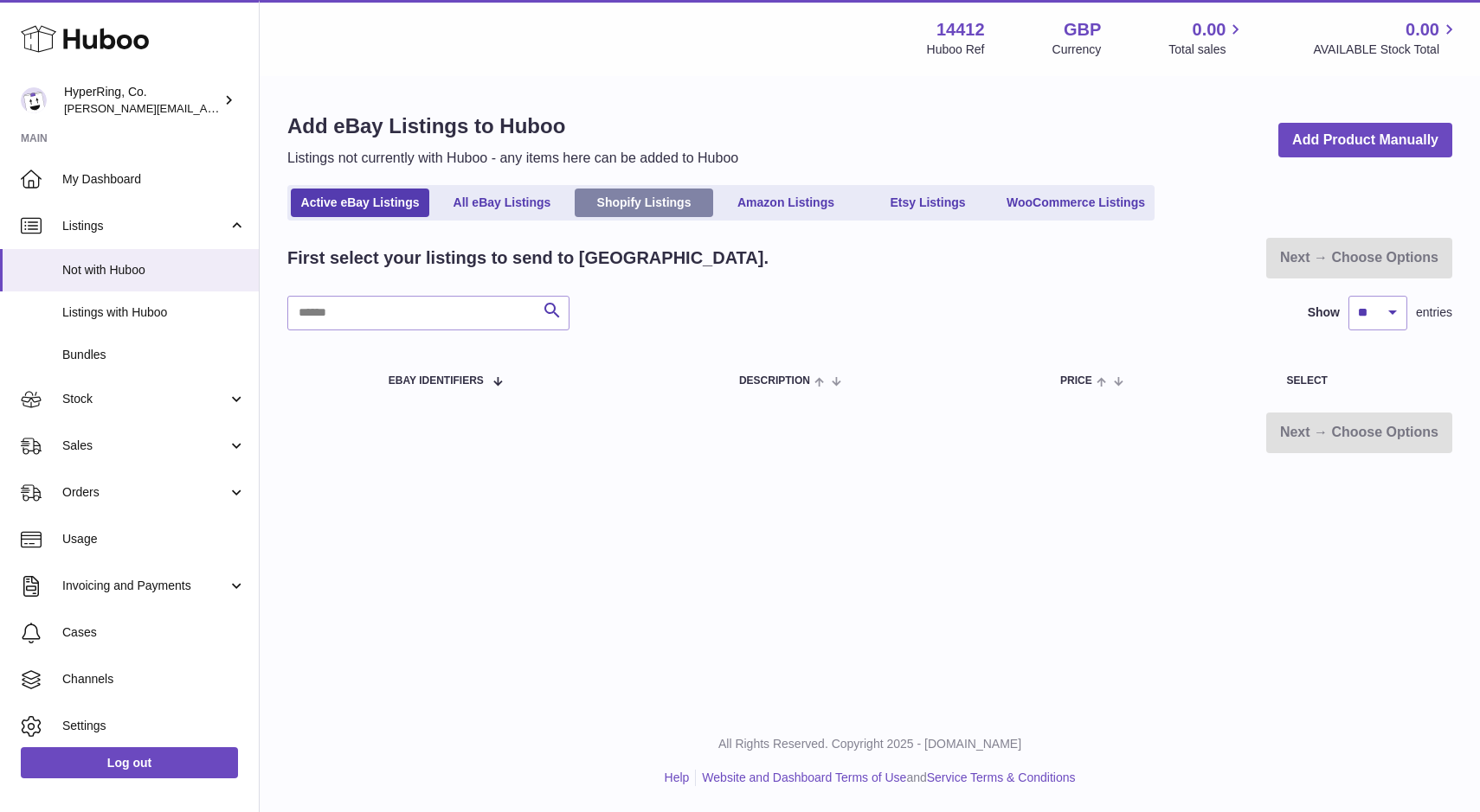
click at [682, 199] on link "Shopify Listings" at bounding box center [643, 203] width 138 height 28
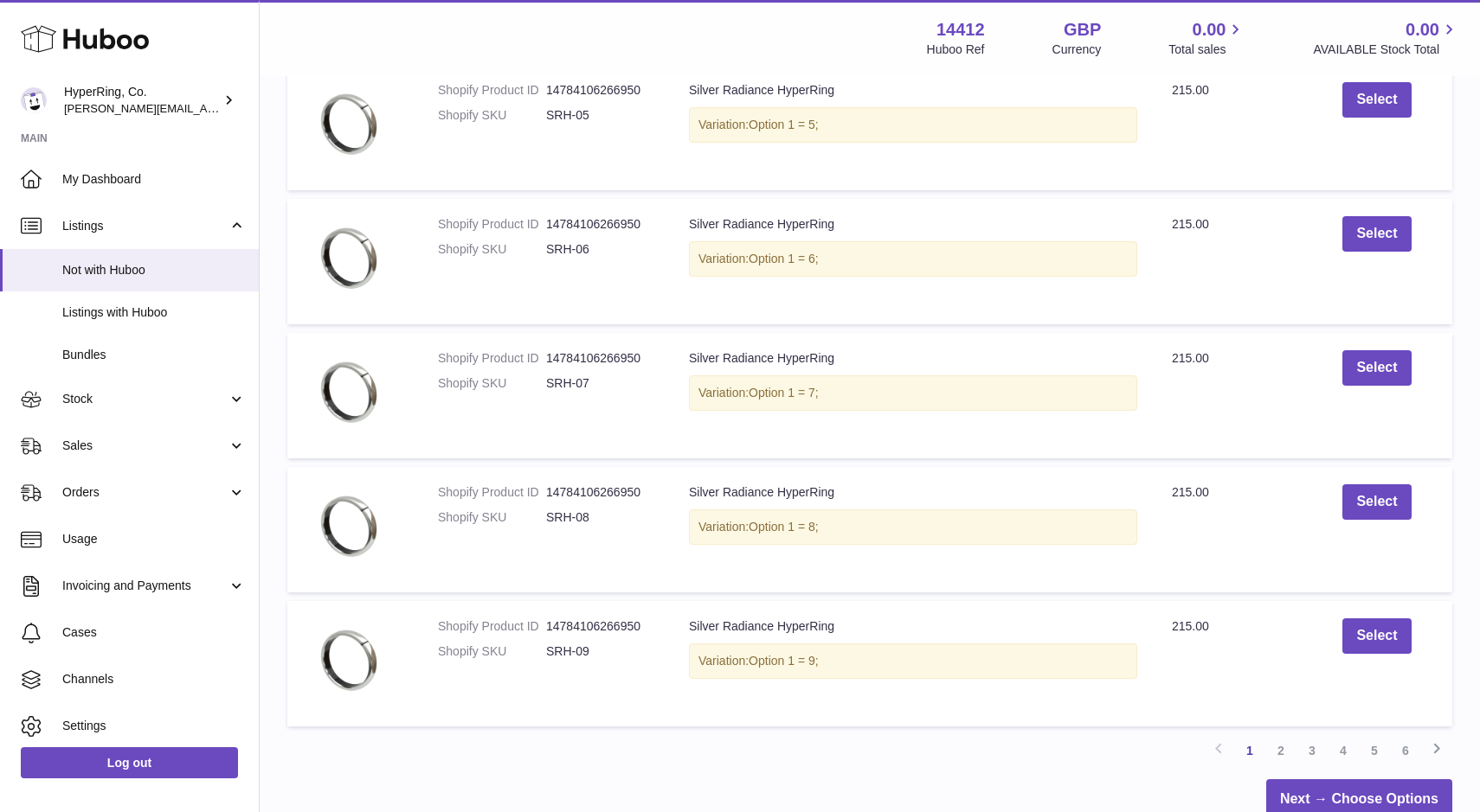
scroll to position [1193, 0]
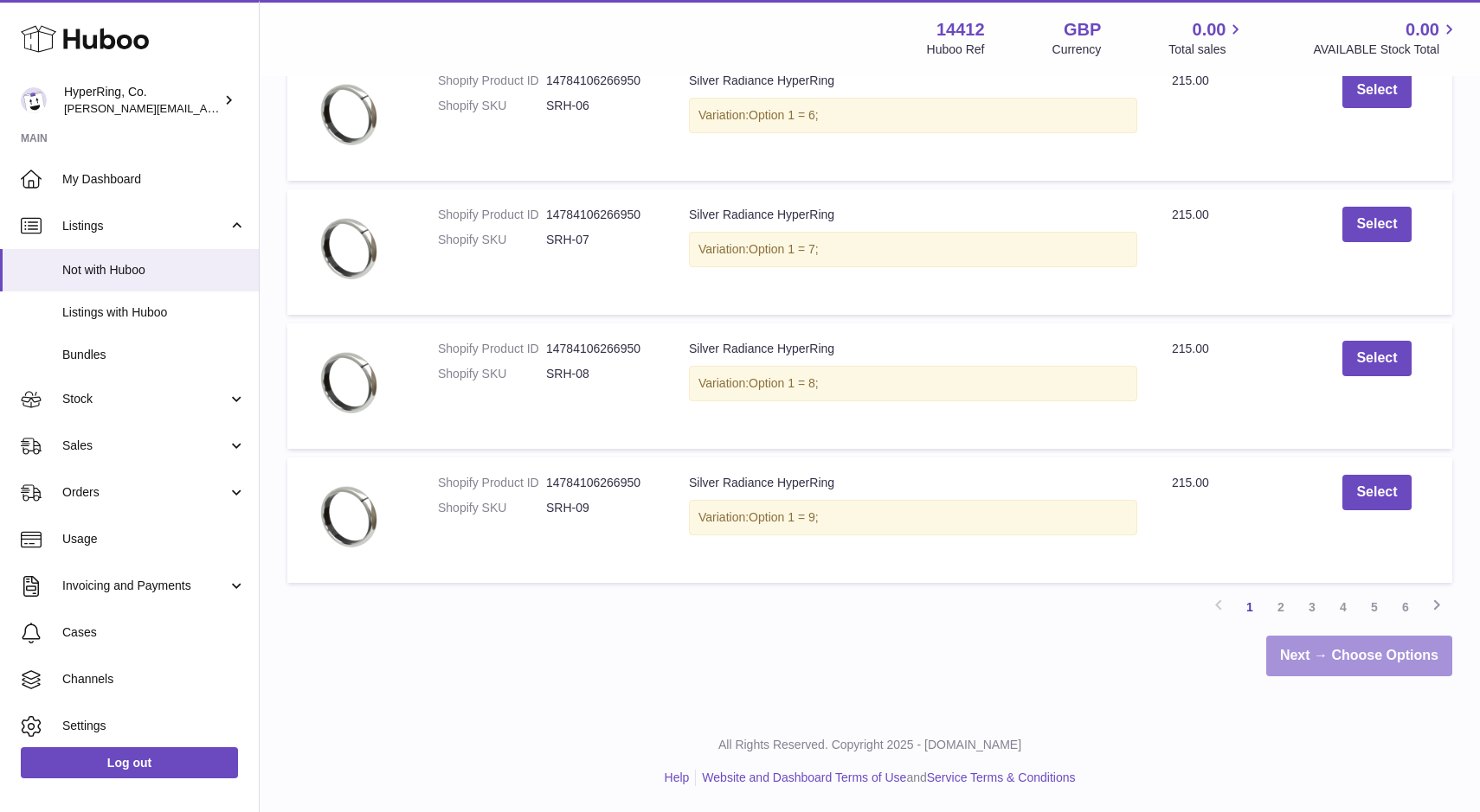
click at [1323, 663] on link "Next → Choose Options" at bounding box center [1360, 656] width 186 height 40
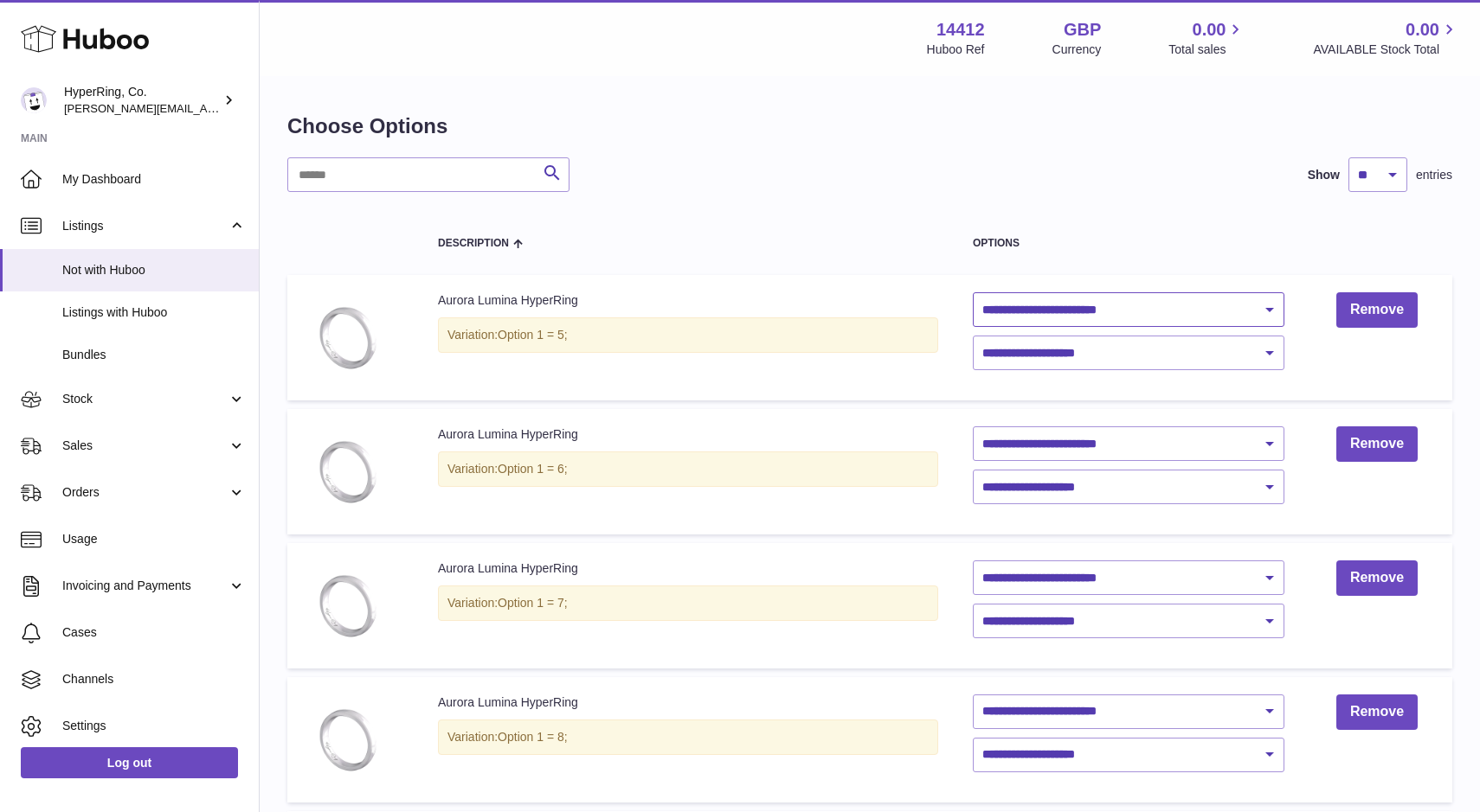
click at [1269, 311] on select "**********" at bounding box center [1128, 309] width 311 height 35
select select "********"
click at [973, 292] on select "**********" at bounding box center [1128, 309] width 311 height 35
click at [1134, 352] on select "**********" at bounding box center [1128, 352] width 311 height 35
click at [1113, 355] on select "**********" at bounding box center [1128, 352] width 311 height 35
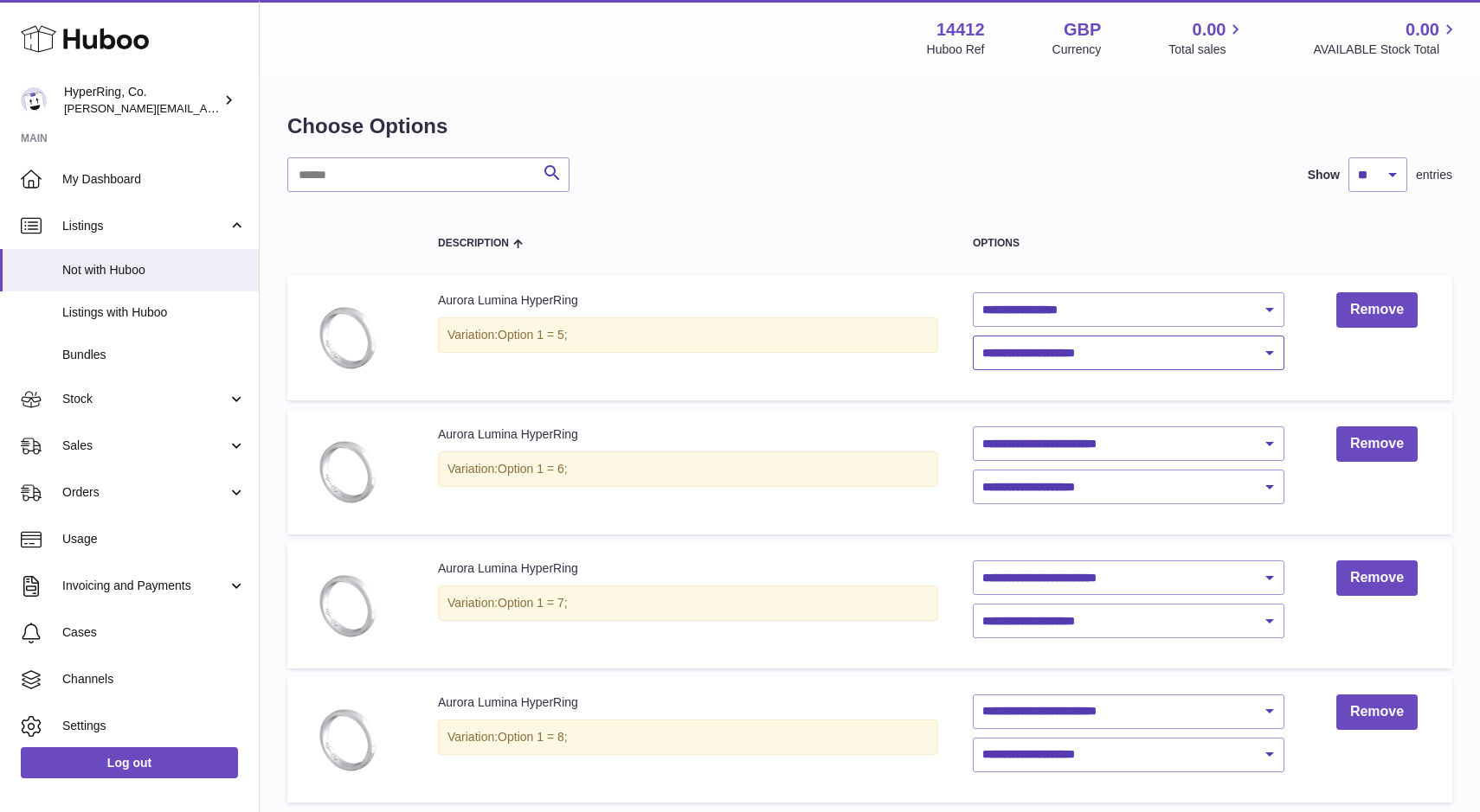
select select "***"
click at [973, 336] on select "**********" at bounding box center [1128, 352] width 311 height 35
click at [1093, 354] on select "**********" at bounding box center [1128, 352] width 311 height 35
click at [1093, 489] on select "**********" at bounding box center [1128, 487] width 311 height 35
click at [1092, 440] on select "**********" at bounding box center [1128, 444] width 311 height 35
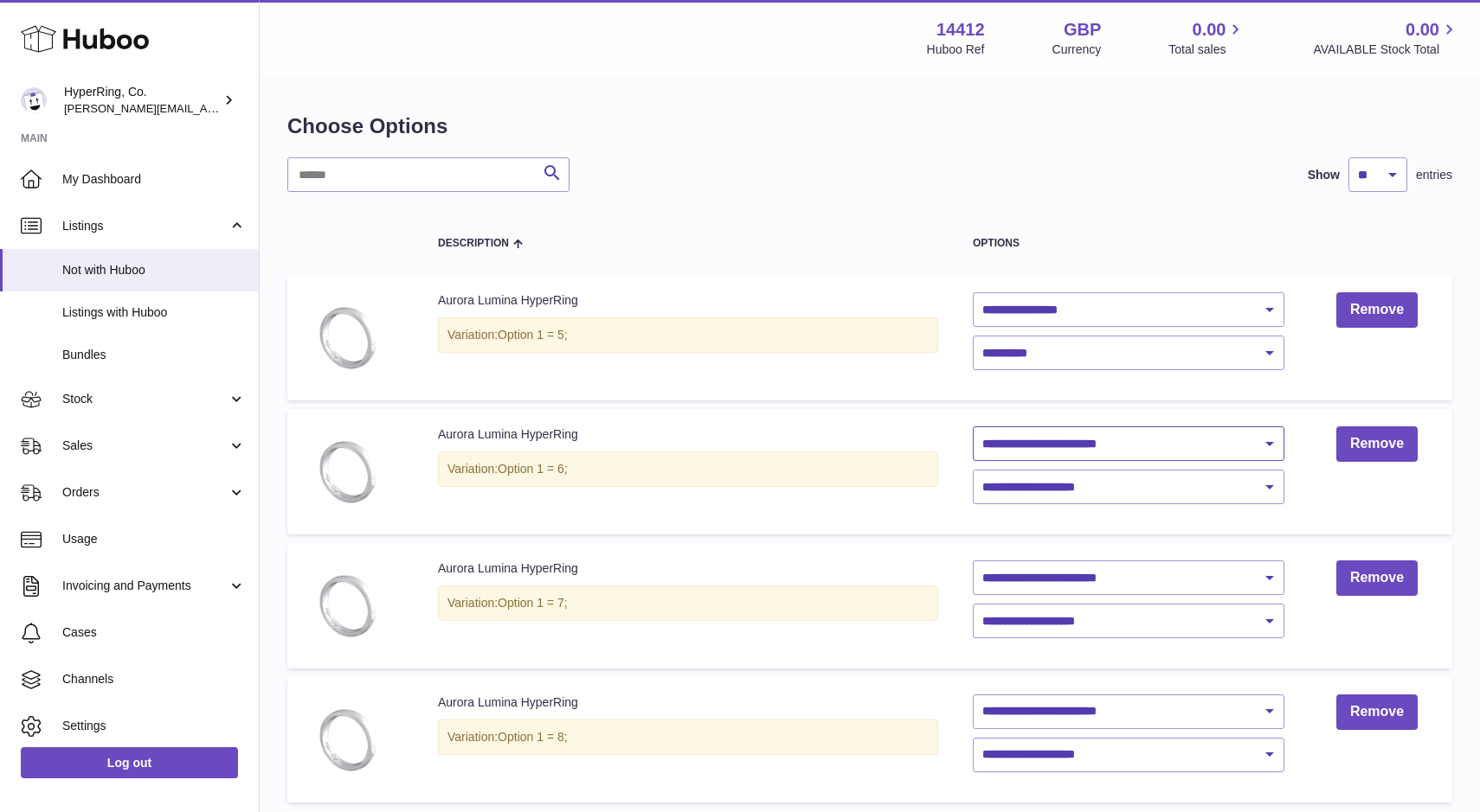
select select "********"
click at [973, 427] on select "**********" at bounding box center [1128, 444] width 311 height 35
click at [1093, 498] on select "**********" at bounding box center [1128, 487] width 311 height 35
click at [1103, 490] on select "**********" at bounding box center [1128, 487] width 311 height 35
